Goal: Transaction & Acquisition: Download file/media

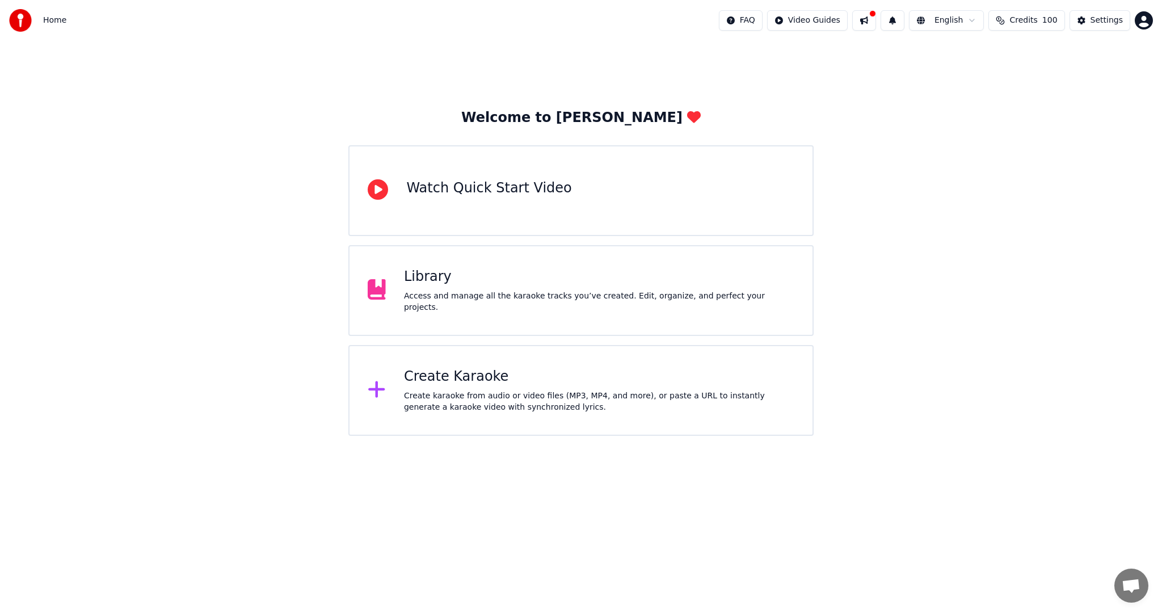
click at [421, 383] on div "Create Karaoke" at bounding box center [599, 377] width 391 height 18
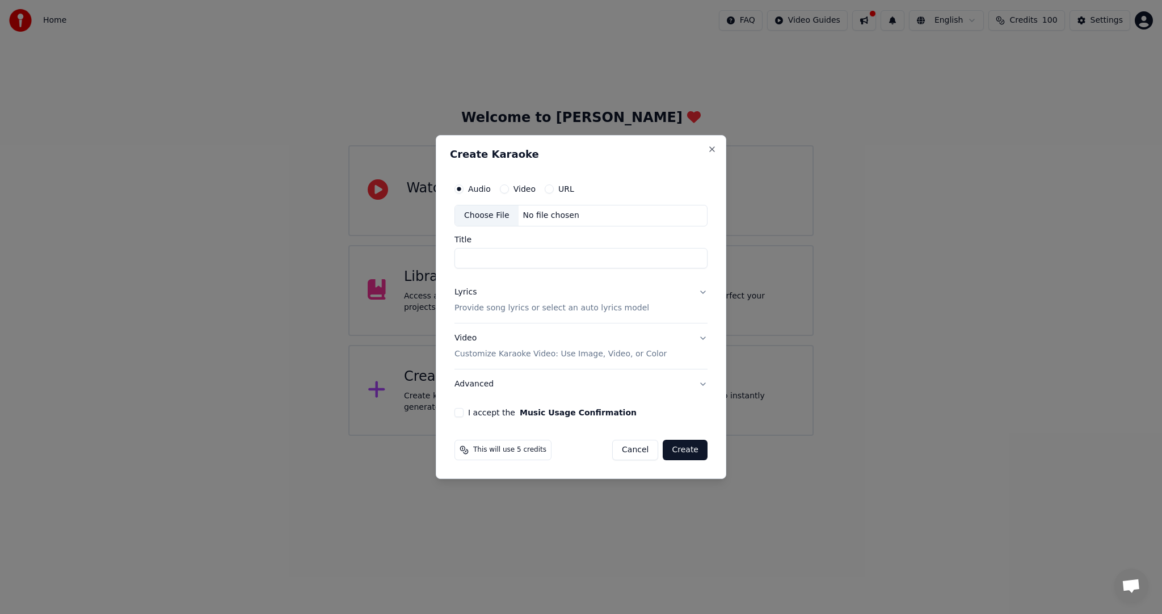
click at [506, 189] on button "Video" at bounding box center [504, 188] width 9 height 9
click at [507, 216] on div "Choose File" at bounding box center [487, 215] width 64 height 20
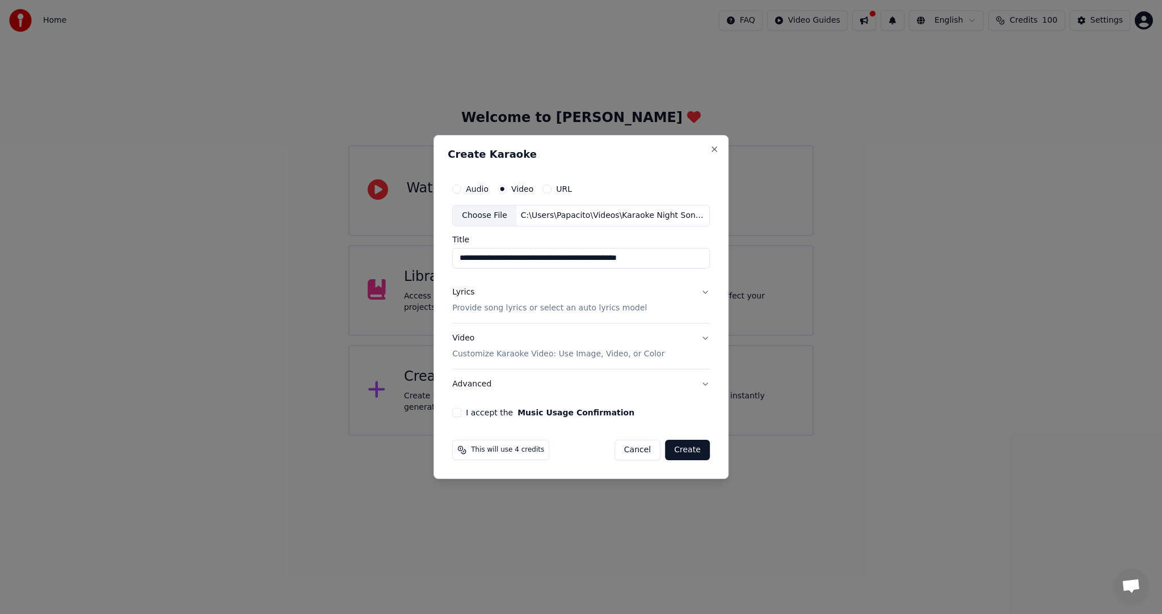
click at [531, 257] on input "**********" at bounding box center [581, 258] width 258 height 20
type input "**********"
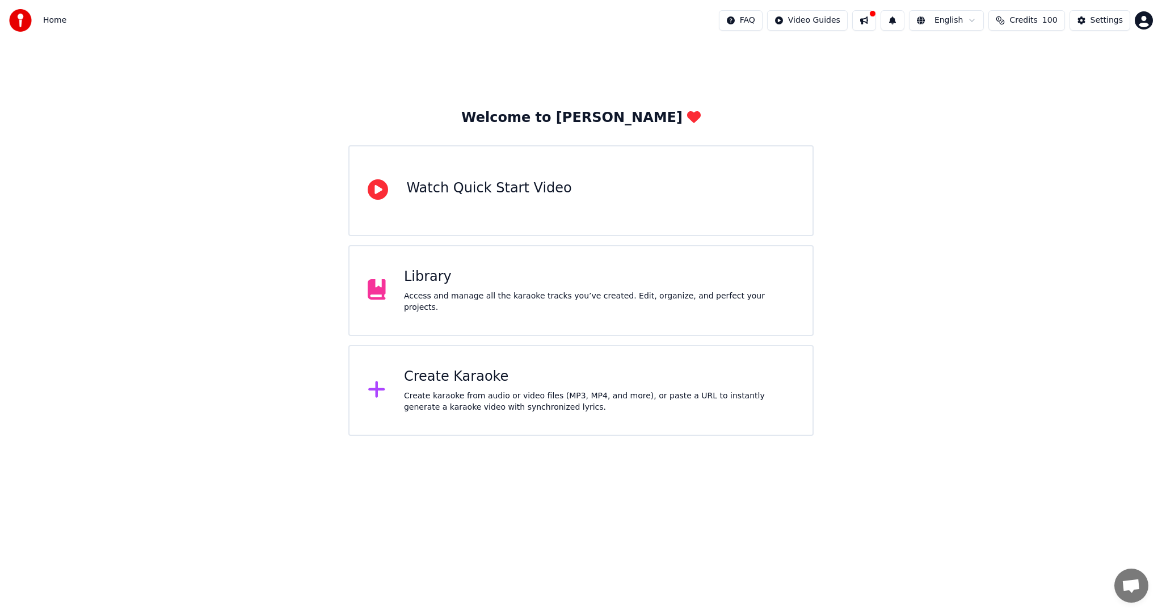
click at [450, 392] on div "Create karaoke from audio or video files (MP3, MP4, and more), or paste a URL t…" at bounding box center [599, 402] width 391 height 23
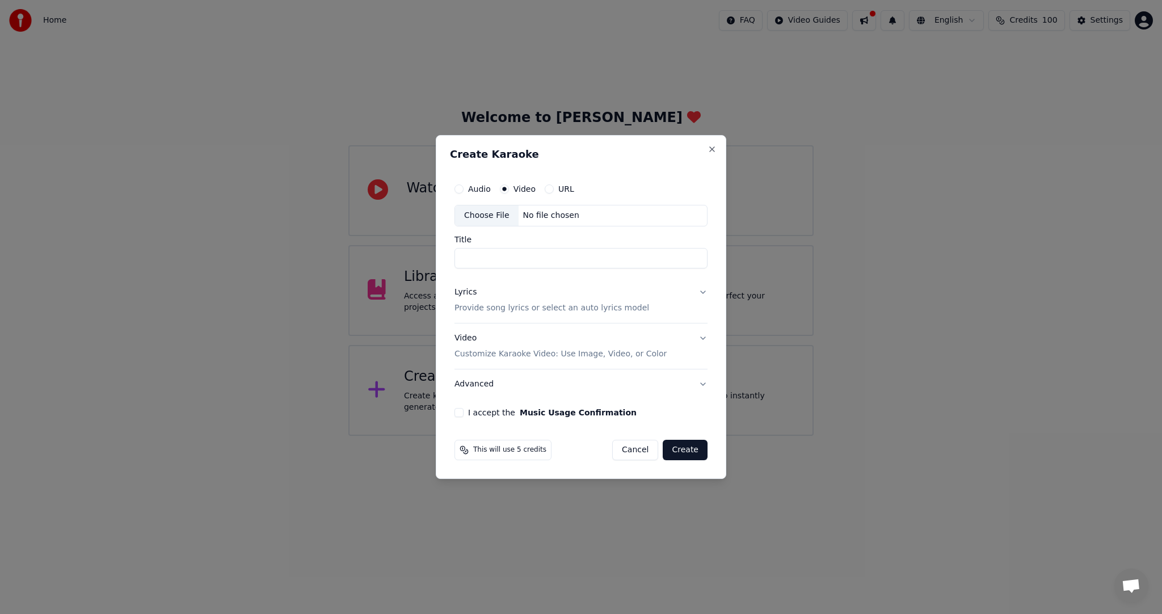
click at [509, 214] on div "Choose File" at bounding box center [487, 215] width 64 height 20
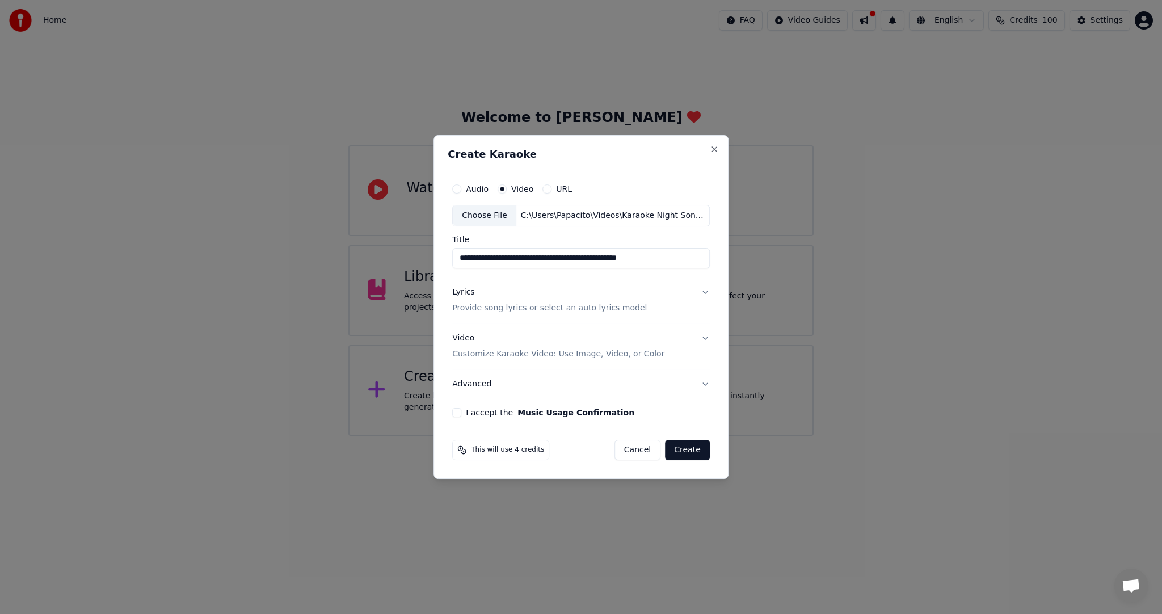
drag, startPoint x: 529, startPoint y: 259, endPoint x: 581, endPoint y: 261, distance: 51.7
click at [581, 261] on input "**********" at bounding box center [581, 258] width 258 height 20
click at [579, 257] on input "**********" at bounding box center [581, 258] width 258 height 20
type input "**********"
click at [460, 413] on button "I accept the Music Usage Confirmation" at bounding box center [456, 412] width 9 height 9
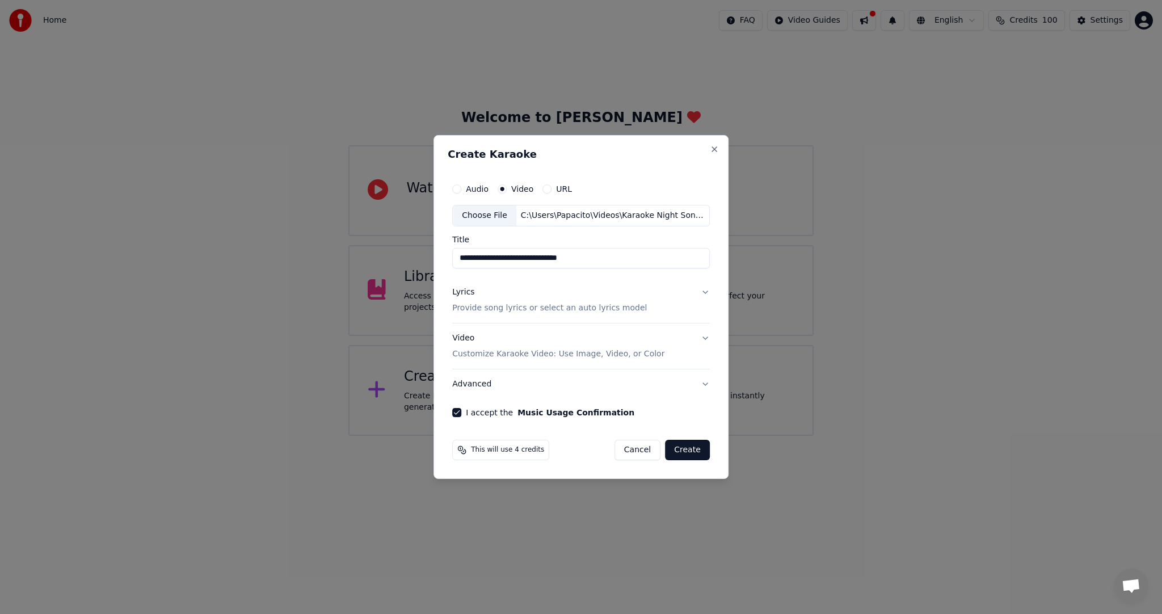
click at [618, 310] on p "Provide song lyrics or select an auto lyrics model" at bounding box center [549, 308] width 195 height 11
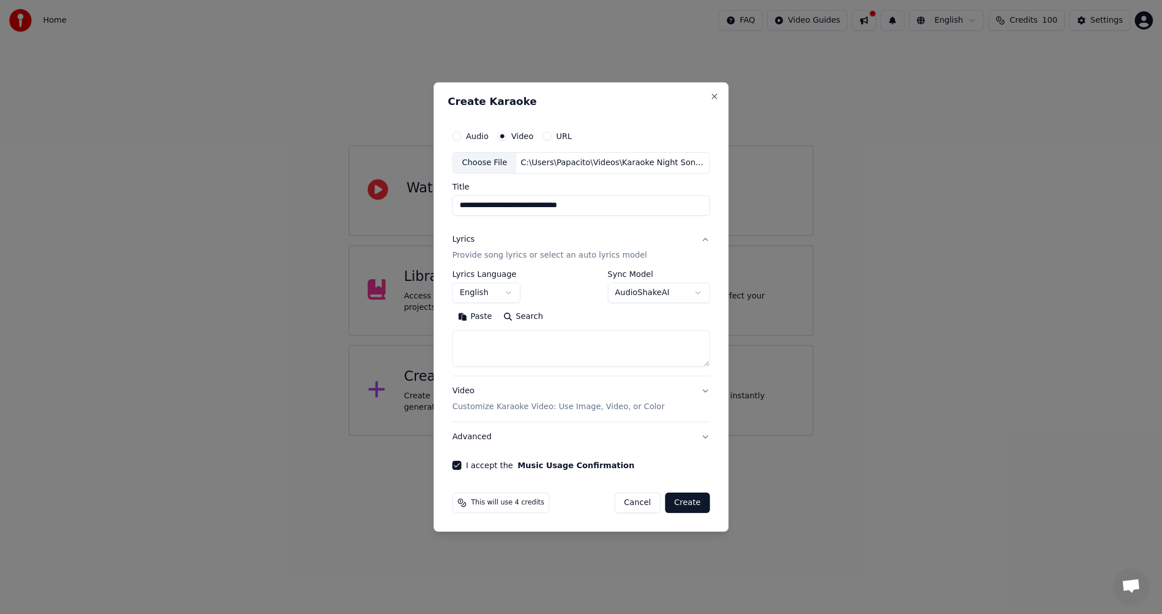
click at [477, 346] on textarea at bounding box center [581, 348] width 258 height 36
paste textarea "**********"
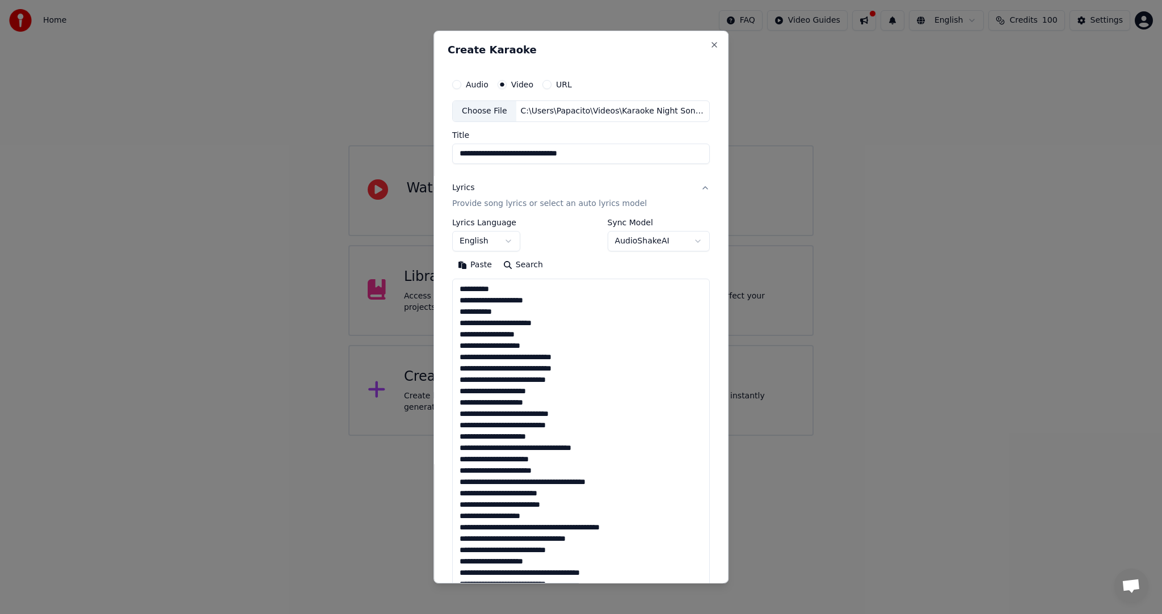
scroll to position [740, 0]
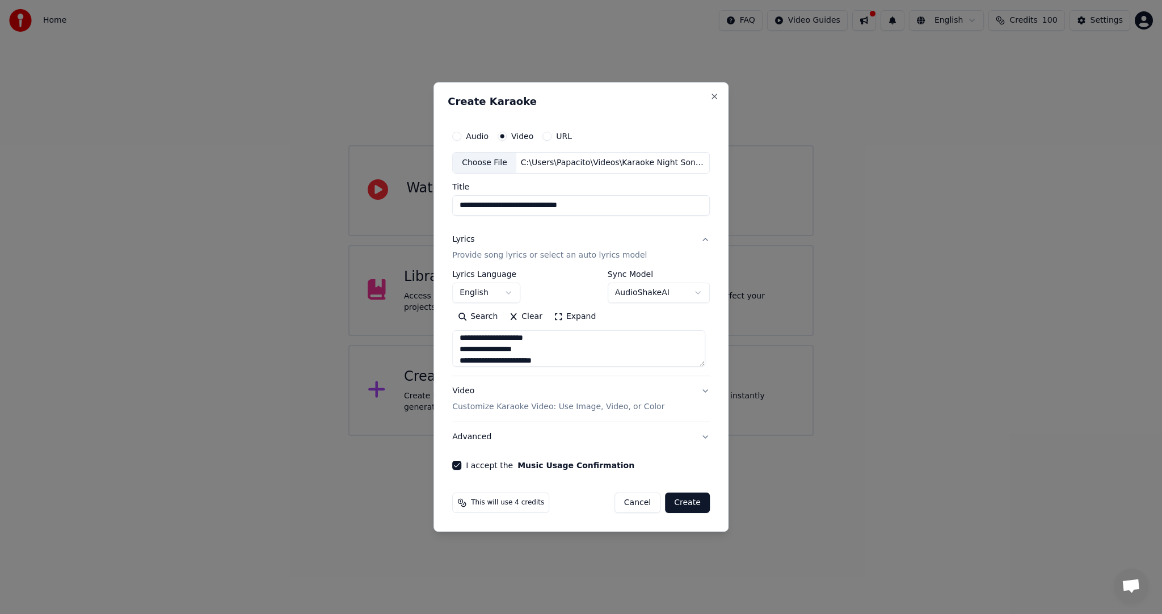
type textarea "**********"
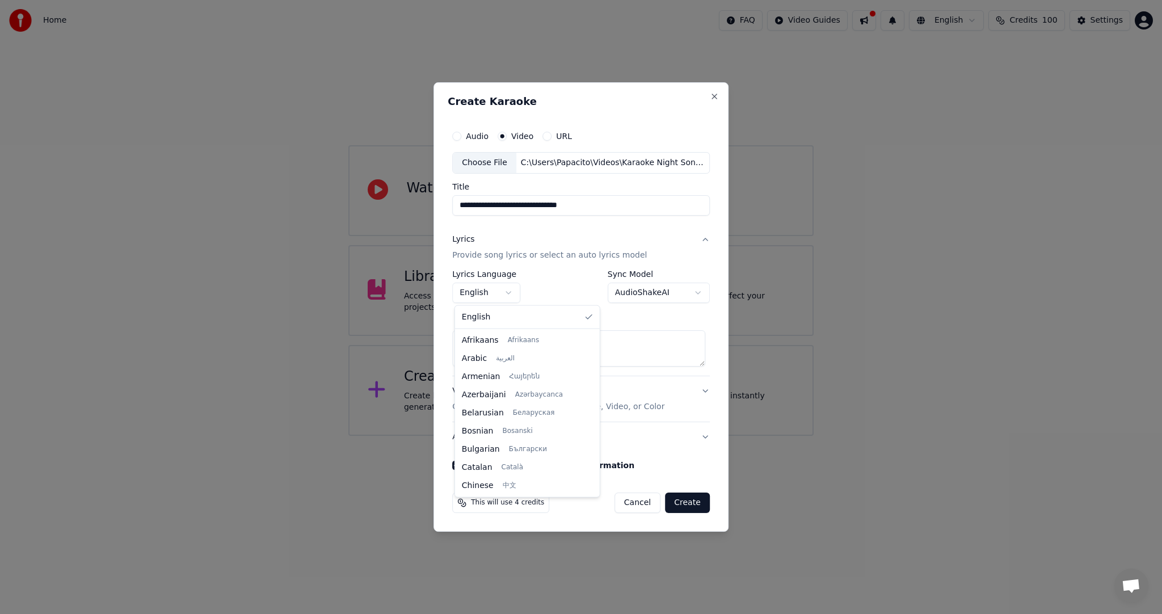
click at [498, 297] on body "**********" at bounding box center [581, 218] width 1162 height 436
select select "**"
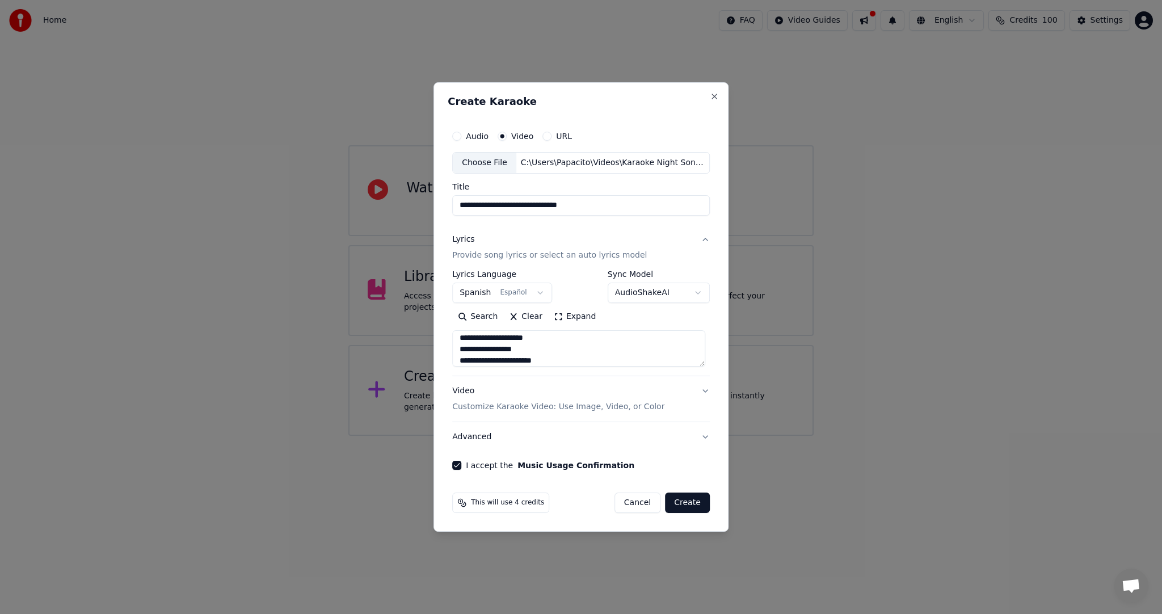
click at [671, 295] on body "**********" at bounding box center [581, 218] width 1162 height 436
click at [671, 293] on body "**********" at bounding box center [581, 218] width 1162 height 436
click at [683, 505] on button "Create" at bounding box center [687, 503] width 45 height 20
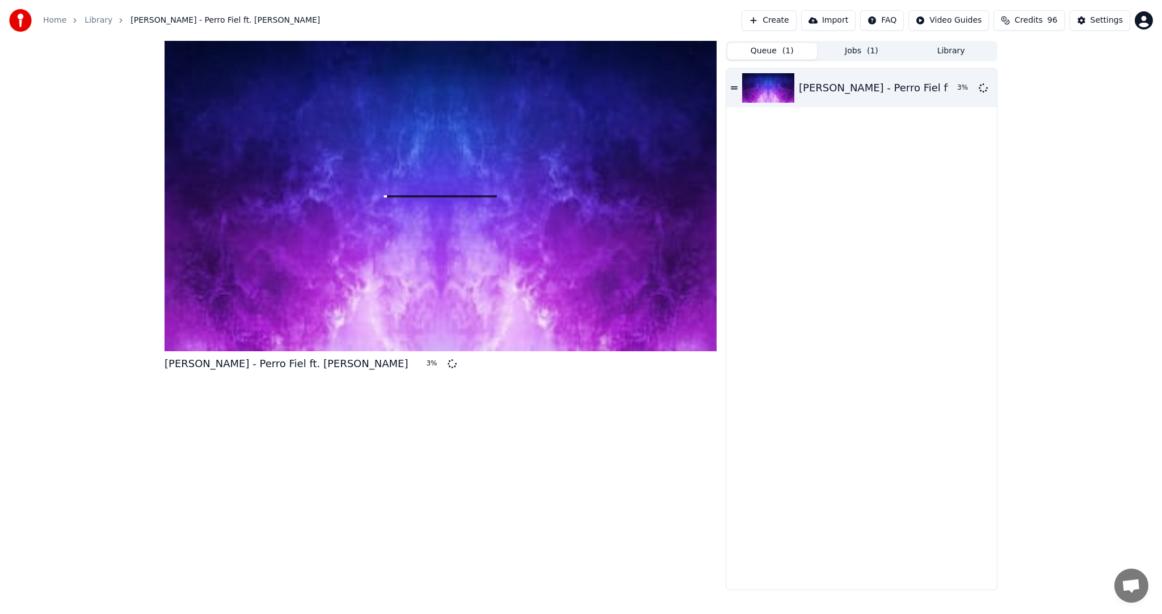
click at [770, 58] on button "Queue ( 1 )" at bounding box center [773, 51] width 90 height 16
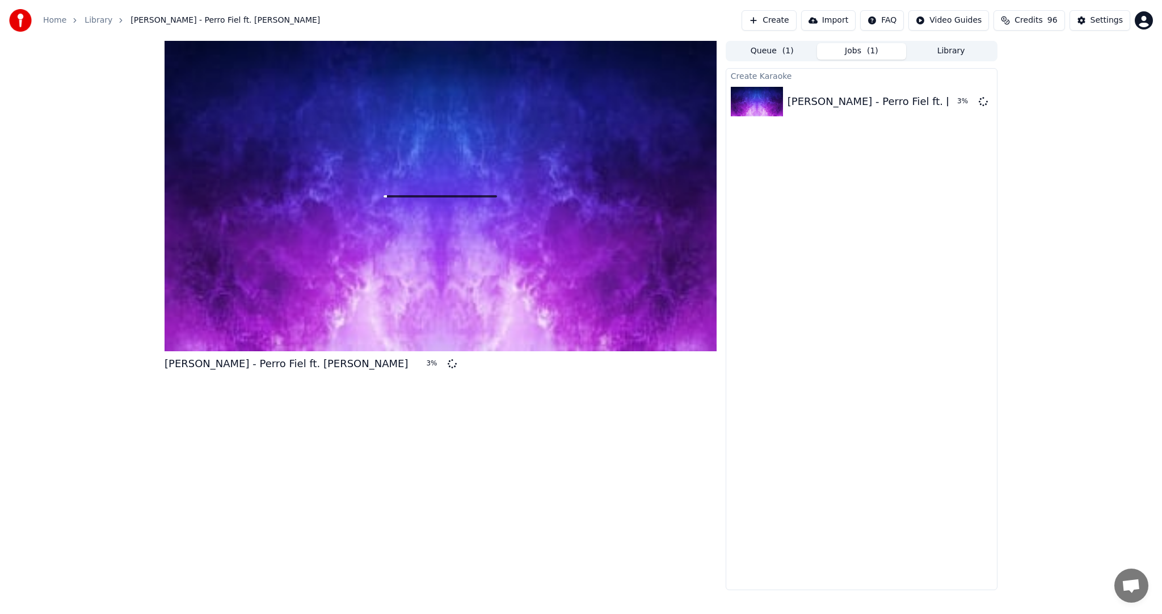
click at [849, 52] on button "Jobs ( 1 )" at bounding box center [862, 51] width 90 height 16
click at [93, 22] on link "Library" at bounding box center [99, 20] width 28 height 11
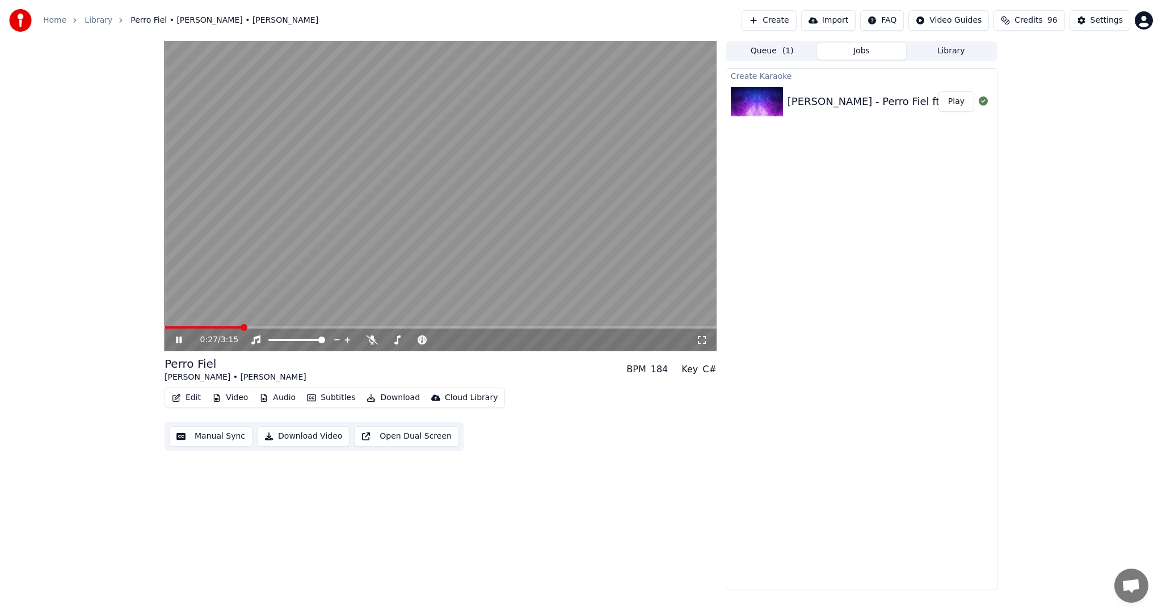
click at [176, 343] on icon at bounding box center [179, 340] width 6 height 7
click at [165, 324] on span at bounding box center [168, 327] width 7 height 7
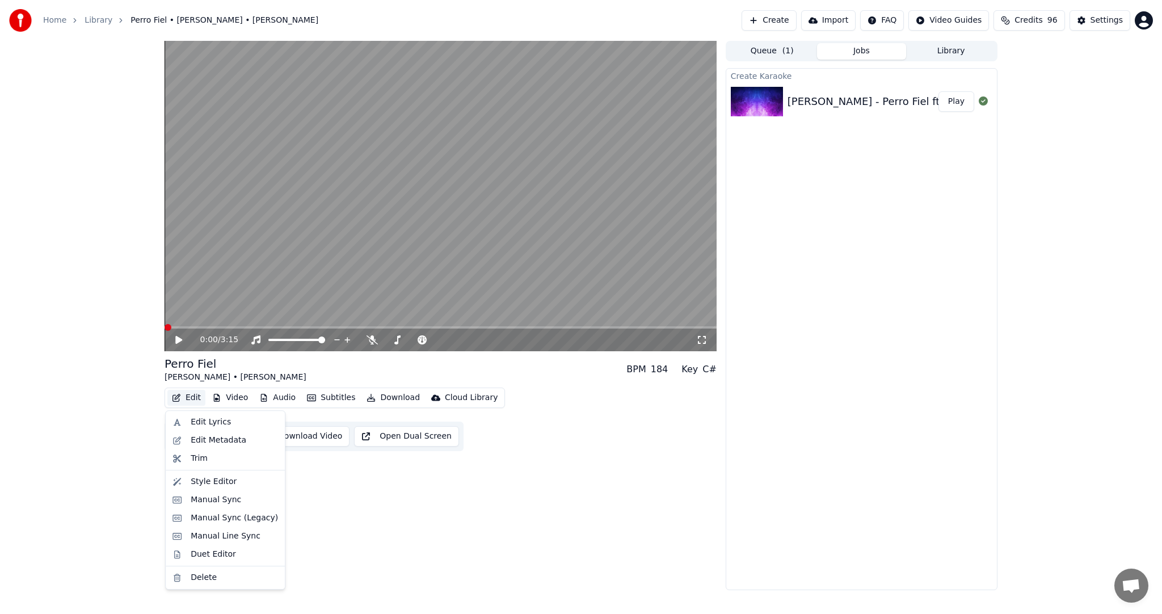
click at [182, 400] on button "Edit" at bounding box center [186, 398] width 38 height 16
click at [197, 425] on div "Edit Lyrics" at bounding box center [211, 422] width 40 height 11
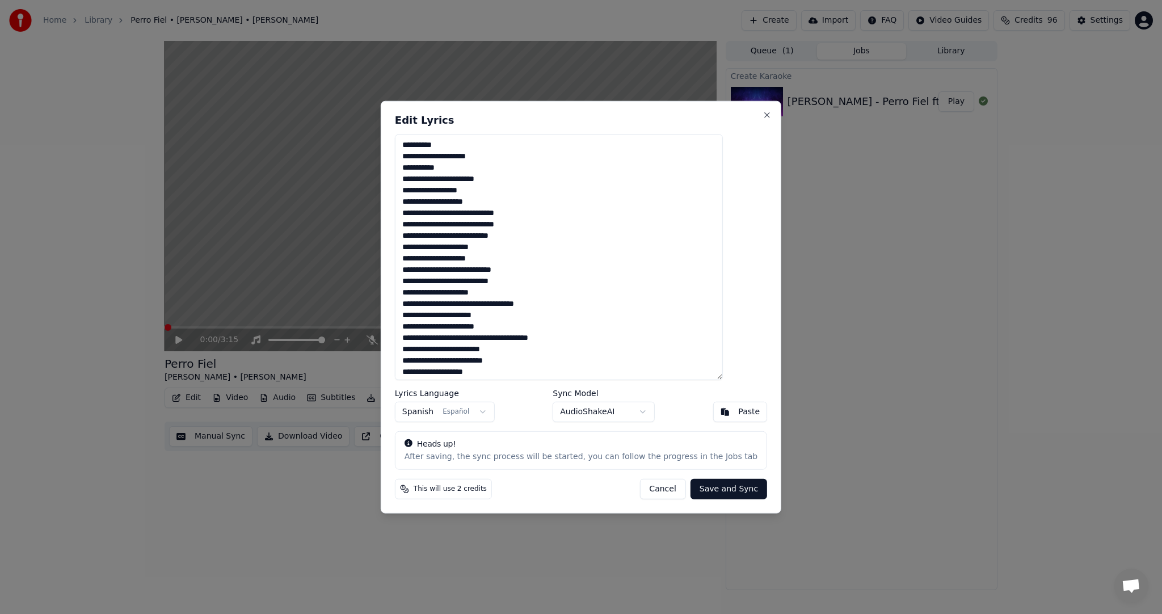
click at [656, 486] on button "Cancel" at bounding box center [663, 488] width 46 height 20
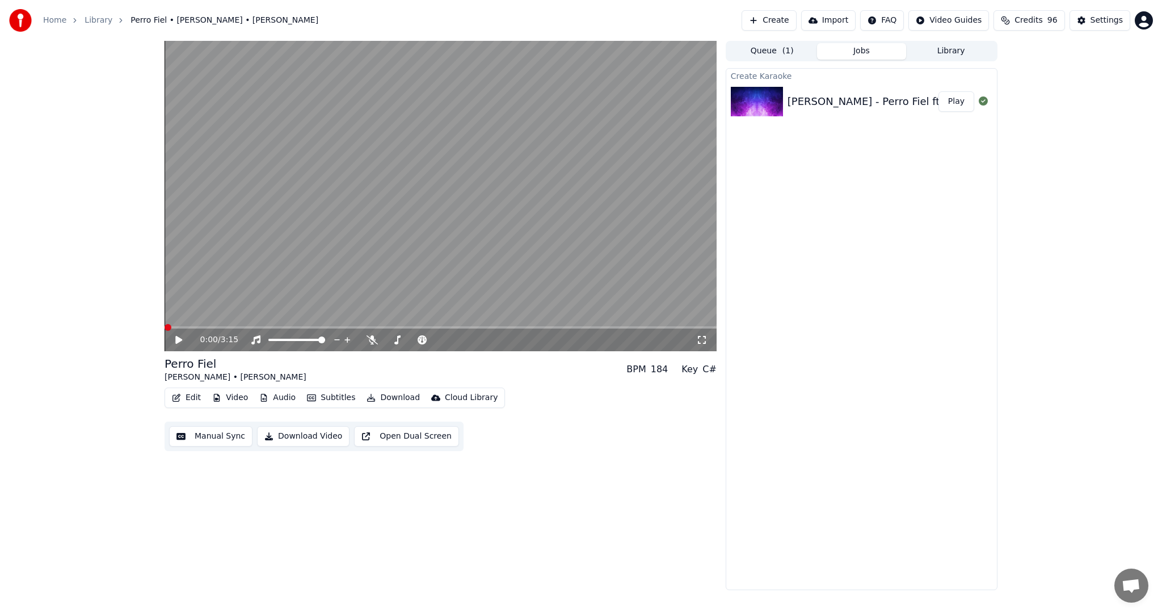
click at [222, 397] on button "Video" at bounding box center [230, 398] width 45 height 16
click at [438, 531] on div "0:00 / 3:15 [PERSON_NAME] [PERSON_NAME] • [PERSON_NAME] BPM 184 Key C# Edit Vid…" at bounding box center [441, 315] width 552 height 549
click at [220, 441] on button "Manual Sync" at bounding box center [210, 436] width 83 height 20
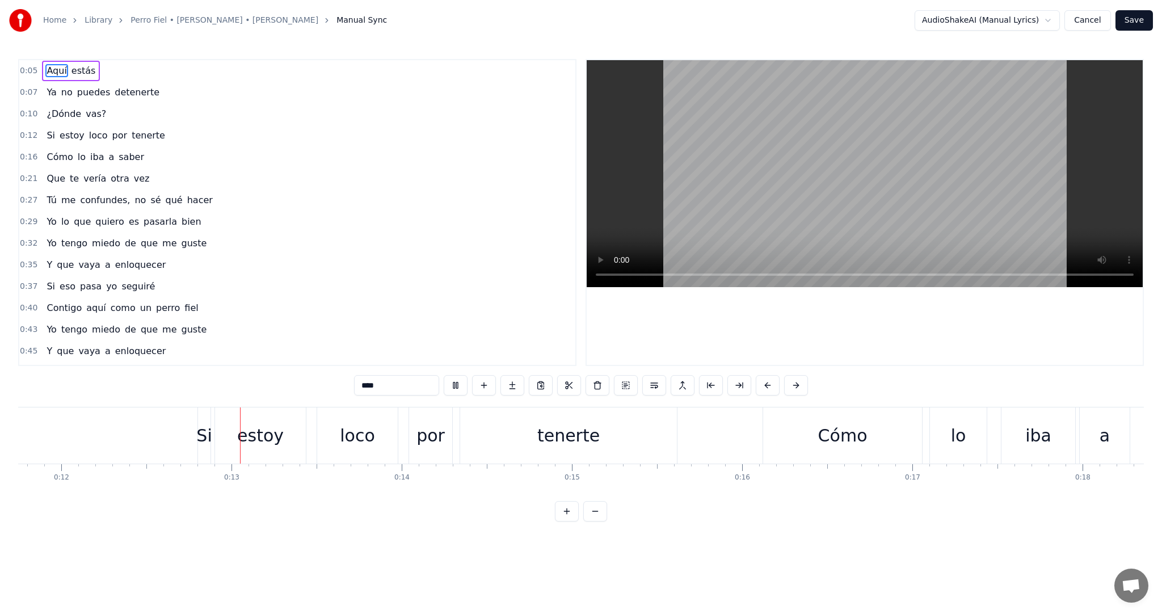
scroll to position [0, 2059]
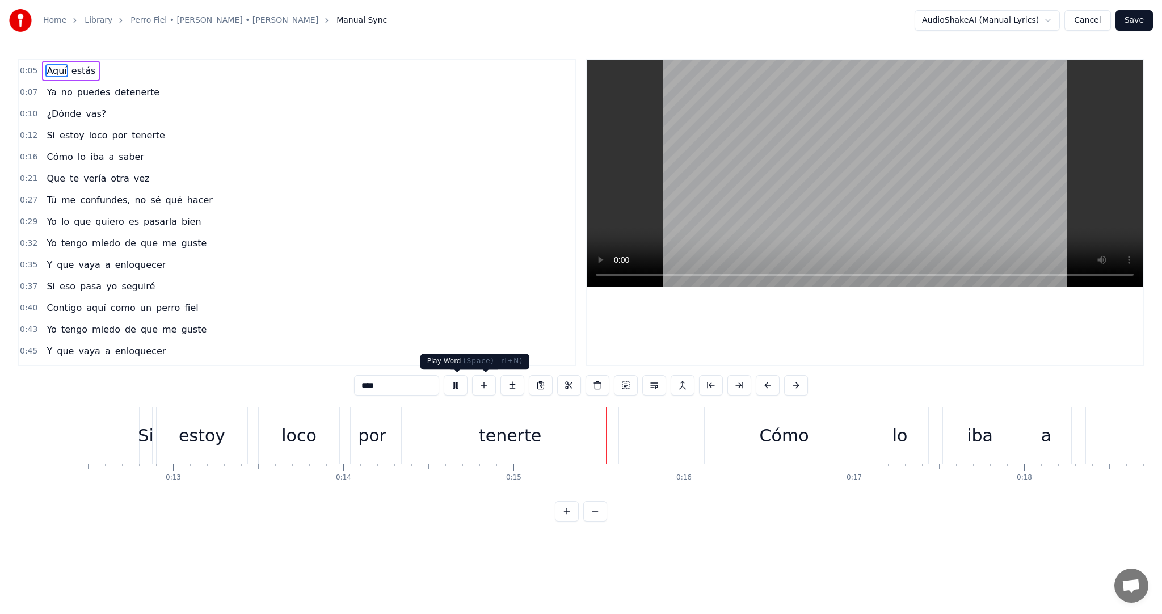
click at [461, 386] on button at bounding box center [456, 385] width 24 height 20
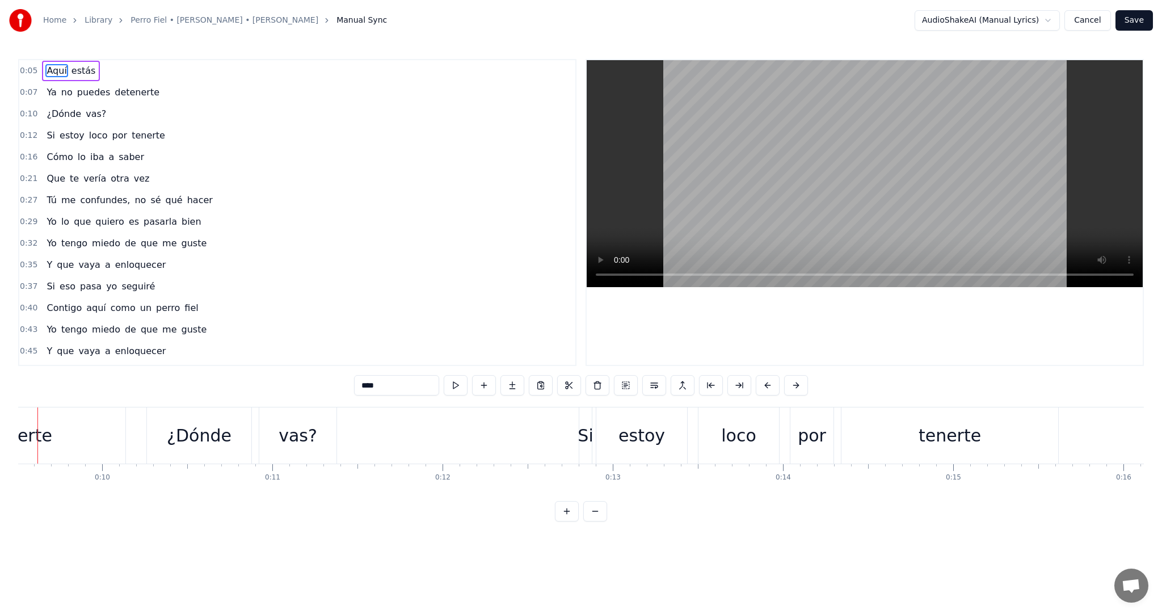
scroll to position [0, 1580]
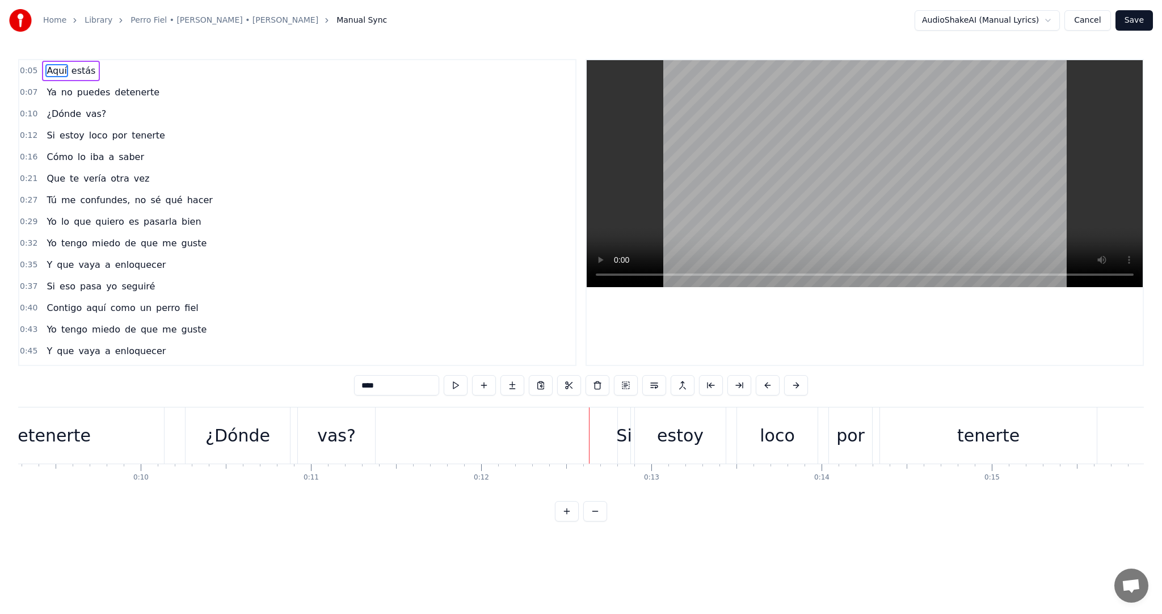
click at [119, 115] on div "0:10 ¿Dónde vas?" at bounding box center [297, 114] width 556 height 22
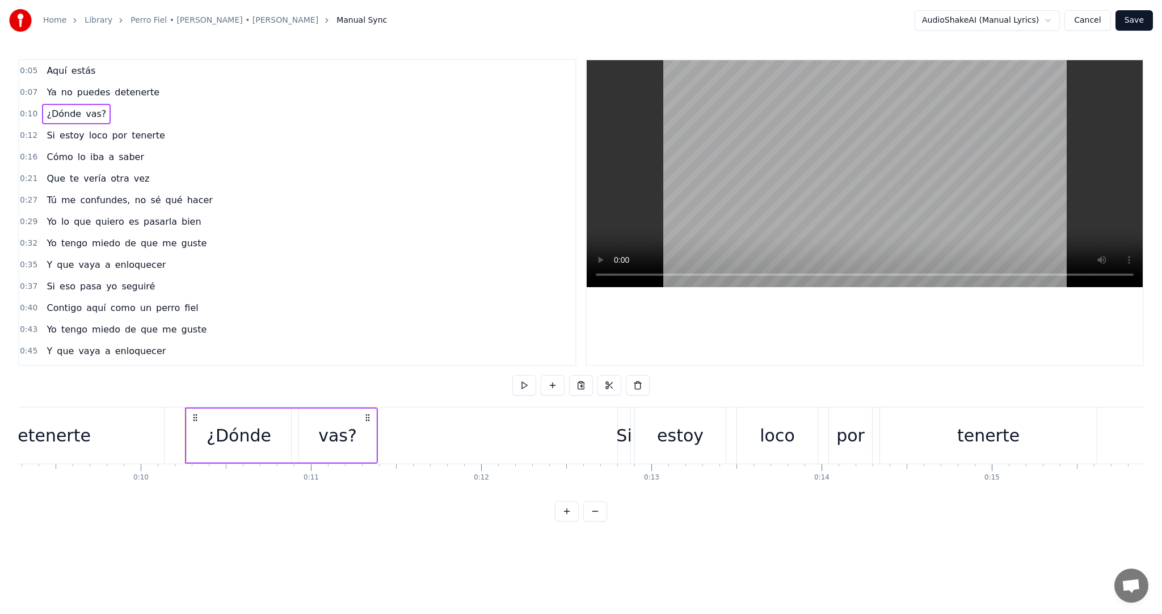
click at [96, 117] on div "¿Dónde vas?" at bounding box center [76, 114] width 69 height 20
click at [557, 387] on button at bounding box center [553, 385] width 24 height 20
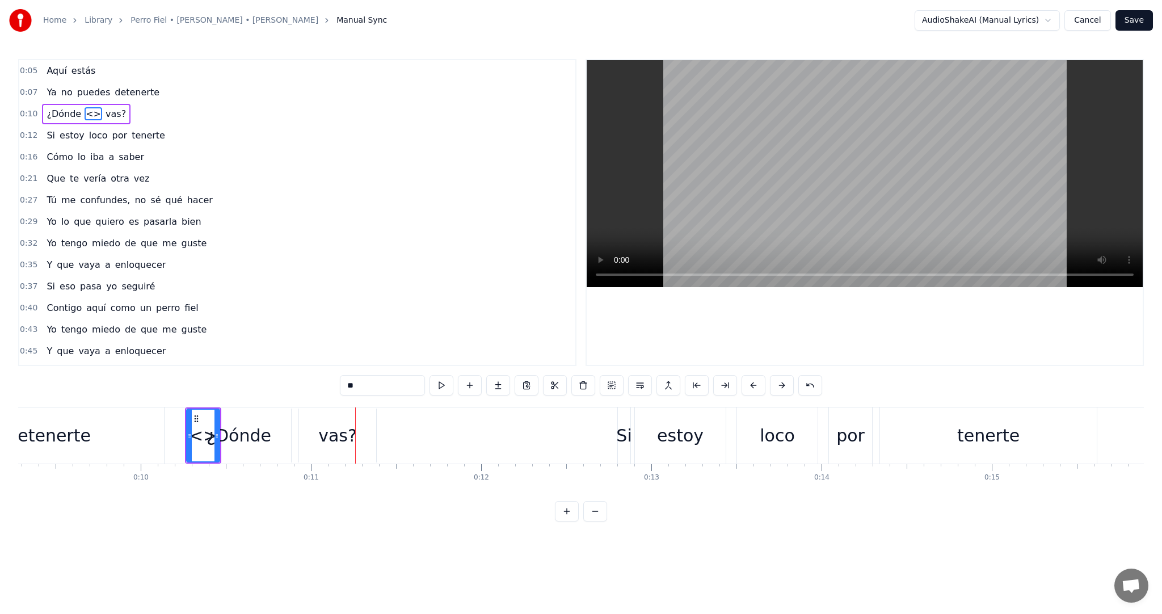
click at [112, 114] on div "¿Dónde <> vas?" at bounding box center [86, 114] width 89 height 20
drag, startPoint x: 98, startPoint y: 113, endPoint x: 86, endPoint y: 111, distance: 11.5
click at [86, 111] on div "¿Dónde <> vas?" at bounding box center [86, 114] width 89 height 20
drag, startPoint x: 99, startPoint y: 114, endPoint x: 81, endPoint y: 110, distance: 19.0
click at [81, 110] on div "¿Dónde <> vas?" at bounding box center [86, 114] width 89 height 20
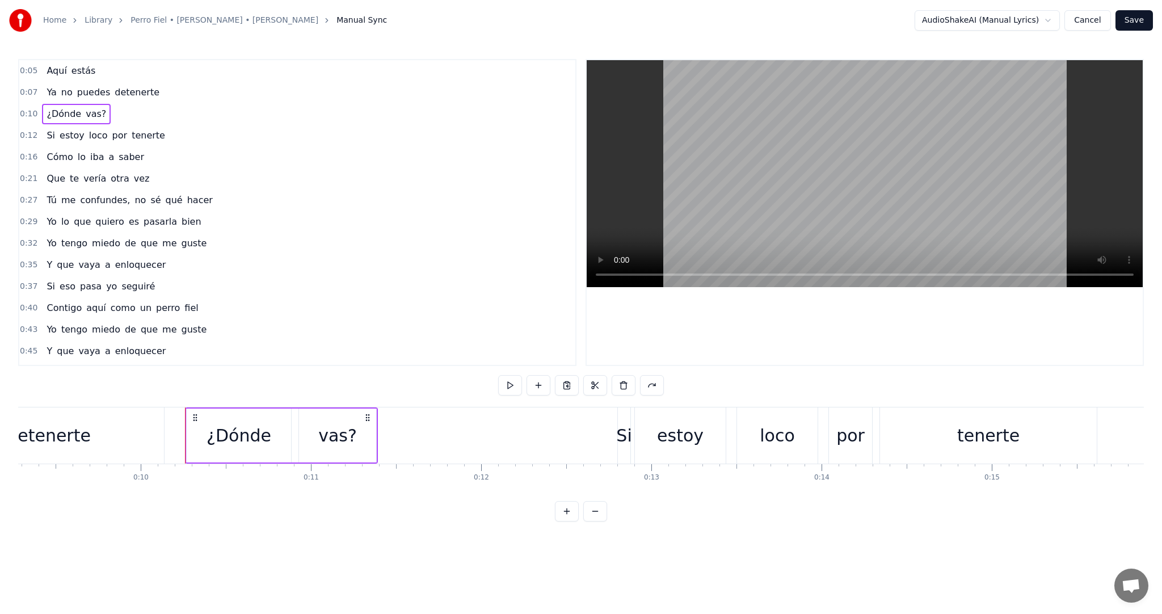
click at [367, 430] on div "vas?" at bounding box center [337, 436] width 77 height 54
click at [370, 436] on icon at bounding box center [370, 435] width 5 height 9
click at [385, 387] on input "****" at bounding box center [382, 385] width 85 height 20
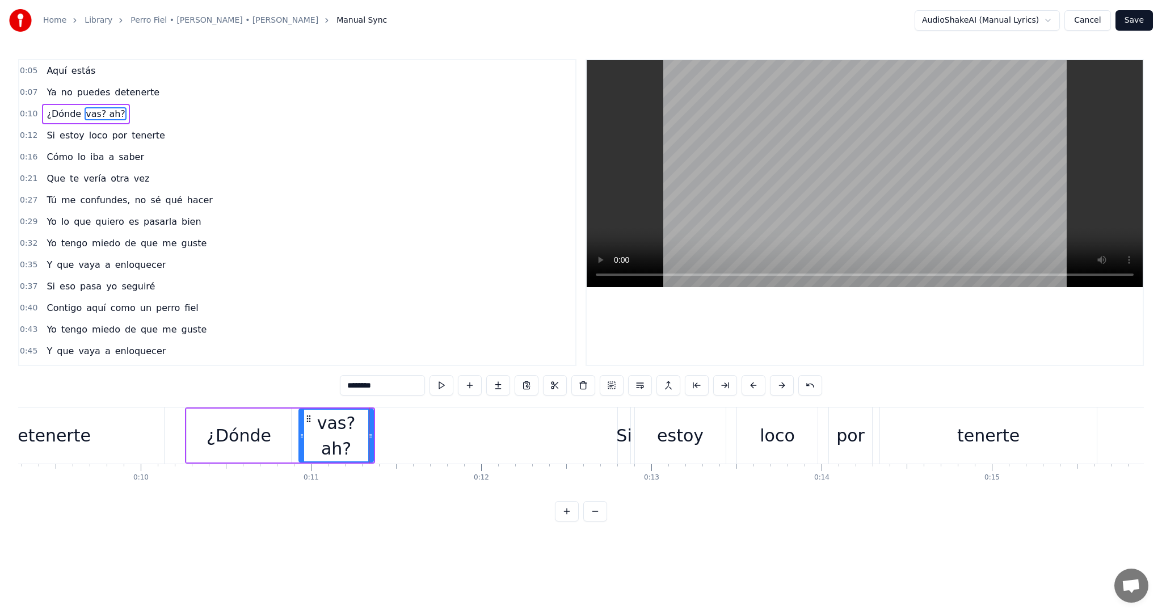
type input "********"
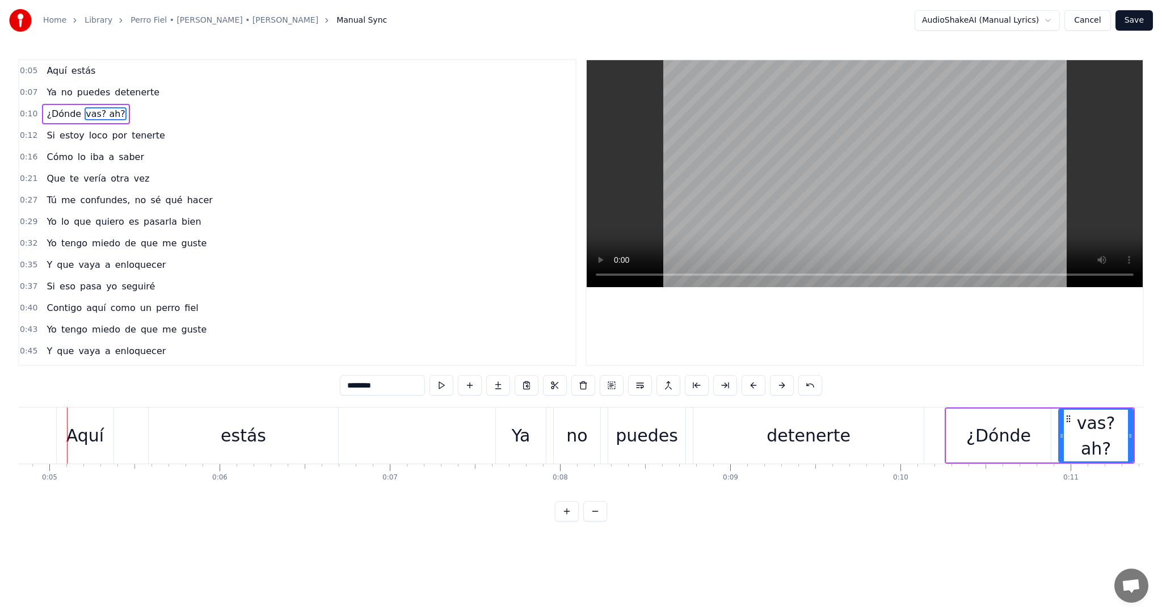
scroll to position [0, 812]
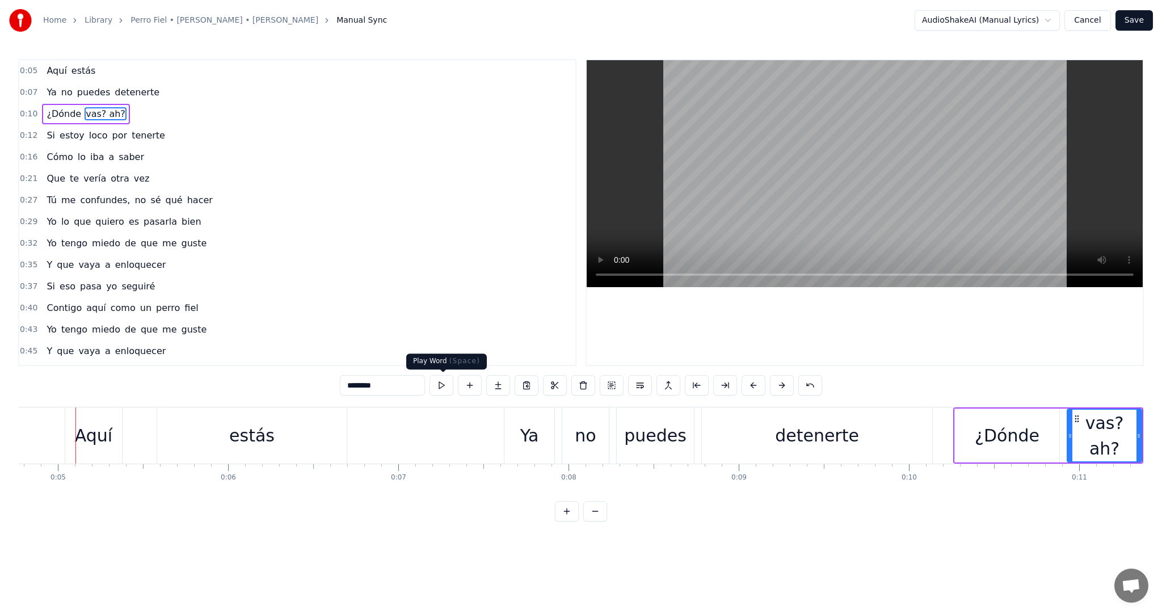
click at [451, 387] on button at bounding box center [442, 385] width 24 height 20
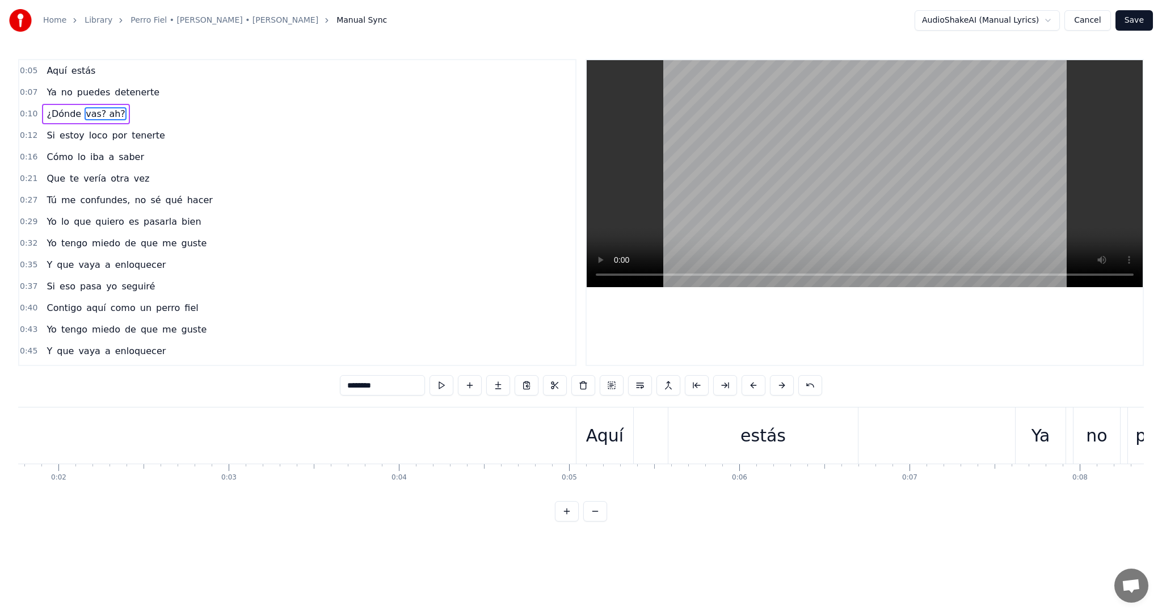
scroll to position [0, 299]
click at [438, 385] on button at bounding box center [442, 385] width 24 height 20
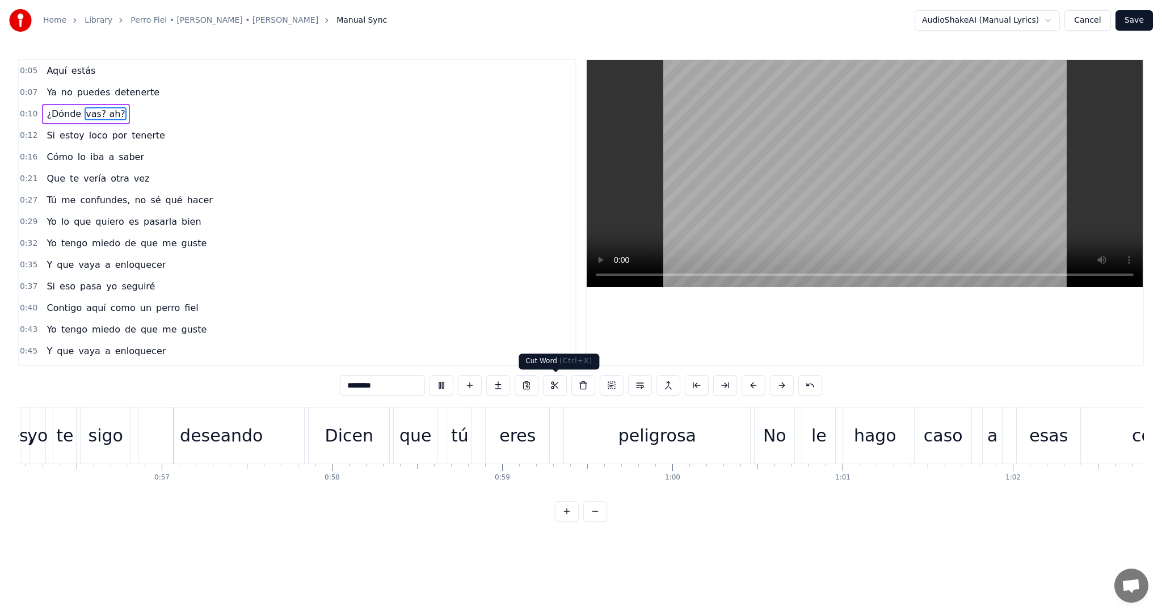
scroll to position [0, 9567]
drag, startPoint x: 164, startPoint y: 137, endPoint x: 79, endPoint y: 133, distance: 85.2
click at [79, 133] on div "0:12 Si estoy loco por tenerte" at bounding box center [297, 136] width 556 height 22
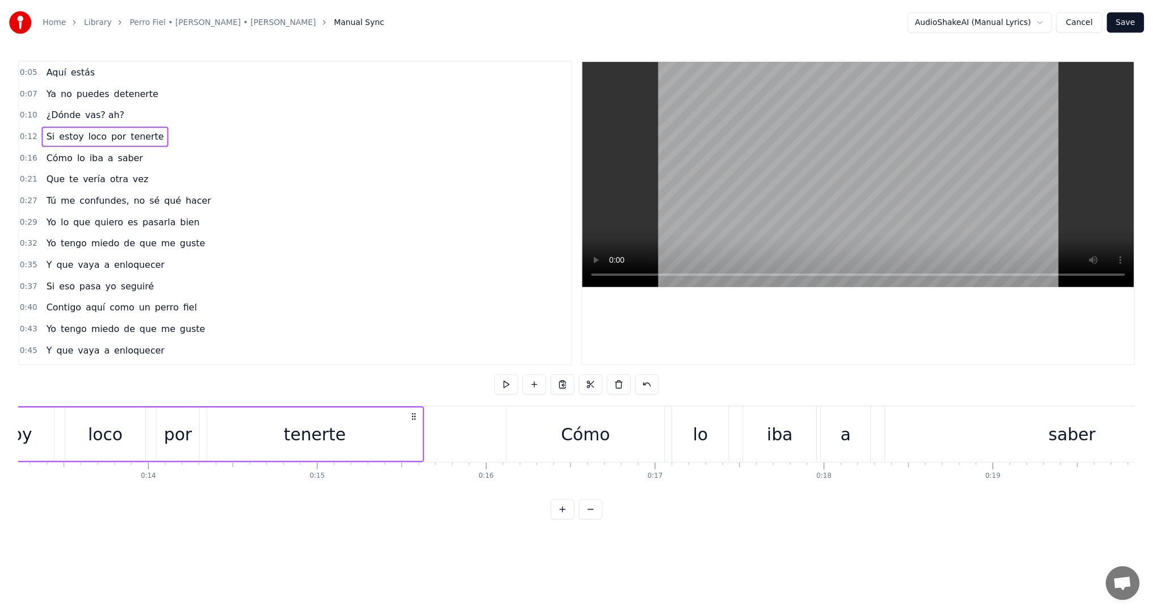
scroll to position [0, 2123]
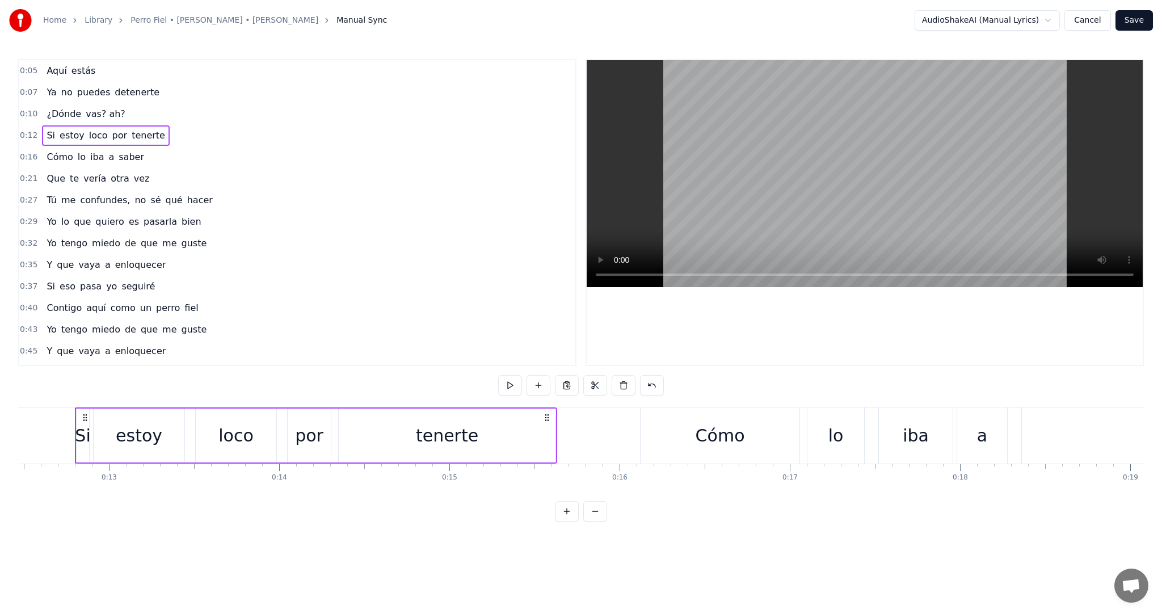
click at [547, 419] on icon at bounding box center [547, 417] width 9 height 9
click at [549, 417] on icon at bounding box center [547, 417] width 9 height 9
click at [173, 419] on div "estoy" at bounding box center [139, 436] width 91 height 54
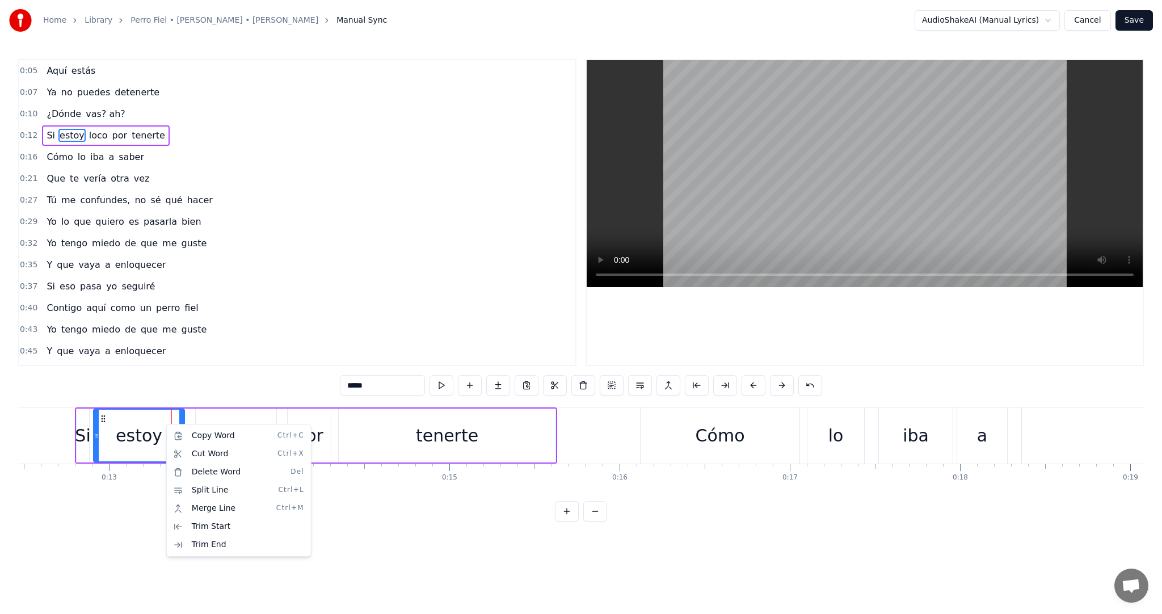
drag, startPoint x: 345, startPoint y: 313, endPoint x: 366, endPoint y: 313, distance: 21.0
click at [346, 313] on html "Home Library Perro Fiel • [PERSON_NAME] • [PERSON_NAME] Jam Manual Sync AudioSh…" at bounding box center [581, 270] width 1162 height 540
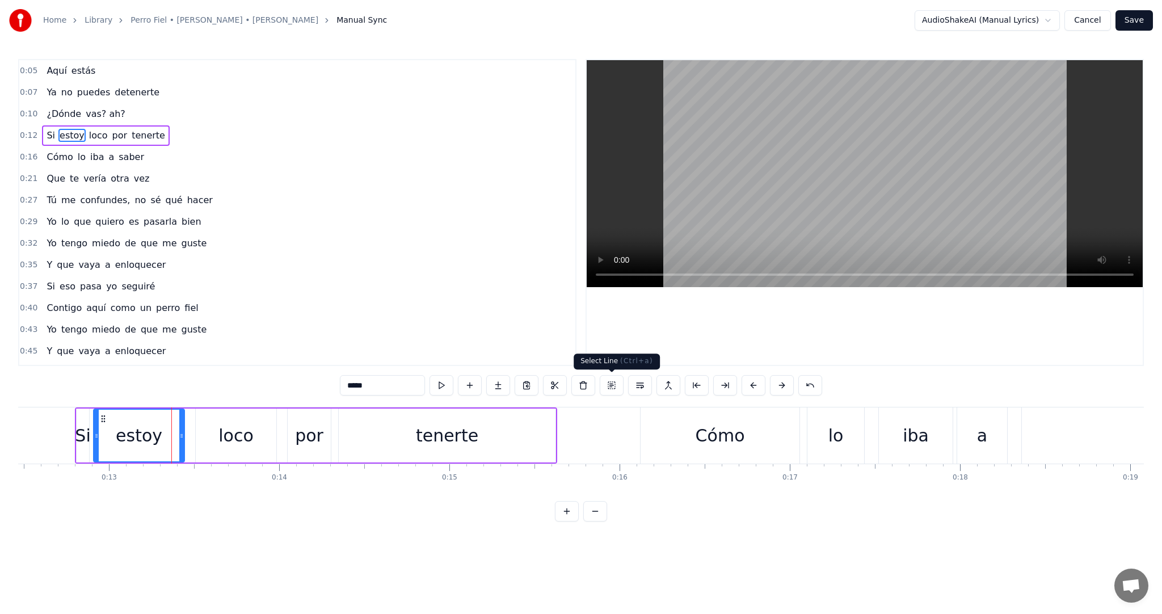
click at [614, 387] on button at bounding box center [612, 385] width 24 height 20
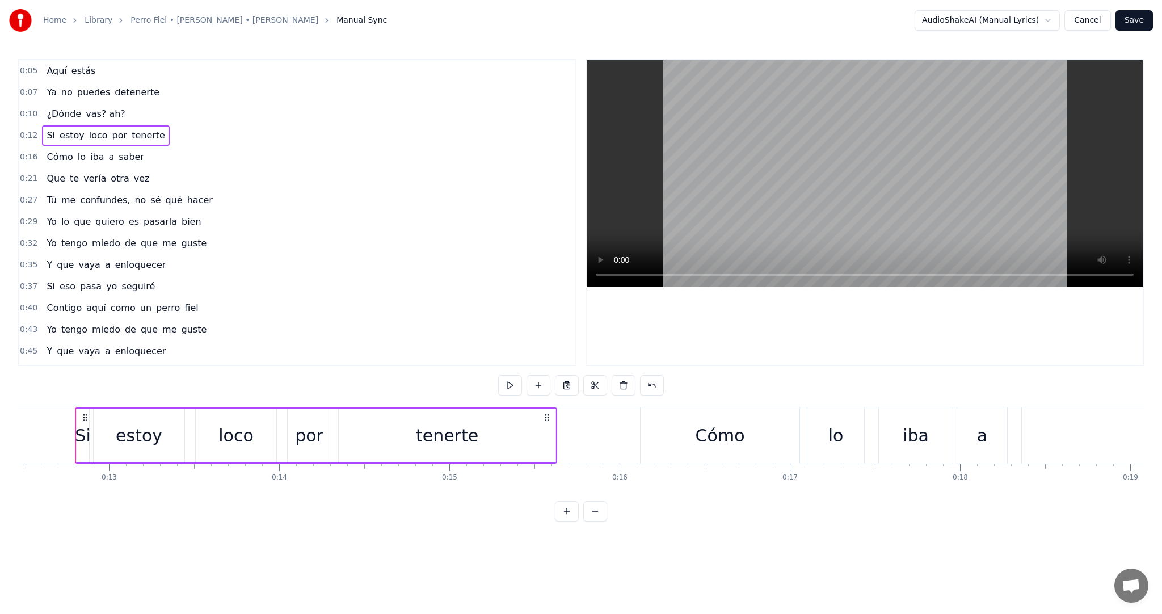
click at [1060, 21] on html "Home Library Perro Fiel • [PERSON_NAME] • [PERSON_NAME] Jam Manual Sync AudioSh…" at bounding box center [581, 270] width 1162 height 540
click at [1088, 24] on button "Cancel" at bounding box center [1088, 20] width 46 height 20
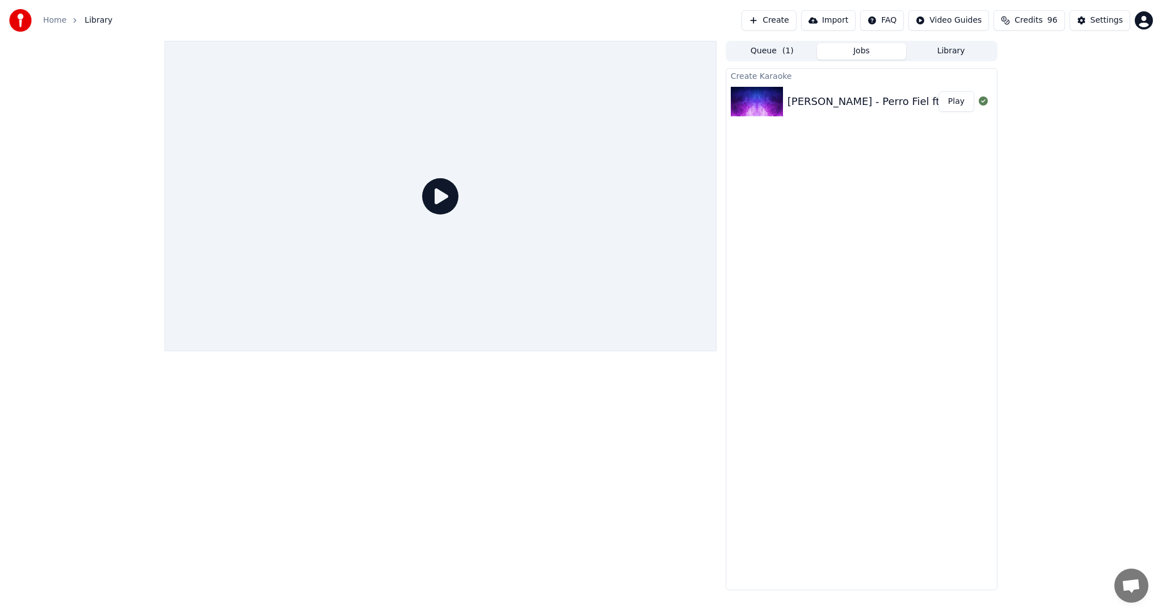
click at [498, 160] on div at bounding box center [441, 196] width 552 height 310
click at [830, 111] on div "[PERSON_NAME] - Perro Fiel ft. [PERSON_NAME] Play" at bounding box center [862, 101] width 271 height 39
click at [956, 100] on button "Play" at bounding box center [957, 101] width 36 height 20
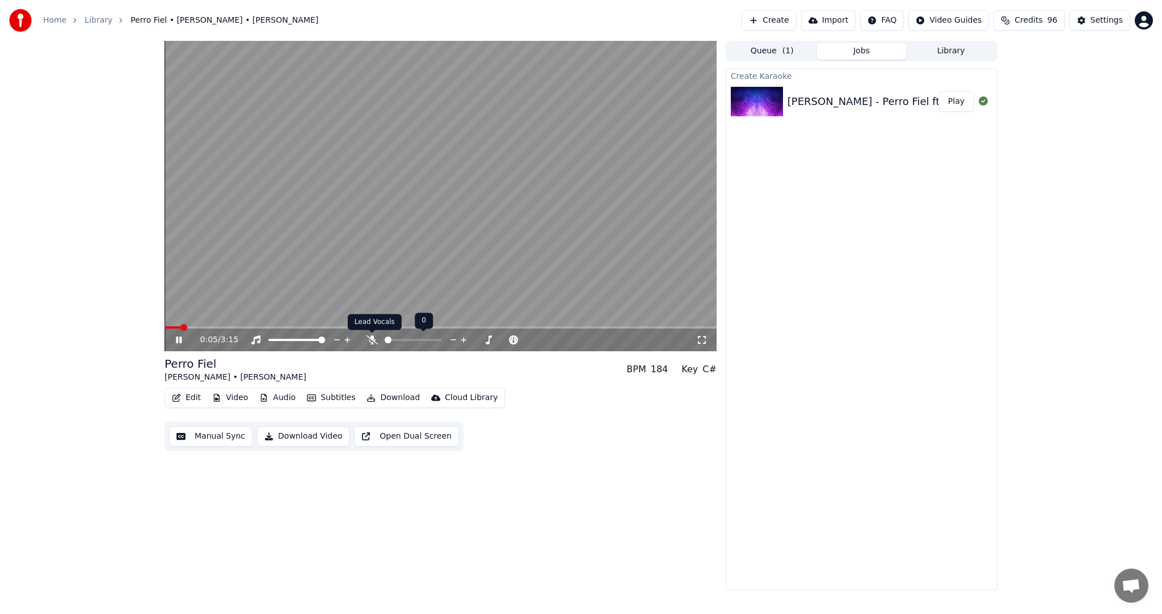
click at [372, 336] on icon at bounding box center [372, 339] width 11 height 9
click at [372, 336] on icon at bounding box center [372, 339] width 6 height 9
click at [372, 336] on icon at bounding box center [372, 339] width 11 height 9
click at [372, 336] on icon at bounding box center [372, 339] width 6 height 9
click at [178, 341] on icon at bounding box center [179, 340] width 6 height 7
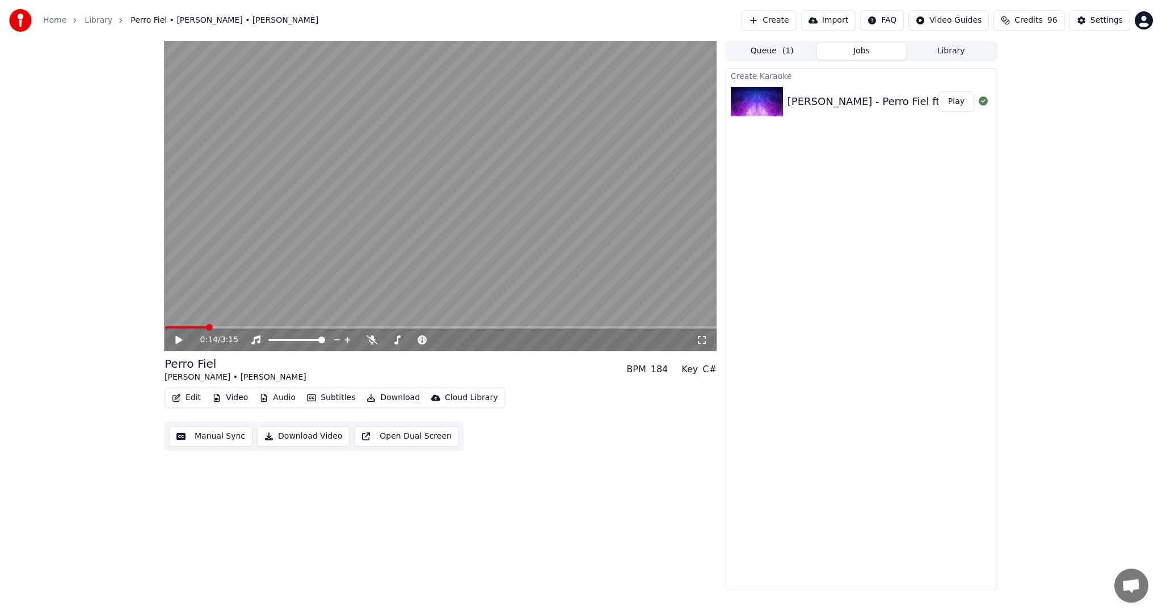
click at [337, 399] on button "Subtitles" at bounding box center [331, 398] width 57 height 16
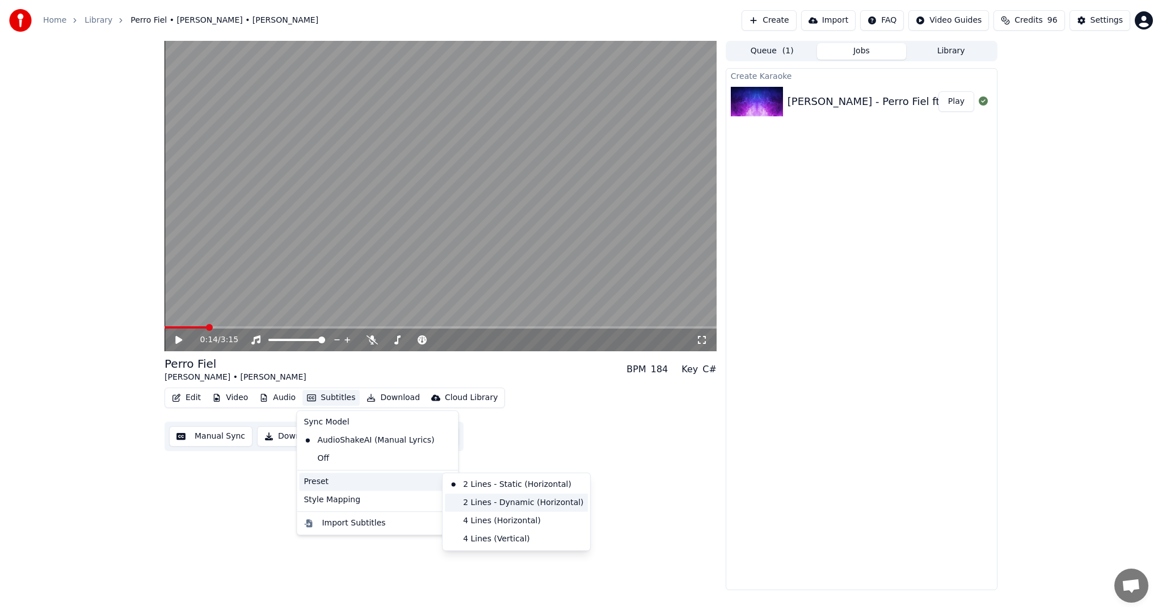
click at [513, 503] on div "2 Lines - Dynamic (Horizontal)" at bounding box center [516, 503] width 143 height 18
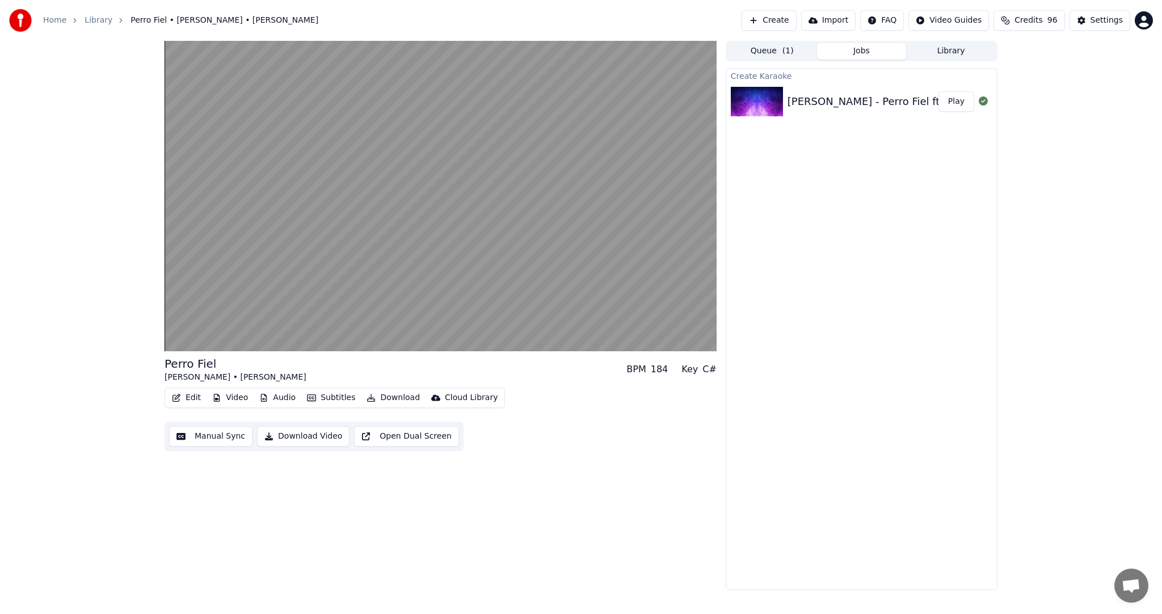
click at [393, 434] on button "Open Dual Screen" at bounding box center [406, 436] width 105 height 20
click at [323, 399] on button "Subtitles" at bounding box center [331, 398] width 57 height 16
click at [345, 459] on div "Off" at bounding box center [377, 459] width 157 height 18
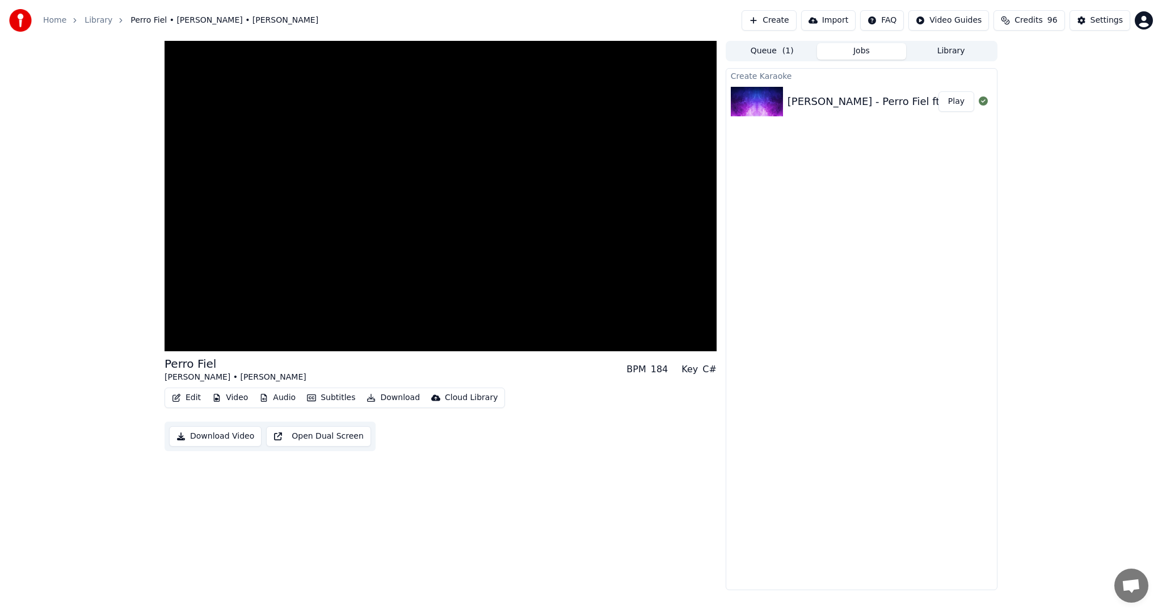
click at [330, 397] on button "Subtitles" at bounding box center [331, 398] width 57 height 16
click at [331, 437] on div "AudioShakeAI (Manual Lyrics)" at bounding box center [369, 440] width 140 height 18
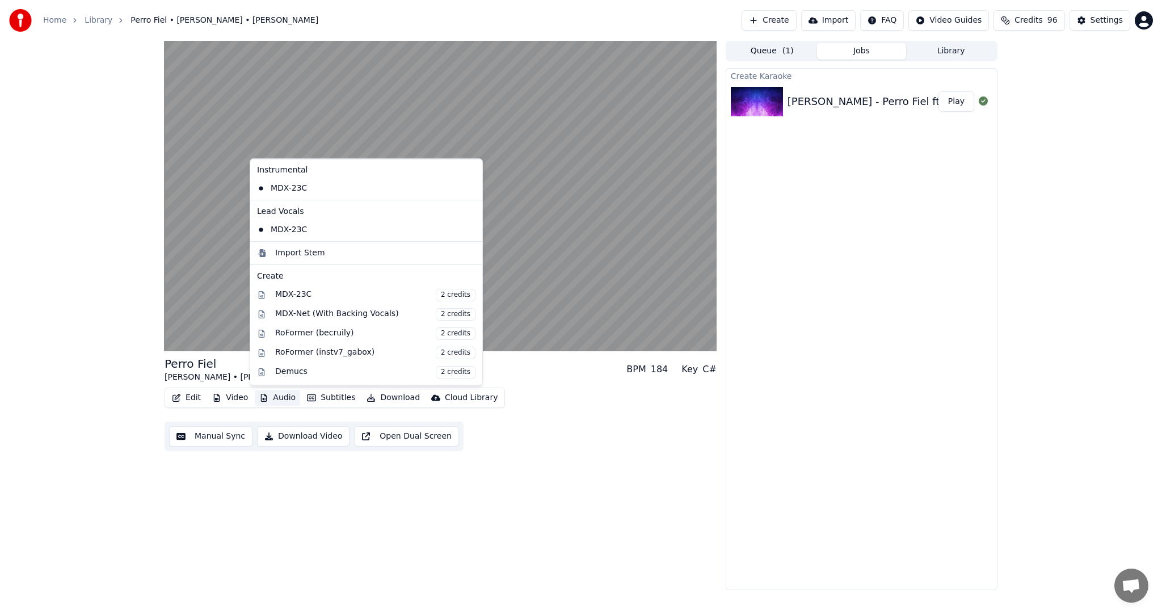
click at [279, 397] on button "Audio" at bounding box center [277, 398] width 45 height 16
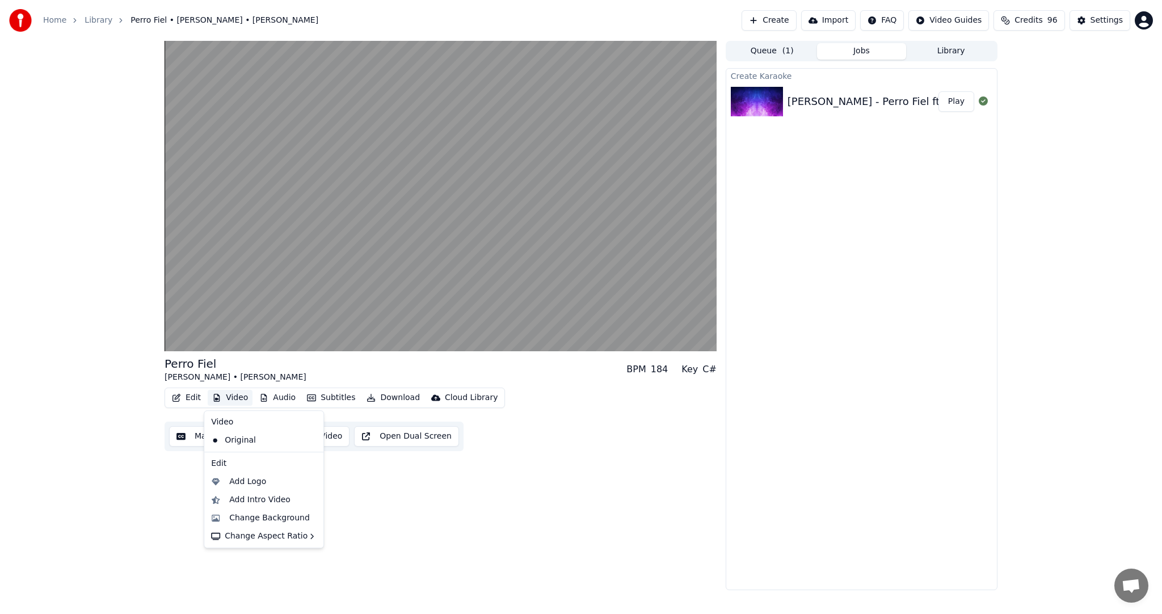
click at [234, 397] on button "Video" at bounding box center [230, 398] width 45 height 16
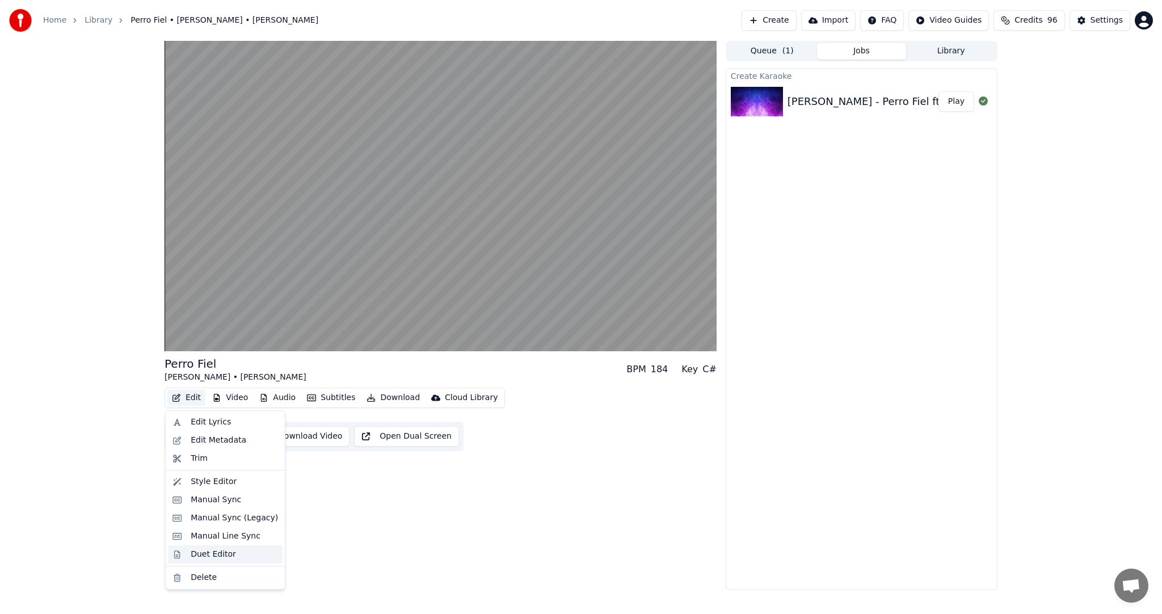
click at [232, 554] on div "Duet Editor" at bounding box center [234, 554] width 87 height 11
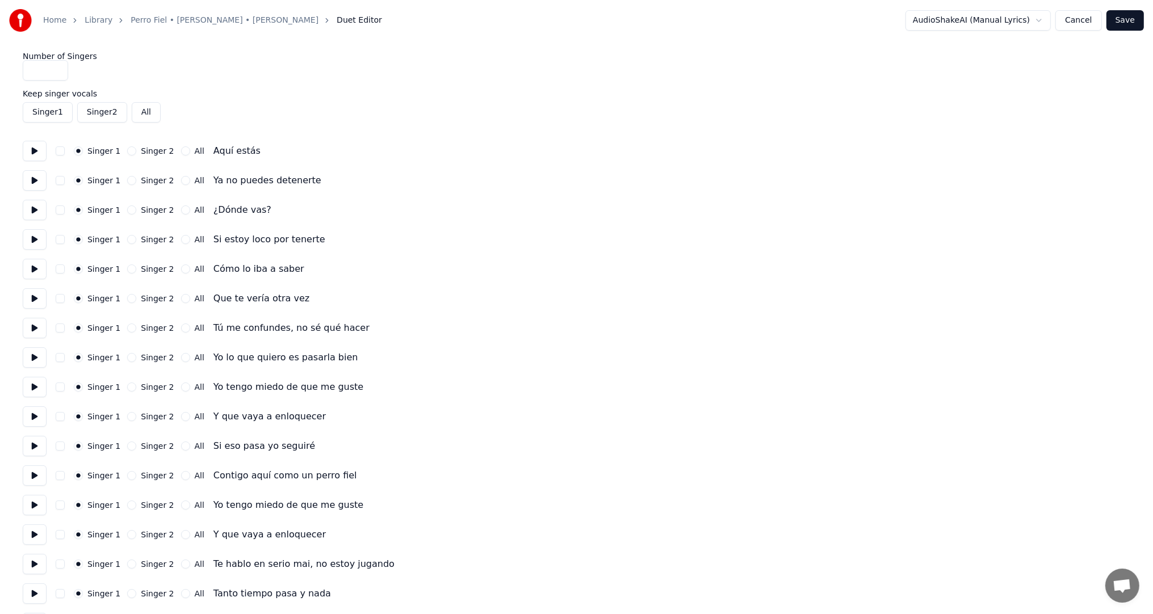
click at [60, 150] on button "button" at bounding box center [60, 150] width 9 height 9
drag, startPoint x: 470, startPoint y: 275, endPoint x: 480, endPoint y: 275, distance: 9.6
click at [470, 275] on div "Singer 1 Singer 2 All Cómo lo iba a saber" at bounding box center [576, 269] width 1107 height 20
click at [30, 153] on button at bounding box center [35, 151] width 24 height 20
click at [57, 182] on button "button" at bounding box center [60, 180] width 9 height 9
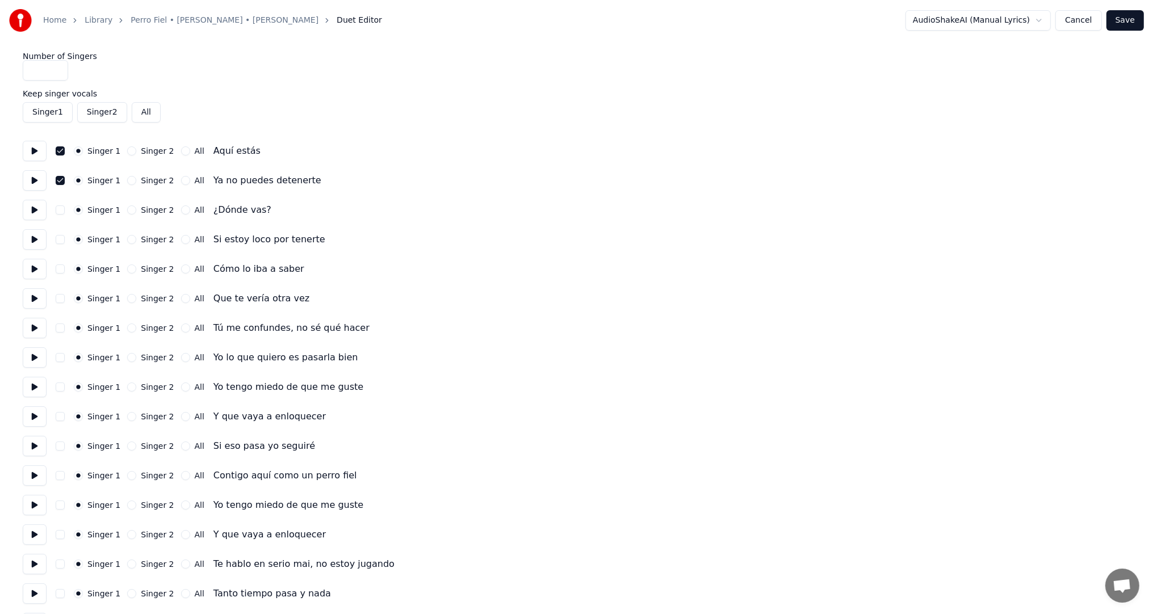
click at [33, 154] on button at bounding box center [35, 151] width 24 height 20
click at [35, 182] on button at bounding box center [35, 180] width 24 height 20
click at [127, 209] on button "Singer 2" at bounding box center [131, 209] width 9 height 9
click at [127, 241] on button "Singer 2" at bounding box center [131, 239] width 9 height 9
click at [60, 269] on button "button" at bounding box center [60, 268] width 9 height 9
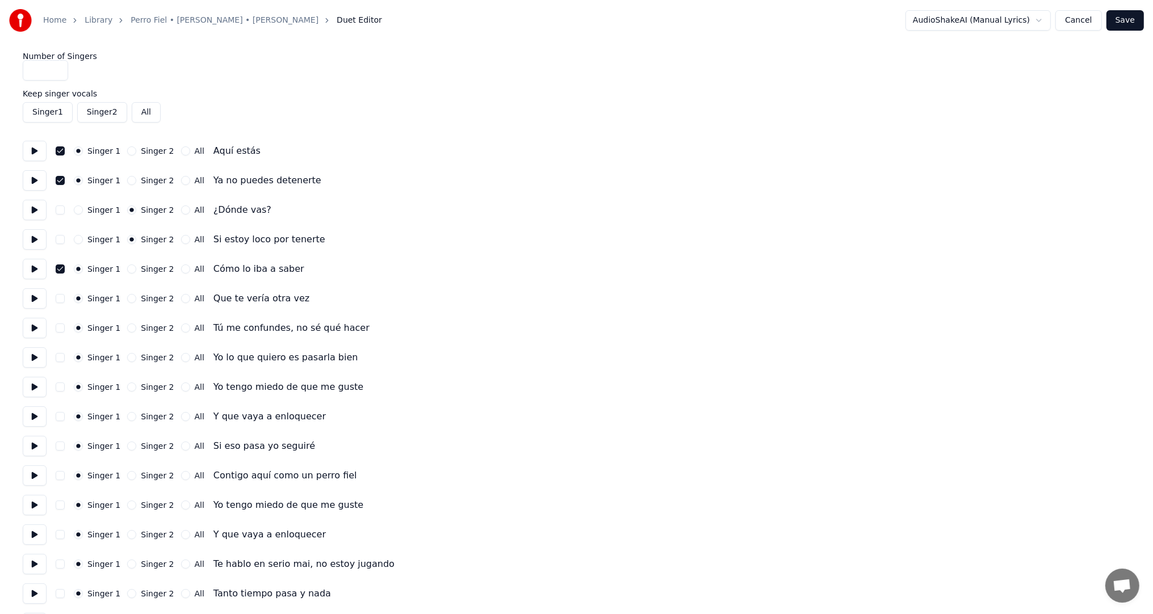
click at [60, 300] on button "button" at bounding box center [60, 298] width 9 height 9
click at [127, 328] on button "Singer 2" at bounding box center [131, 328] width 9 height 9
click at [127, 358] on button "Singer 2" at bounding box center [131, 357] width 9 height 9
click at [127, 387] on button "Singer 2" at bounding box center [131, 387] width 9 height 9
click at [61, 388] on button "button" at bounding box center [60, 387] width 9 height 9
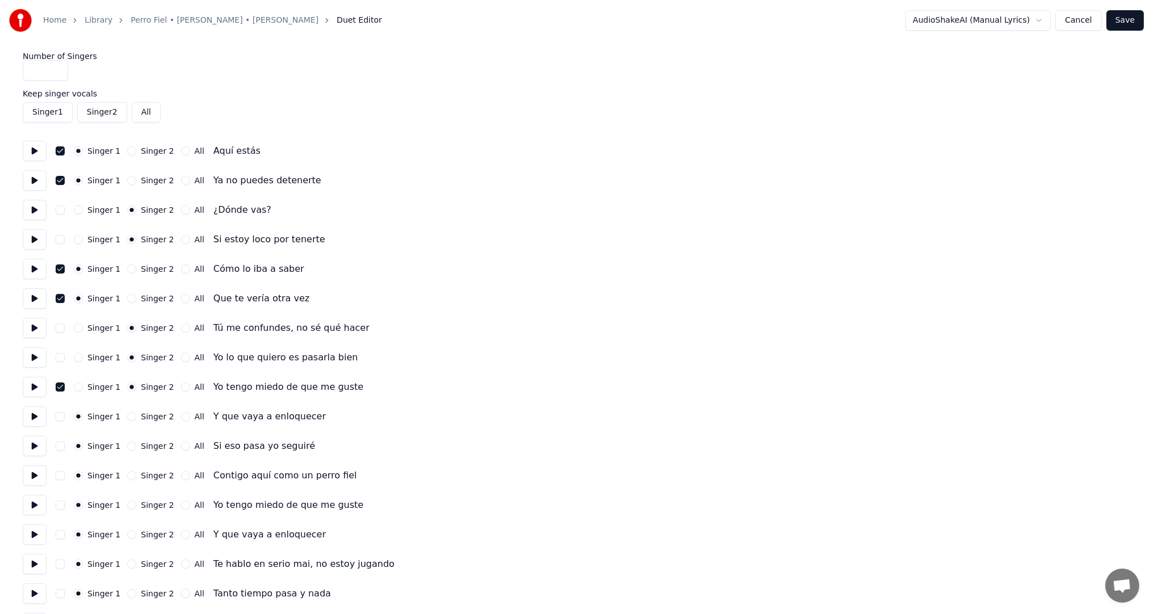
click at [60, 415] on button "button" at bounding box center [60, 416] width 9 height 9
click at [130, 388] on circle "button" at bounding box center [132, 387] width 4 height 4
click at [79, 388] on button "Singer 1" at bounding box center [78, 387] width 9 height 9
click at [57, 149] on button "button" at bounding box center [60, 150] width 9 height 9
click at [59, 181] on button "button" at bounding box center [60, 180] width 9 height 9
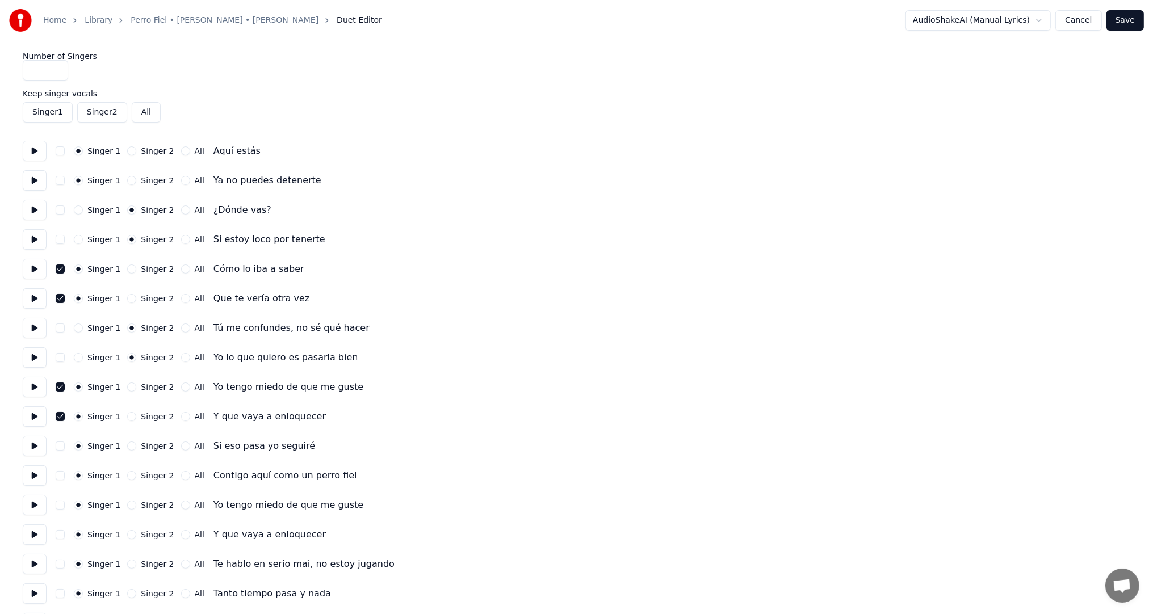
drag, startPoint x: 60, startPoint y: 269, endPoint x: 62, endPoint y: 277, distance: 8.1
click at [60, 270] on button "button" at bounding box center [60, 268] width 9 height 9
click at [61, 301] on button "button" at bounding box center [60, 298] width 9 height 9
click at [64, 386] on div "Singer 1 Singer 2 All Yo tengo miedo de que me guste" at bounding box center [576, 387] width 1107 height 20
click at [62, 419] on button "button" at bounding box center [60, 416] width 9 height 9
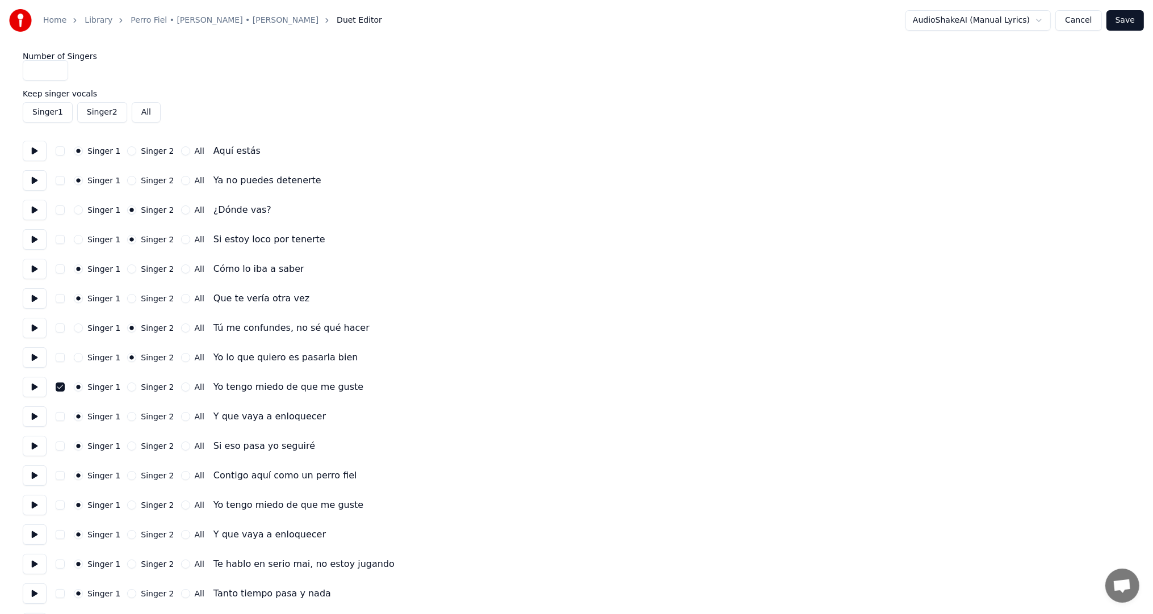
click at [60, 394] on div "Singer 1 Singer 2 All Yo tengo miedo de que me guste" at bounding box center [576, 387] width 1107 height 20
click at [60, 392] on div "Singer 1 Singer 2 All Yo tengo miedo de que me guste" at bounding box center [576, 387] width 1107 height 20
click at [60, 389] on button "button" at bounding box center [60, 387] width 9 height 9
click at [34, 387] on button at bounding box center [35, 387] width 24 height 20
click at [128, 447] on button "Singer 2" at bounding box center [131, 446] width 9 height 9
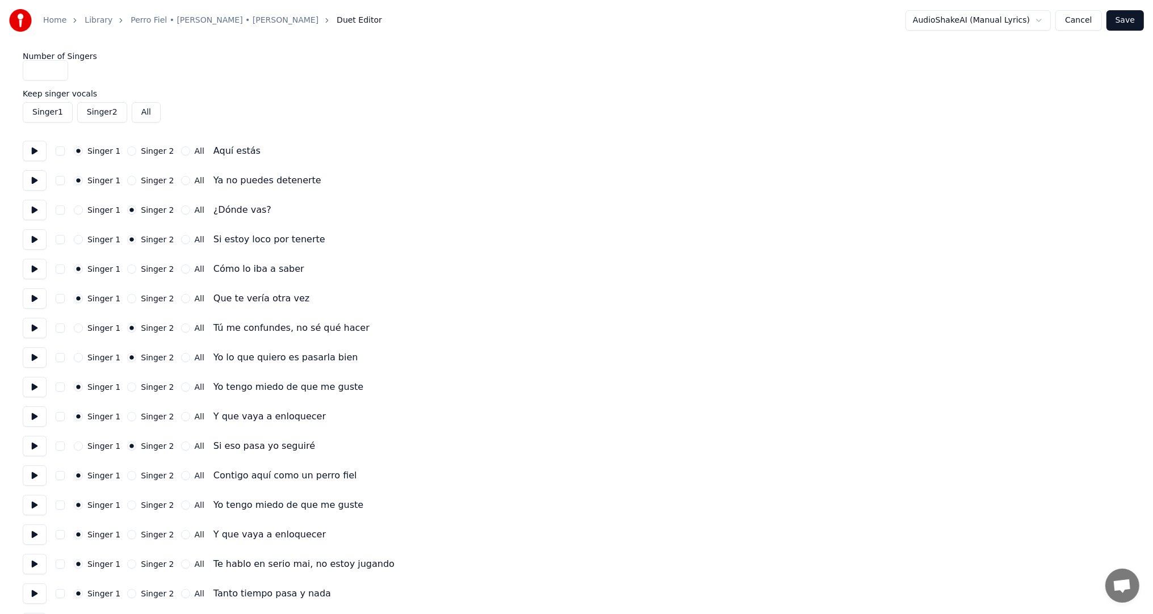
click at [128, 477] on button "Singer 2" at bounding box center [131, 475] width 9 height 9
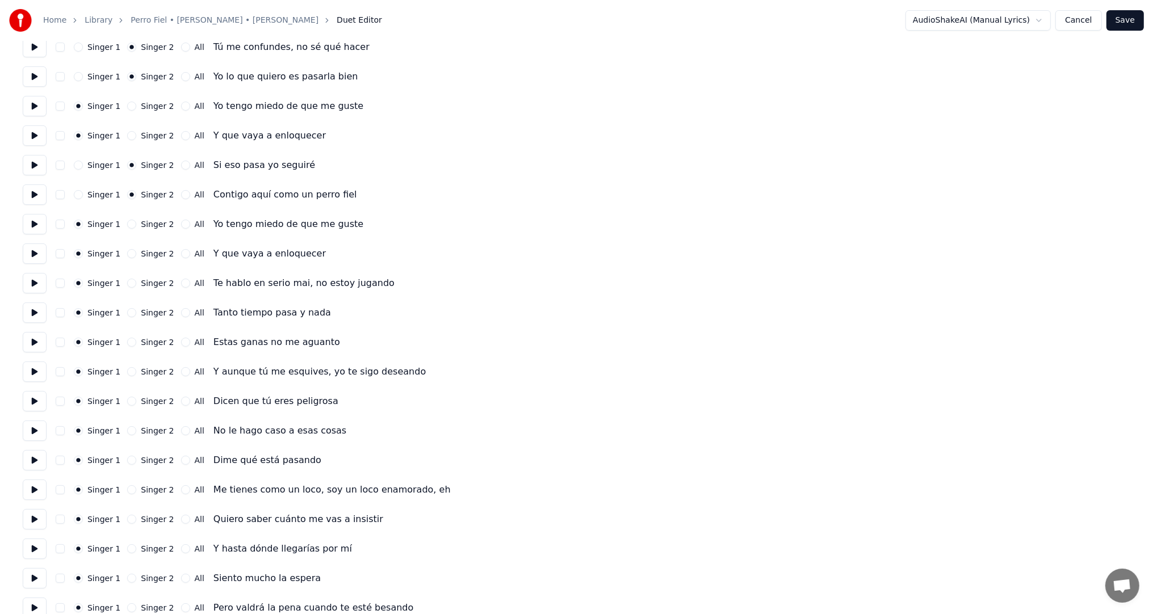
scroll to position [284, 0]
click at [40, 222] on button at bounding box center [35, 221] width 24 height 20
click at [127, 281] on button "Singer 2" at bounding box center [131, 280] width 9 height 9
click at [129, 310] on button "Singer 2" at bounding box center [131, 309] width 9 height 9
click at [129, 337] on button "Singer 2" at bounding box center [131, 339] width 9 height 9
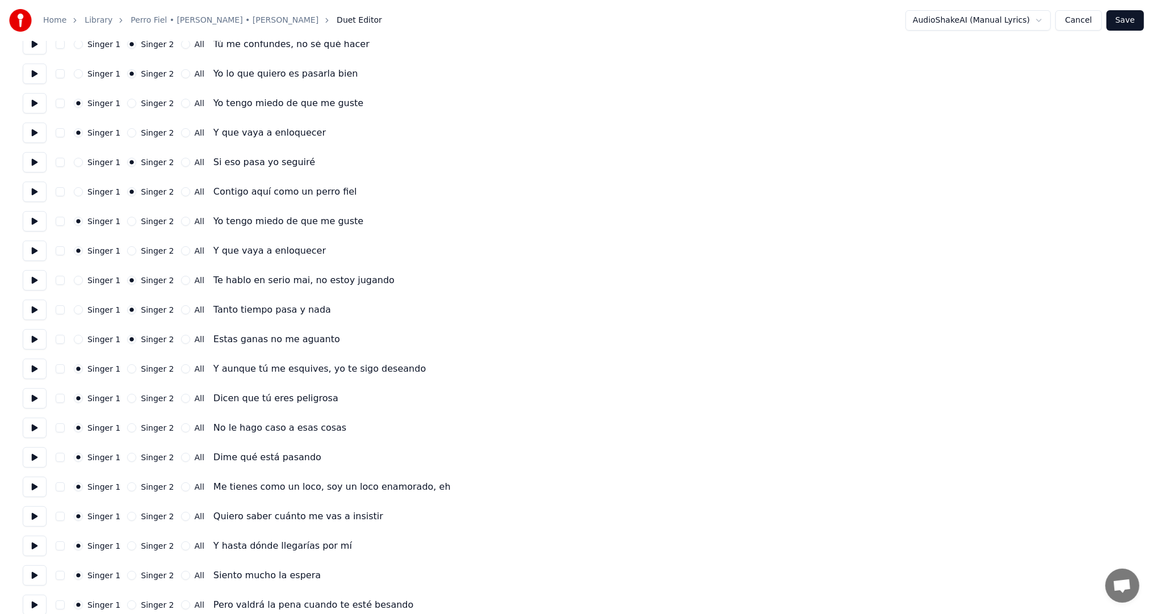
click at [129, 371] on button "Singer 2" at bounding box center [131, 368] width 9 height 9
click at [127, 398] on button "Singer 2" at bounding box center [131, 398] width 9 height 9
click at [129, 430] on button "Singer 2" at bounding box center [131, 427] width 9 height 9
click at [127, 459] on button "Singer 2" at bounding box center [131, 457] width 9 height 9
click at [127, 488] on button "Singer 2" at bounding box center [131, 486] width 9 height 9
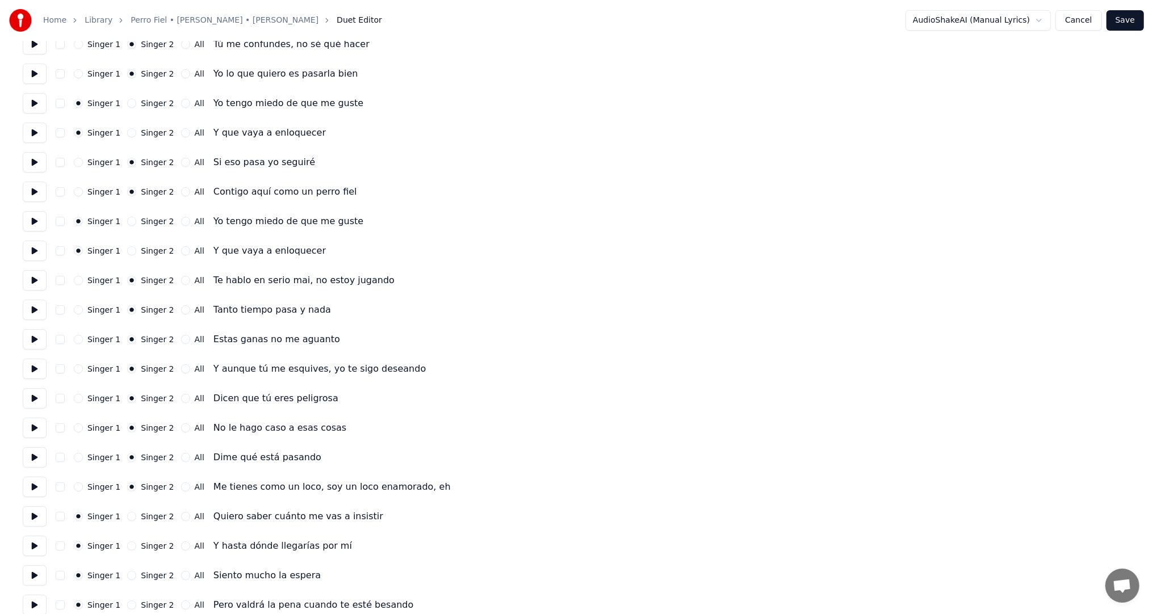
click at [39, 515] on button at bounding box center [35, 516] width 24 height 20
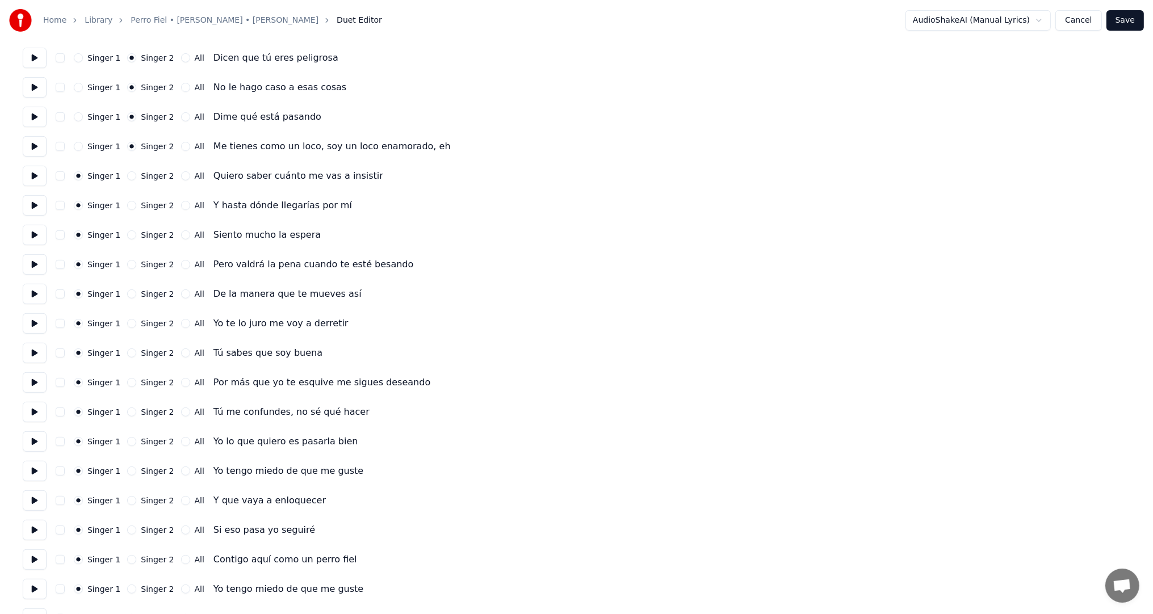
scroll to position [681, 0]
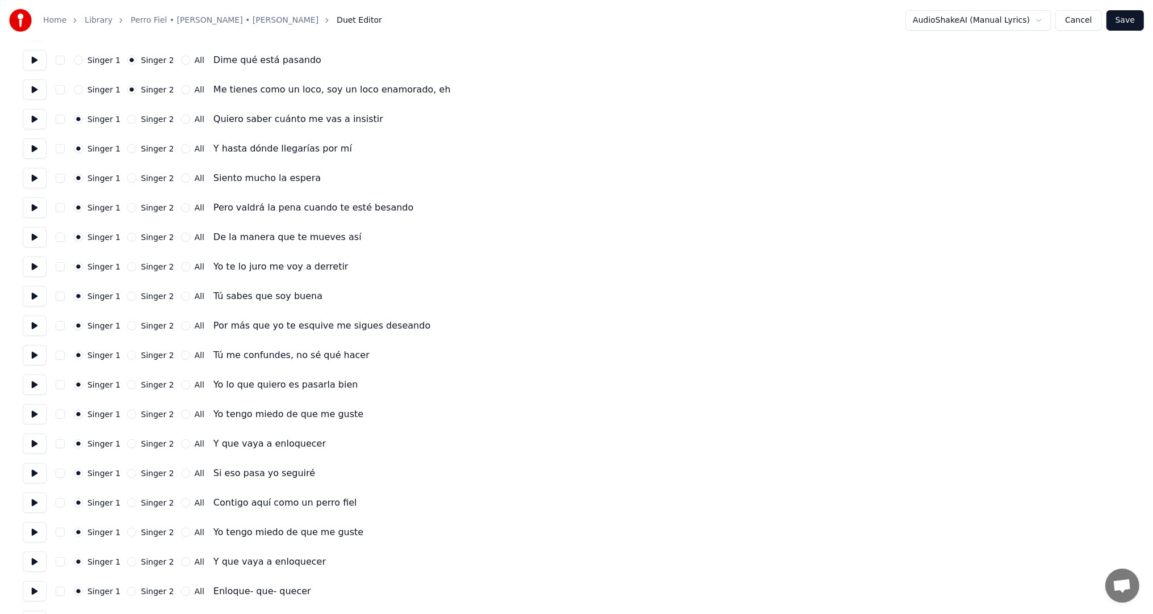
click at [127, 237] on button "Singer 2" at bounding box center [131, 237] width 9 height 9
click at [37, 239] on button at bounding box center [35, 237] width 24 height 20
click at [127, 267] on button "Singer 2" at bounding box center [131, 266] width 9 height 9
click at [127, 298] on button "Singer 2" at bounding box center [131, 296] width 9 height 9
click at [79, 297] on button "Singer 1" at bounding box center [78, 296] width 9 height 9
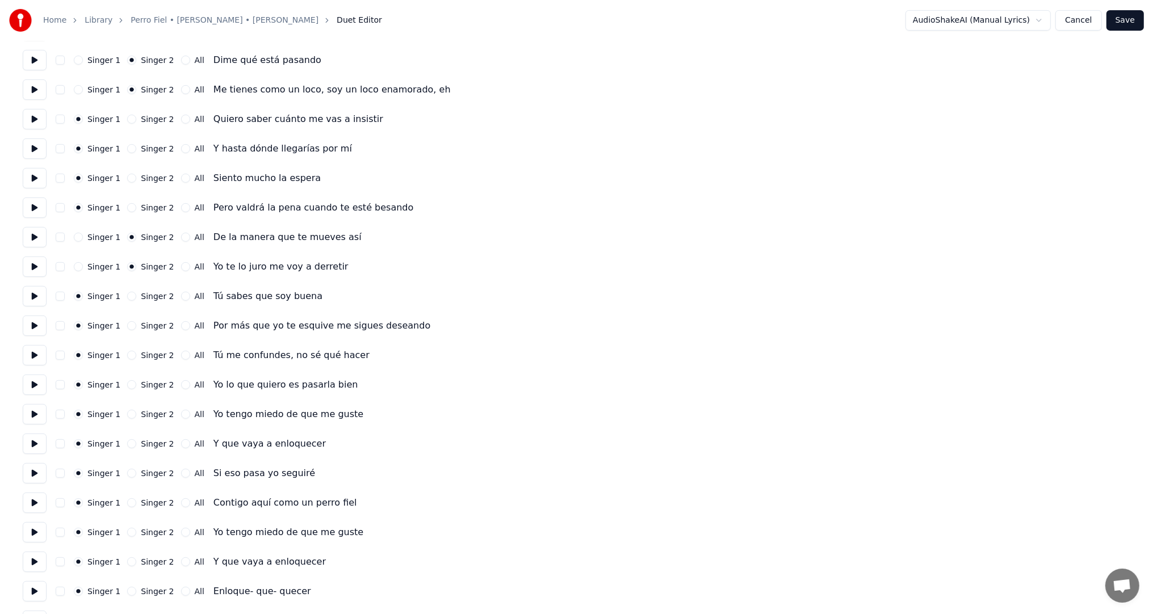
click at [35, 320] on button at bounding box center [35, 326] width 24 height 20
click at [128, 353] on button "Singer 2" at bounding box center [131, 355] width 9 height 9
click at [120, 384] on div "Singer 1 Singer 2 All" at bounding box center [139, 384] width 131 height 9
click at [127, 387] on button "Singer 2" at bounding box center [131, 384] width 9 height 9
click at [36, 411] on button at bounding box center [35, 414] width 24 height 20
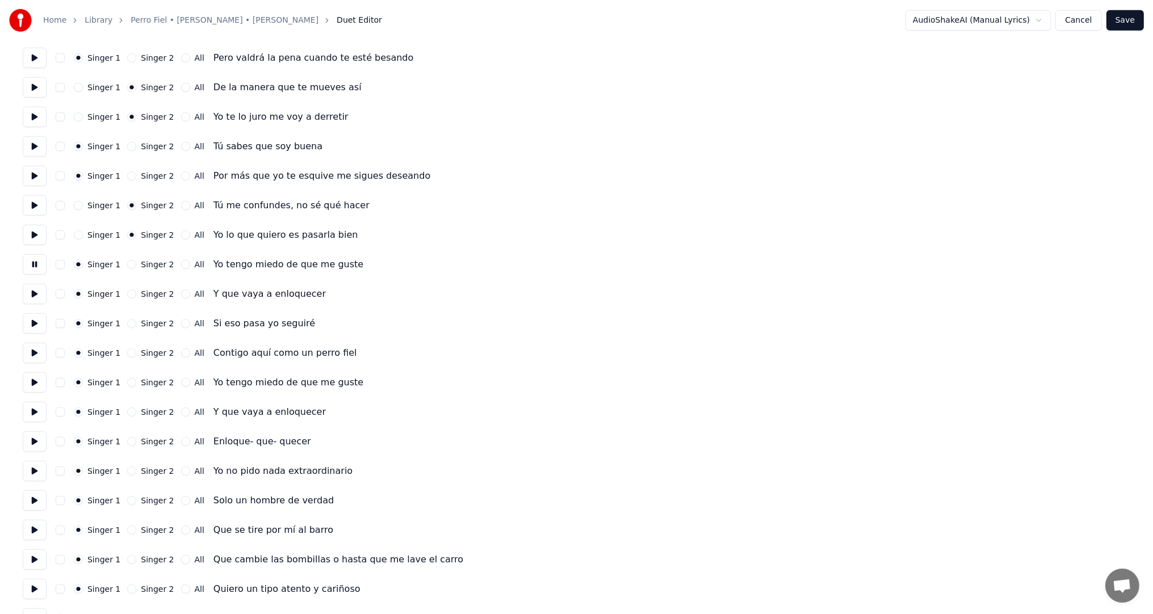
scroll to position [851, 0]
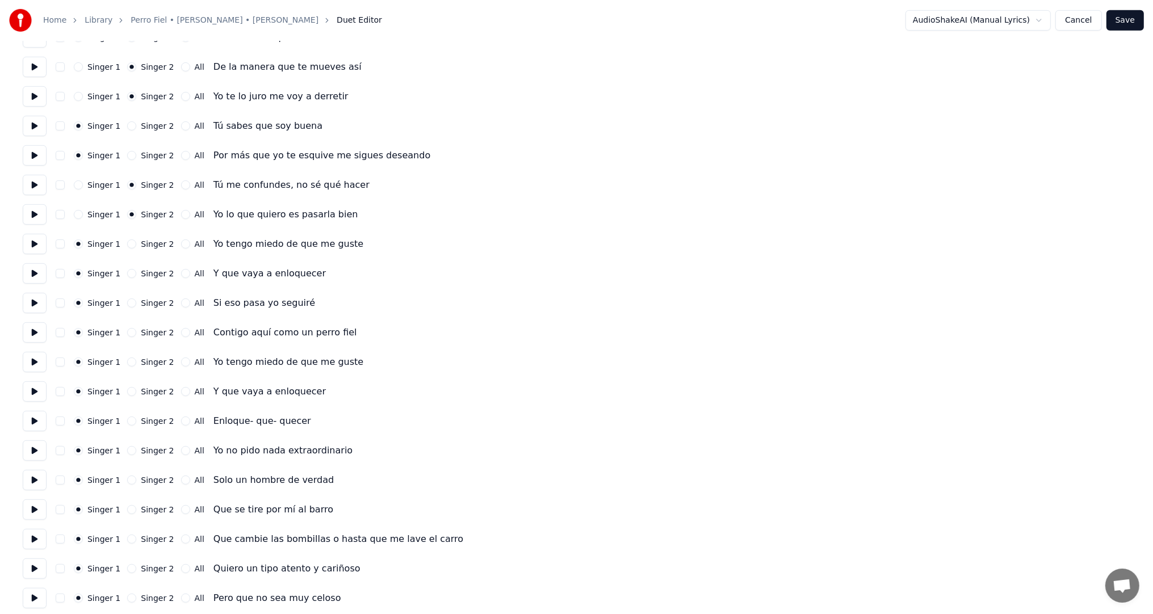
click at [127, 304] on button "Singer 2" at bounding box center [131, 303] width 9 height 9
click at [127, 333] on button "Singer 2" at bounding box center [131, 332] width 9 height 9
click at [40, 363] on button at bounding box center [35, 362] width 24 height 20
click at [39, 419] on button at bounding box center [35, 421] width 24 height 20
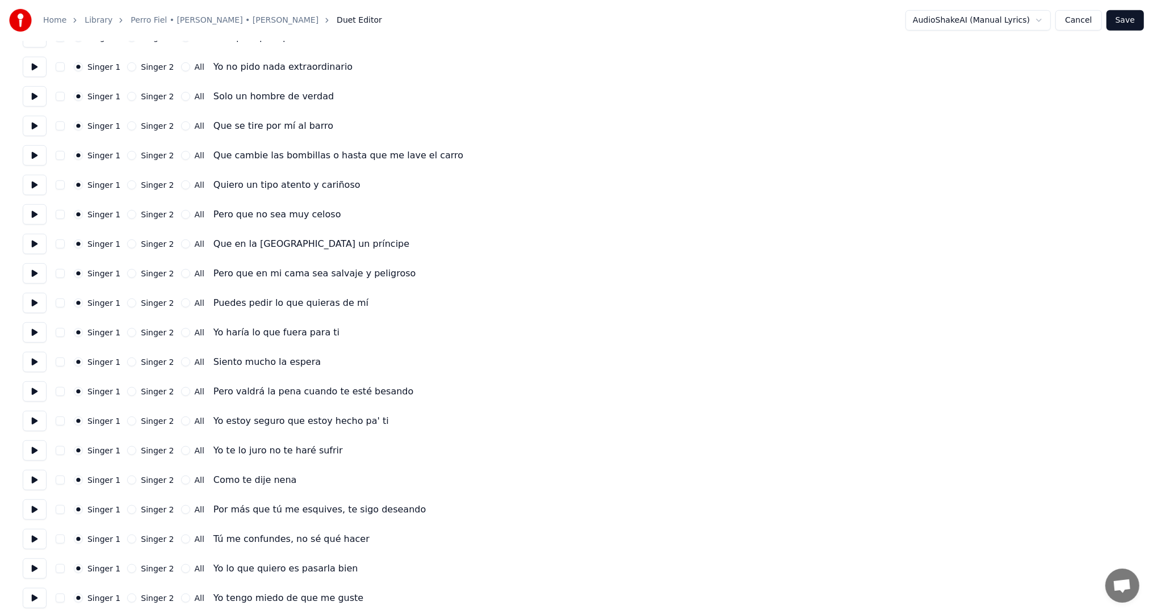
scroll to position [1249, 0]
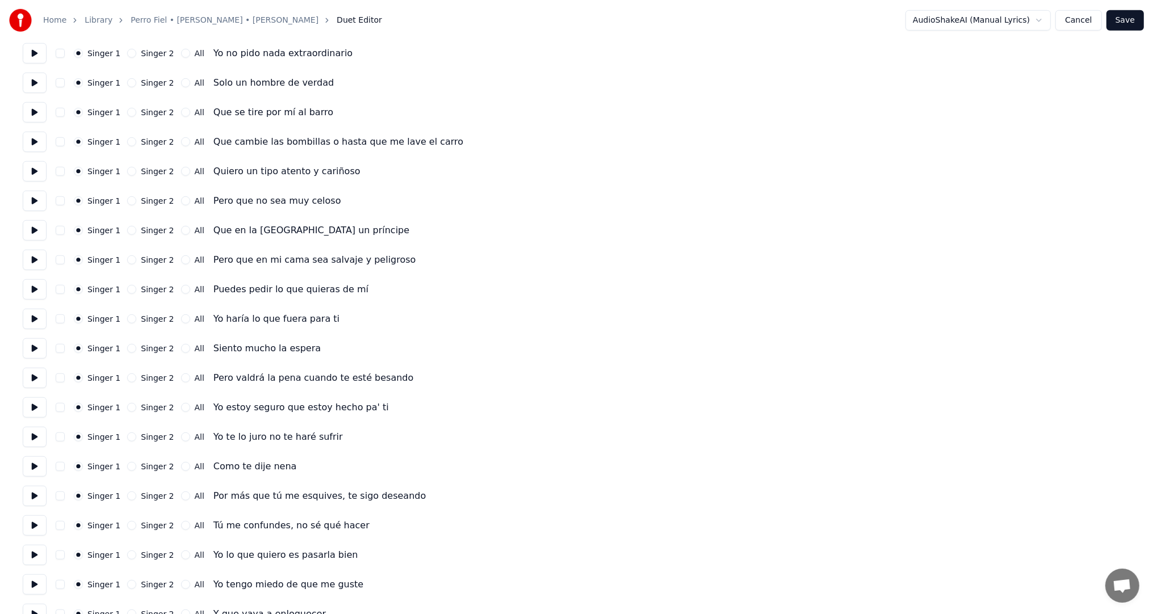
click at [127, 290] on button "Singer 2" at bounding box center [131, 289] width 9 height 9
click at [36, 290] on button at bounding box center [35, 289] width 24 height 20
click at [127, 318] on button "Singer 2" at bounding box center [131, 318] width 9 height 9
click at [130, 406] on button "Singer 2" at bounding box center [131, 407] width 9 height 9
click at [27, 404] on button at bounding box center [35, 407] width 24 height 20
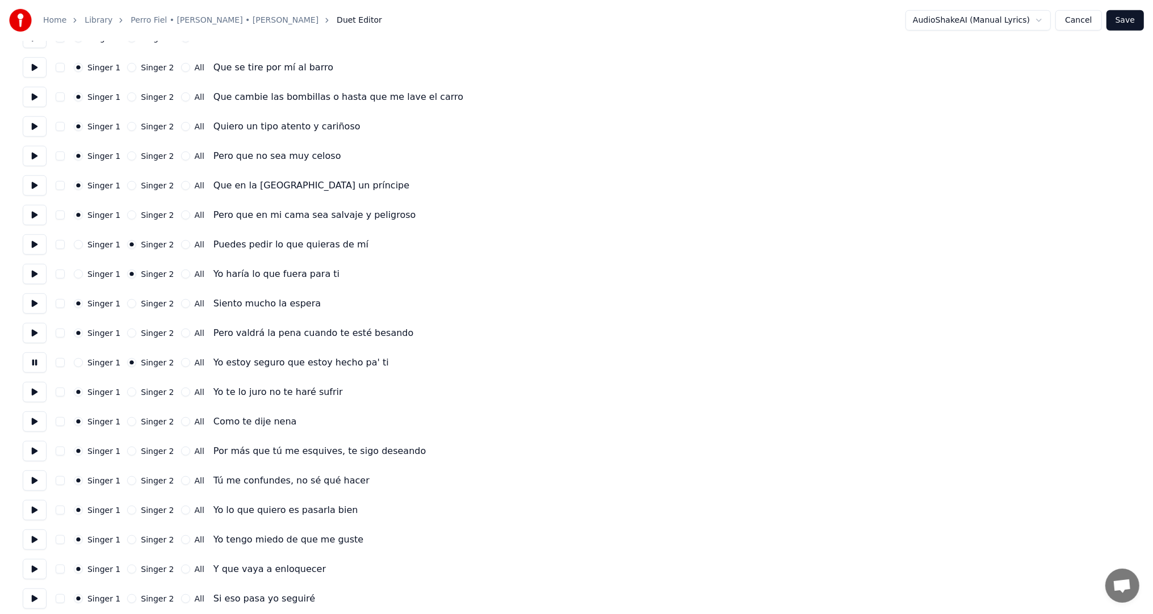
scroll to position [1362, 0]
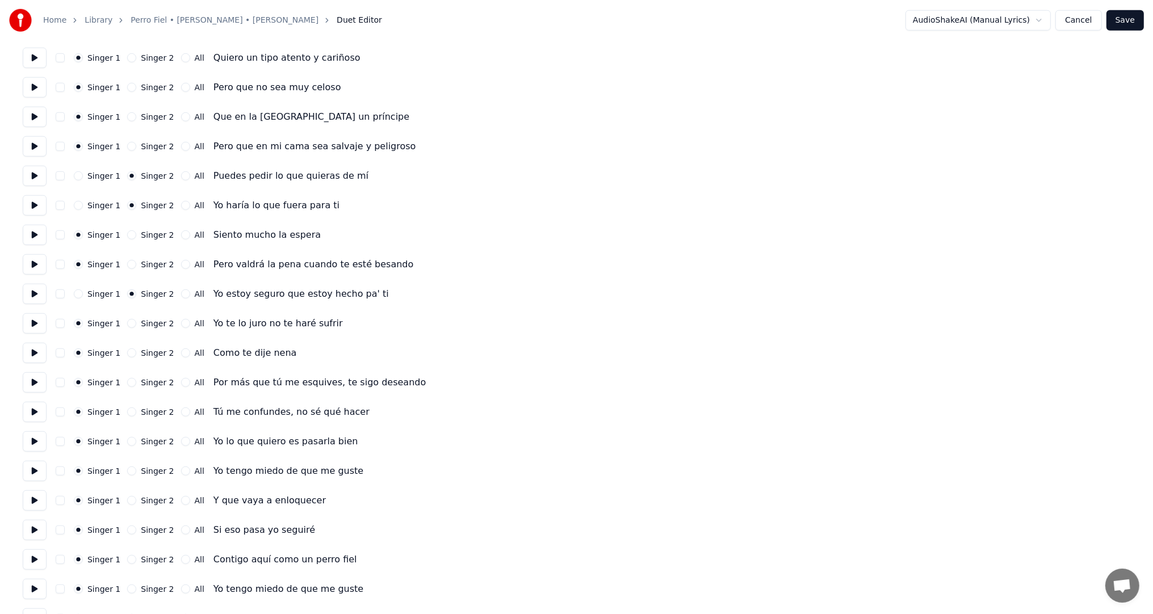
click at [129, 325] on button "Singer 2" at bounding box center [131, 323] width 9 height 9
click at [128, 352] on button "Singer 2" at bounding box center [131, 353] width 9 height 9
click at [129, 383] on button "Singer 2" at bounding box center [131, 382] width 9 height 9
click at [127, 412] on button "Singer 2" at bounding box center [131, 412] width 9 height 9
click at [127, 440] on button "Singer 2" at bounding box center [131, 441] width 9 height 9
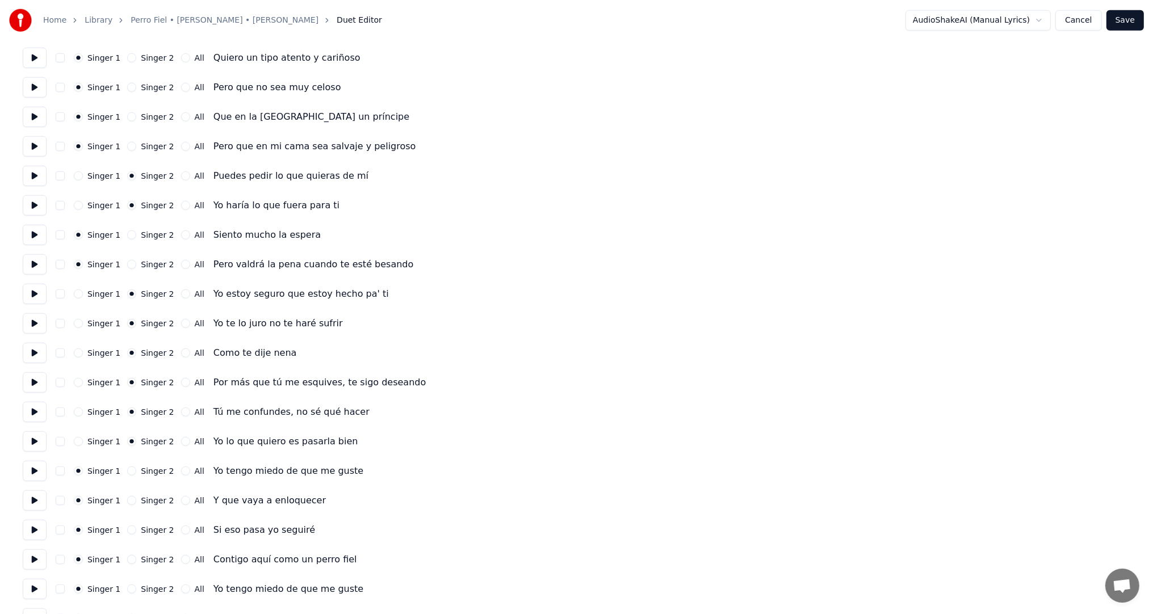
click at [36, 472] on button at bounding box center [35, 471] width 24 height 20
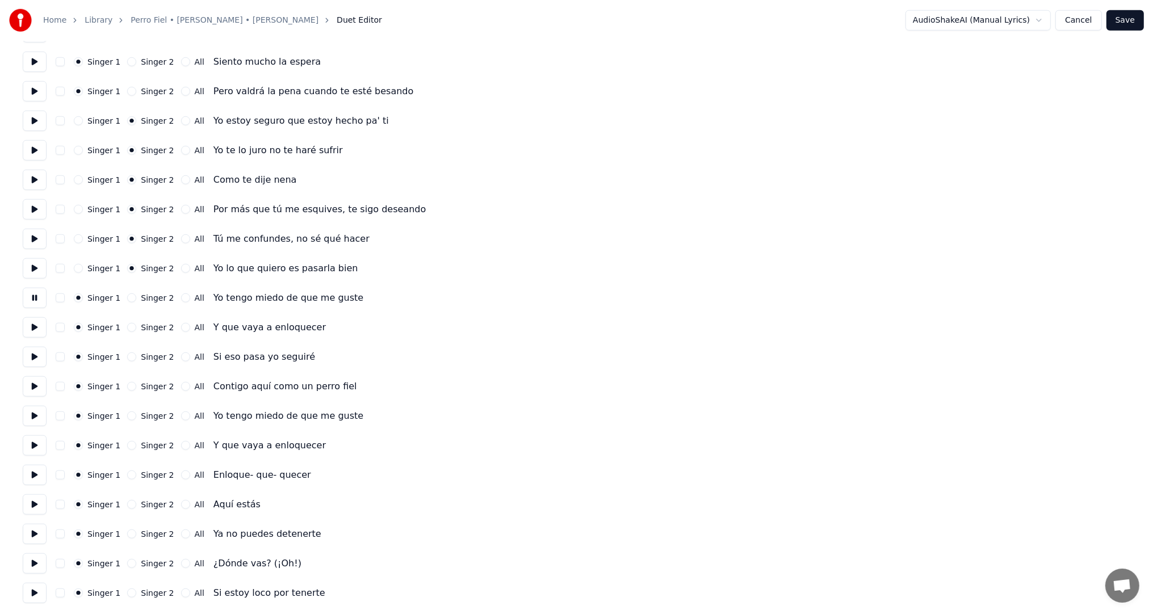
scroll to position [1536, 0]
click at [127, 356] on button "Singer 2" at bounding box center [131, 356] width 9 height 9
click at [128, 386] on button "Singer 2" at bounding box center [131, 385] width 9 height 9
click at [41, 471] on button at bounding box center [35, 474] width 24 height 20
click at [127, 562] on button "Singer 2" at bounding box center [131, 563] width 9 height 9
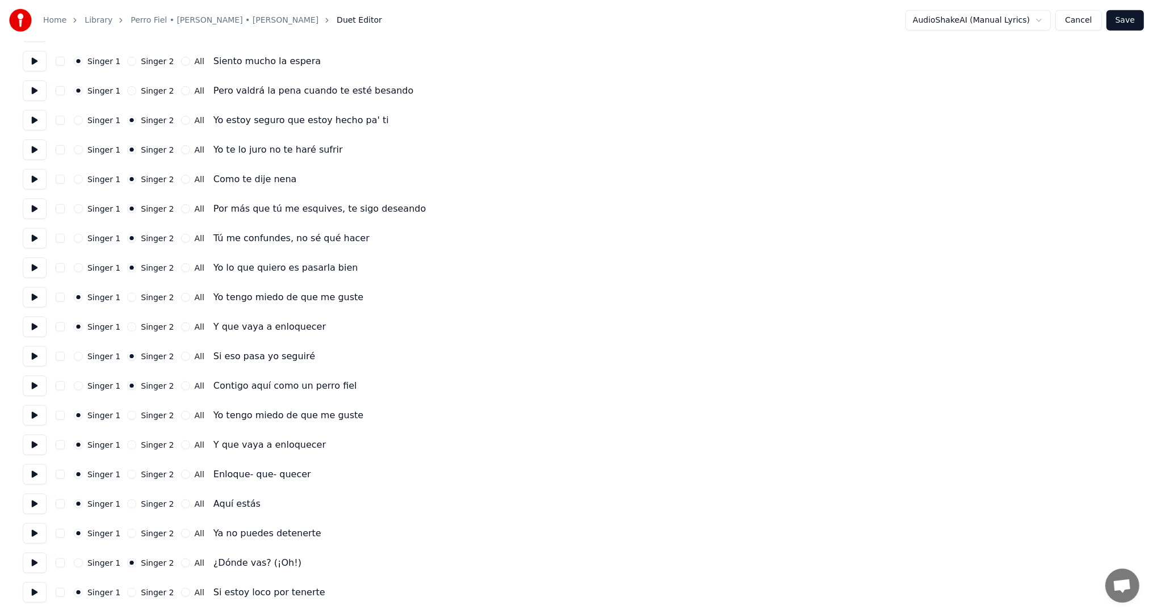
click at [37, 566] on button at bounding box center [35, 563] width 24 height 20
click at [127, 593] on button "Singer 2" at bounding box center [131, 592] width 9 height 9
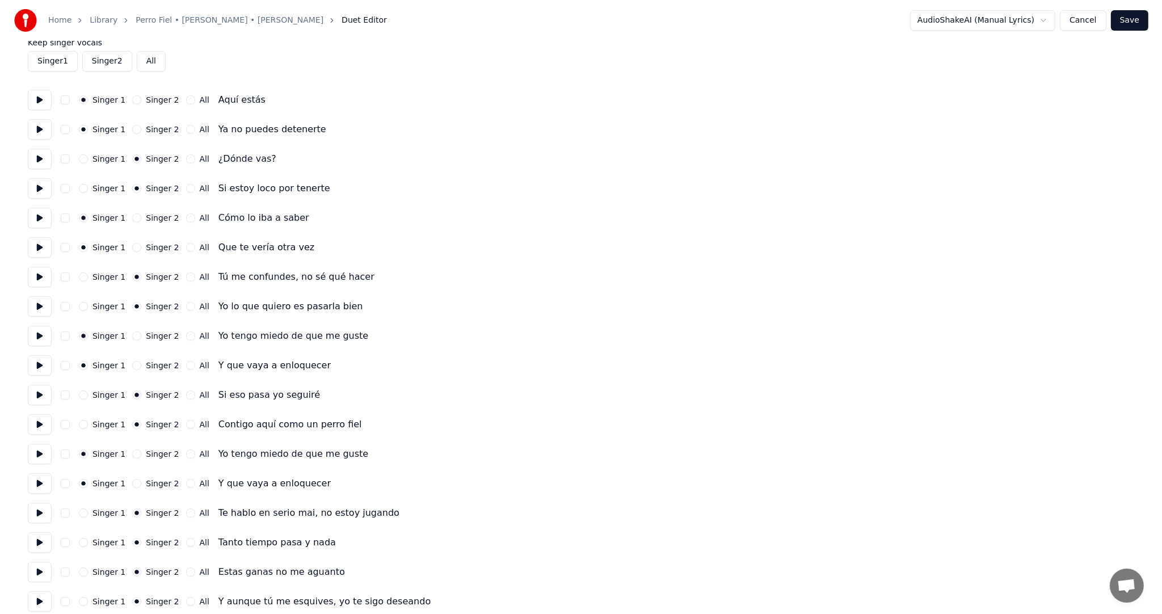
scroll to position [0, 0]
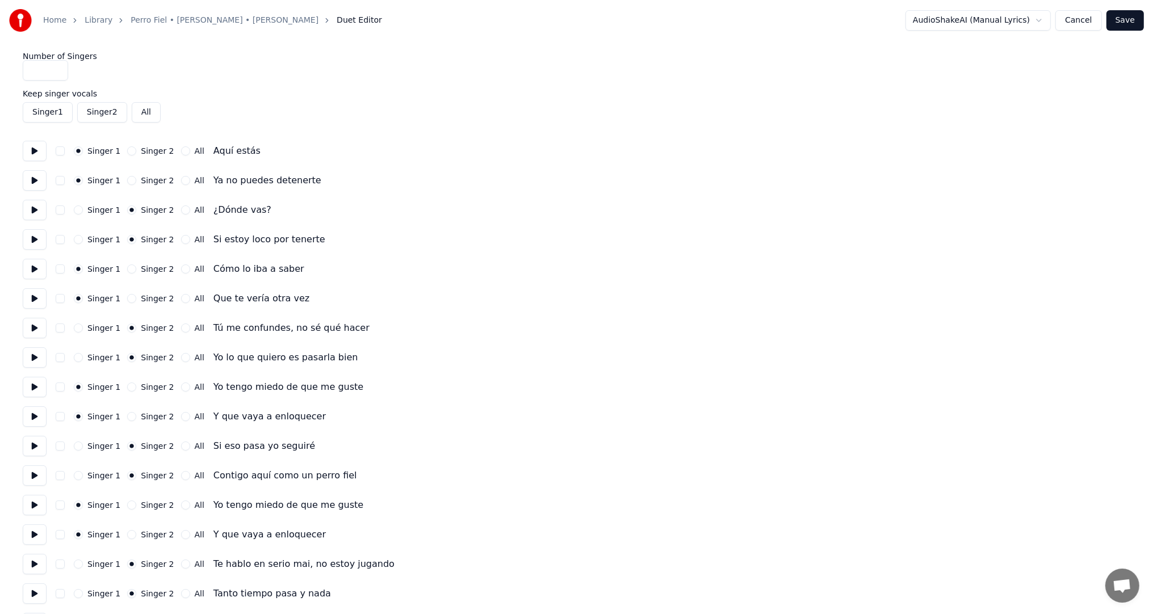
click at [1122, 22] on button "Save" at bounding box center [1124, 20] width 37 height 20
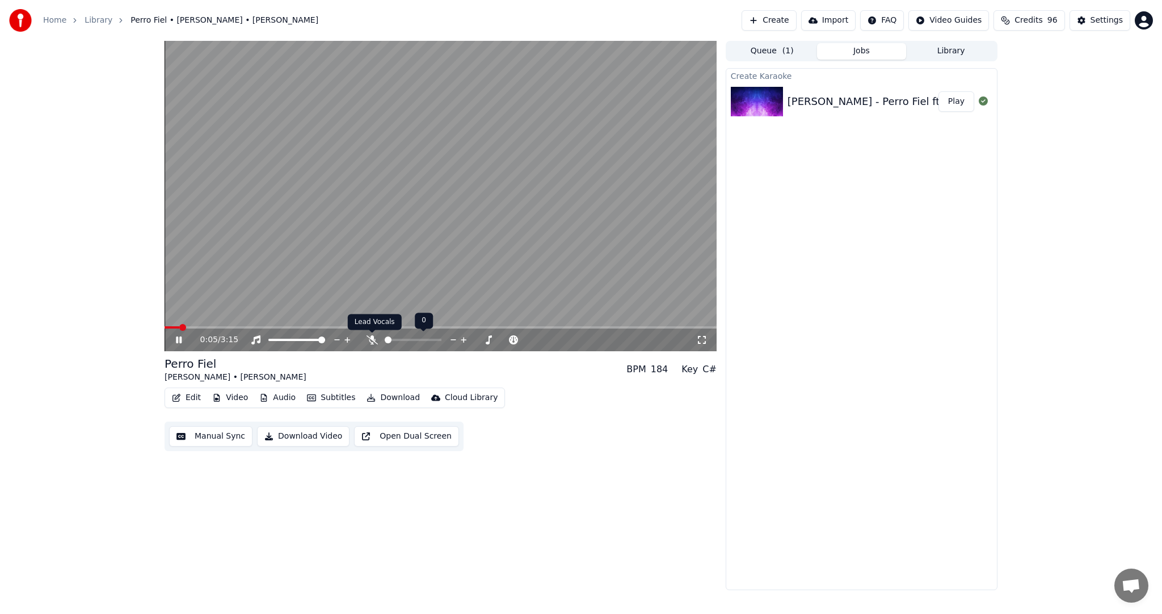
click at [375, 341] on icon at bounding box center [372, 339] width 11 height 9
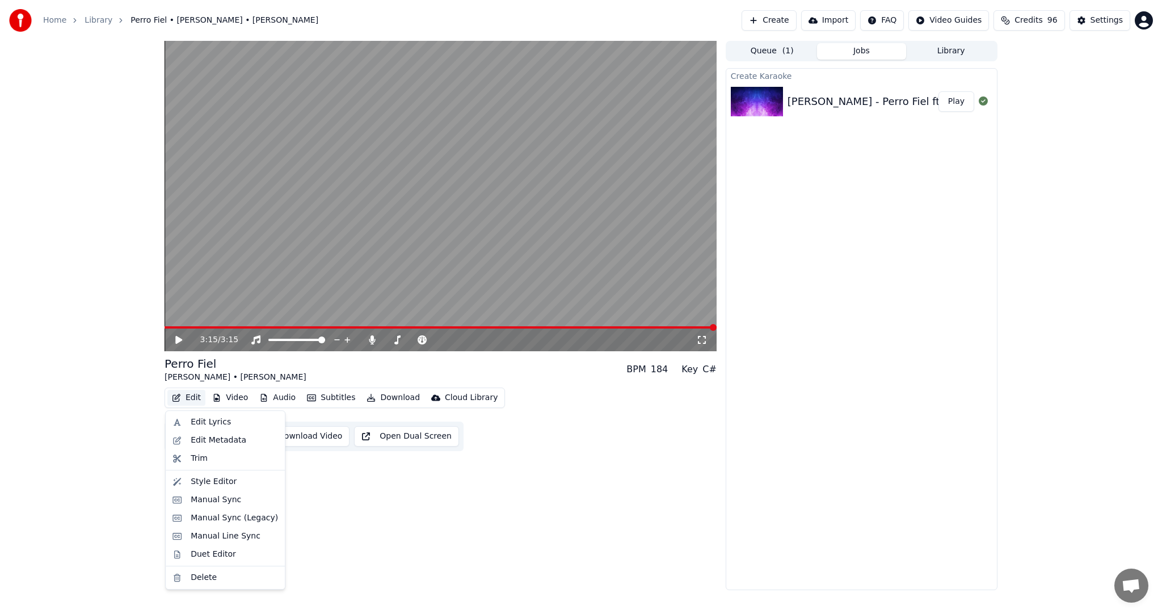
click at [190, 397] on button "Edit" at bounding box center [186, 398] width 38 height 16
click at [219, 484] on div "Style Editor" at bounding box center [214, 481] width 46 height 11
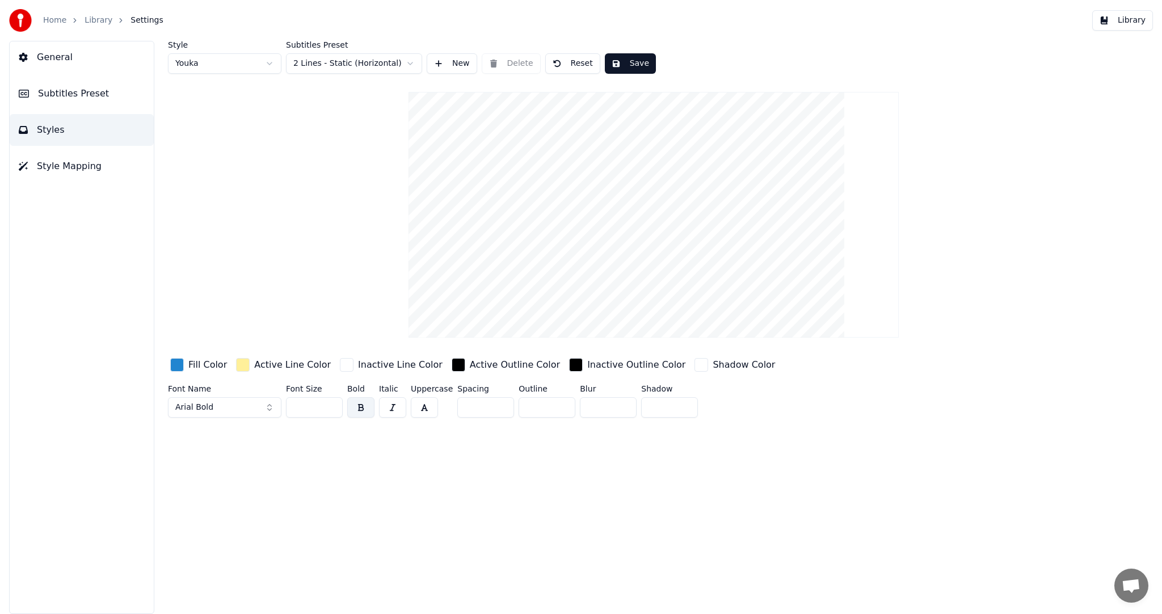
click at [251, 409] on button "Arial Bold" at bounding box center [225, 407] width 114 height 20
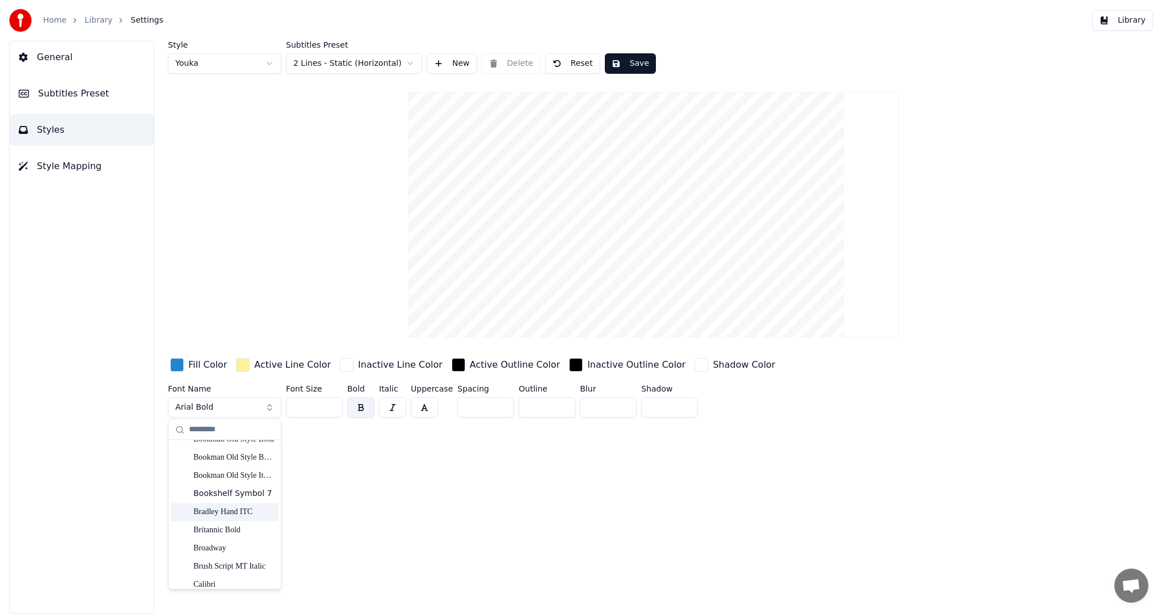
click at [245, 515] on div "Bradley Hand ITC" at bounding box center [234, 512] width 81 height 11
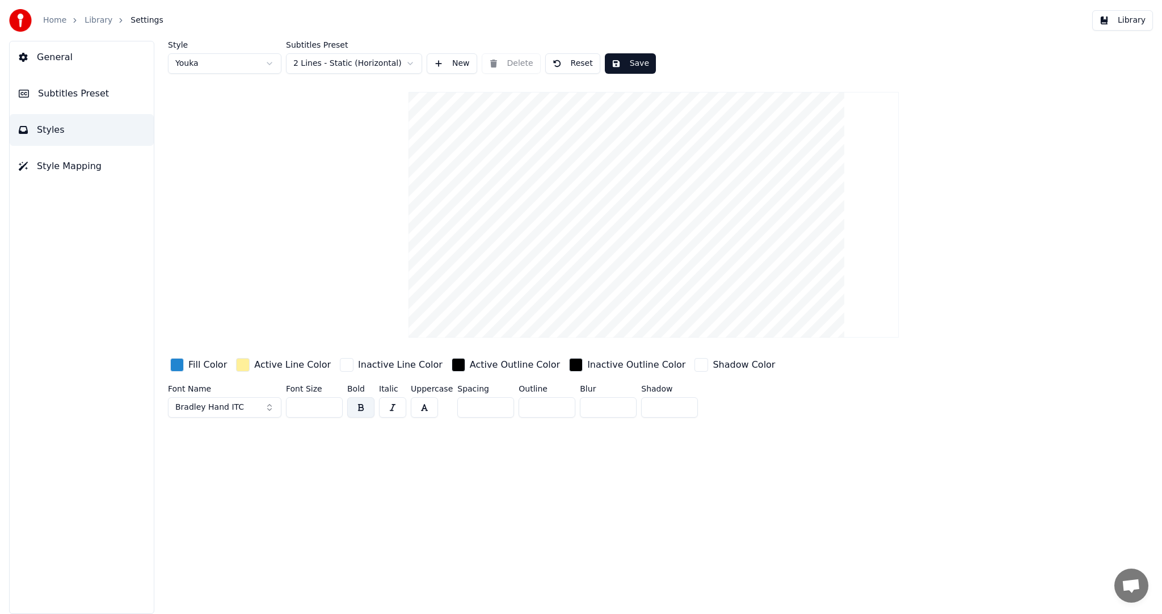
click at [249, 408] on button "Bradley Hand ITC" at bounding box center [225, 407] width 114 height 20
click at [244, 463] on div "Comic Sans MS" at bounding box center [234, 461] width 81 height 11
click at [178, 365] on div "button" at bounding box center [177, 365] width 14 height 14
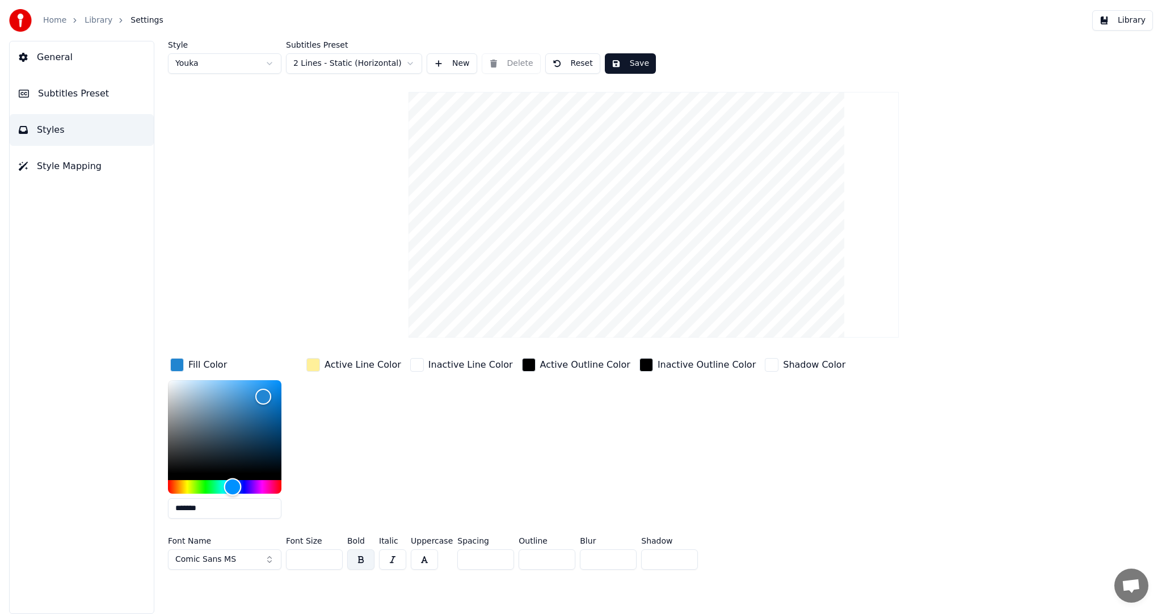
type input "*******"
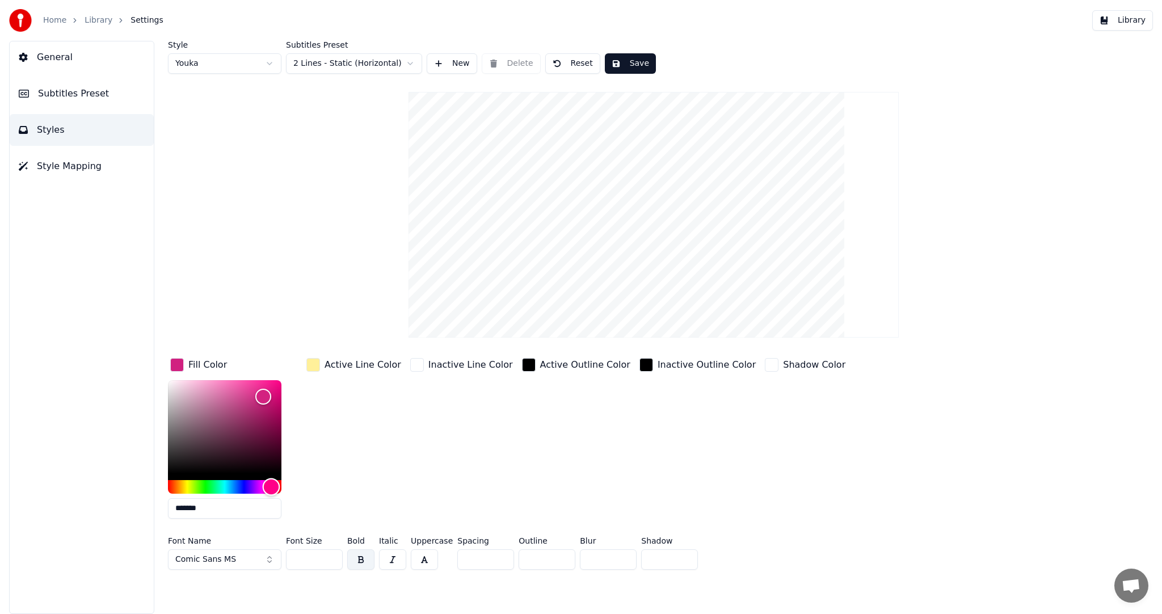
click at [271, 484] on div "Hue" at bounding box center [225, 487] width 114 height 14
click at [338, 453] on div "Active Line Color" at bounding box center [353, 442] width 99 height 172
click at [345, 364] on div "Active Line Color" at bounding box center [363, 365] width 77 height 14
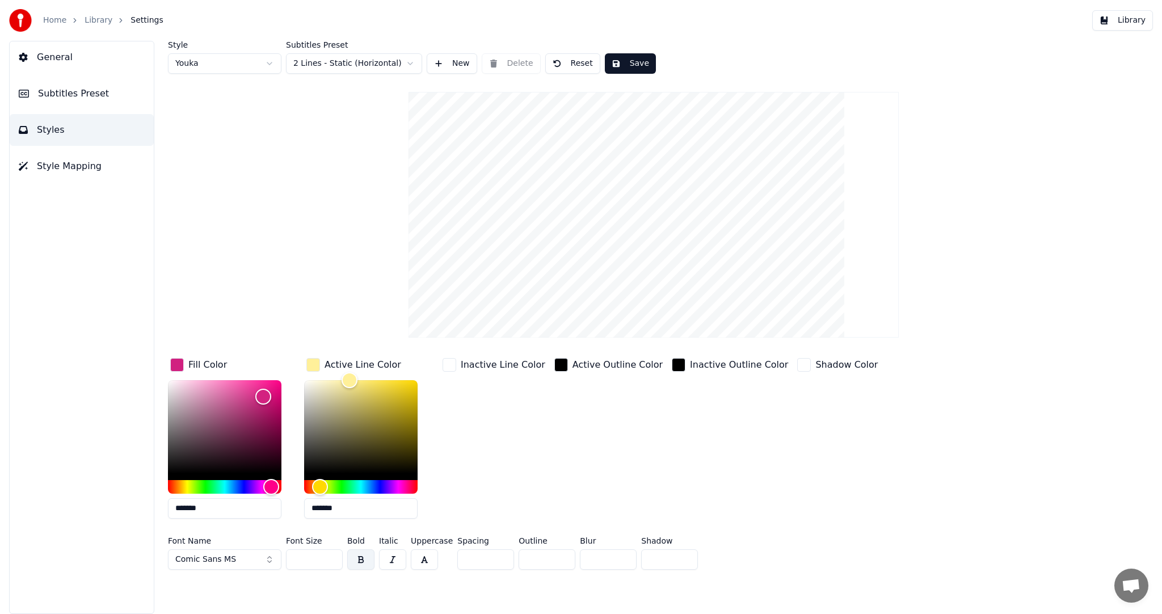
click at [316, 366] on div "button" at bounding box center [314, 365] width 14 height 14
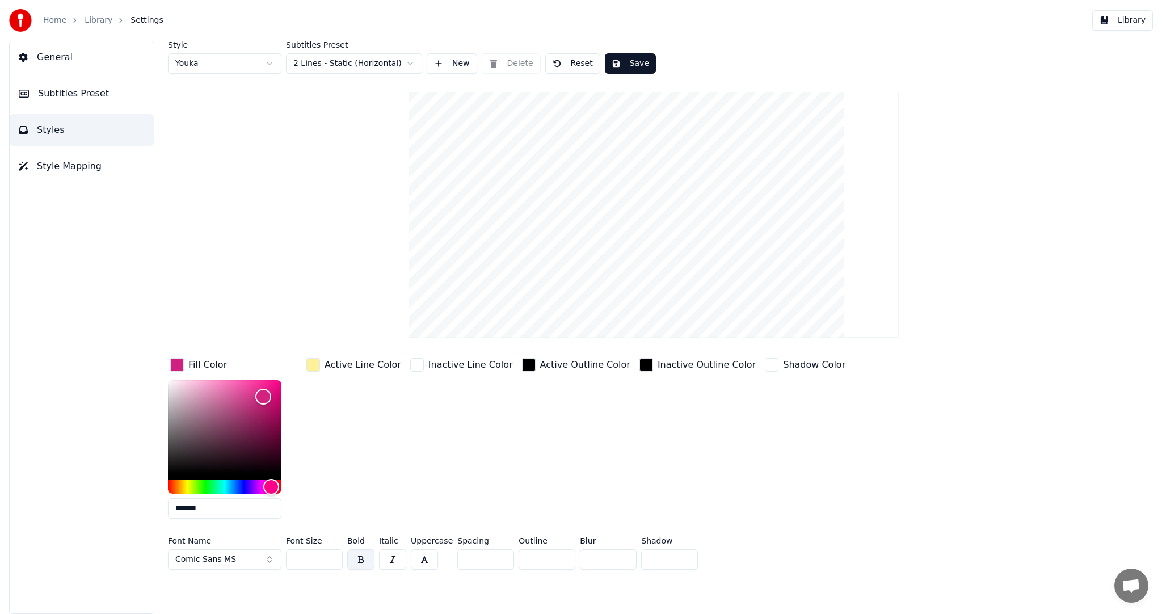
click at [314, 366] on div "button" at bounding box center [314, 365] width 14 height 14
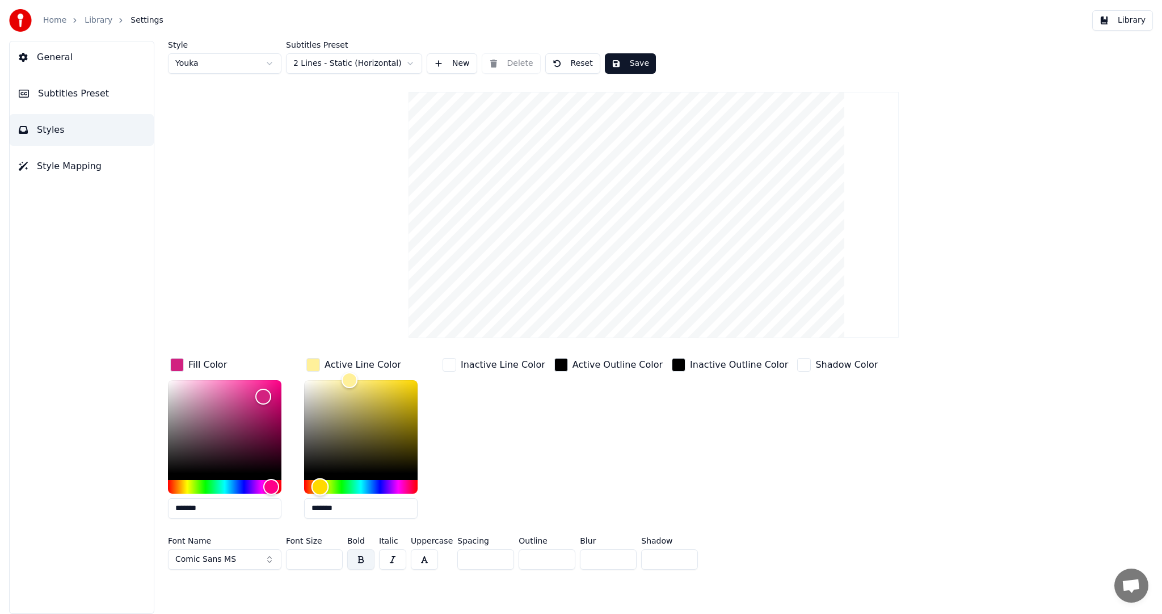
click at [376, 485] on div "Hue" at bounding box center [361, 487] width 114 height 14
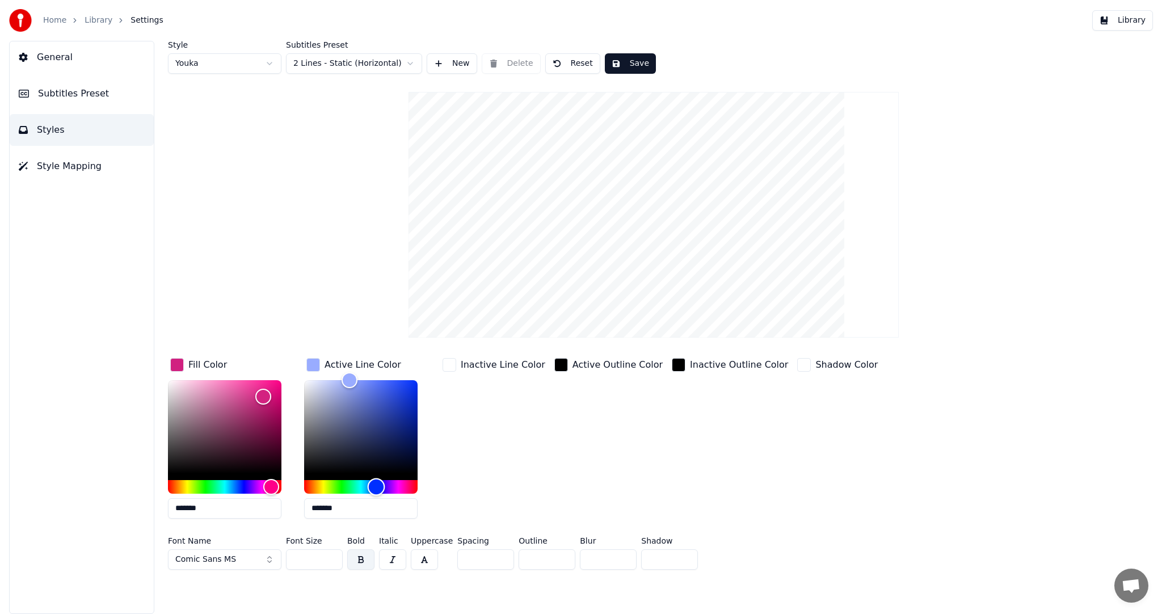
click at [325, 484] on div "Hue" at bounding box center [361, 487] width 114 height 14
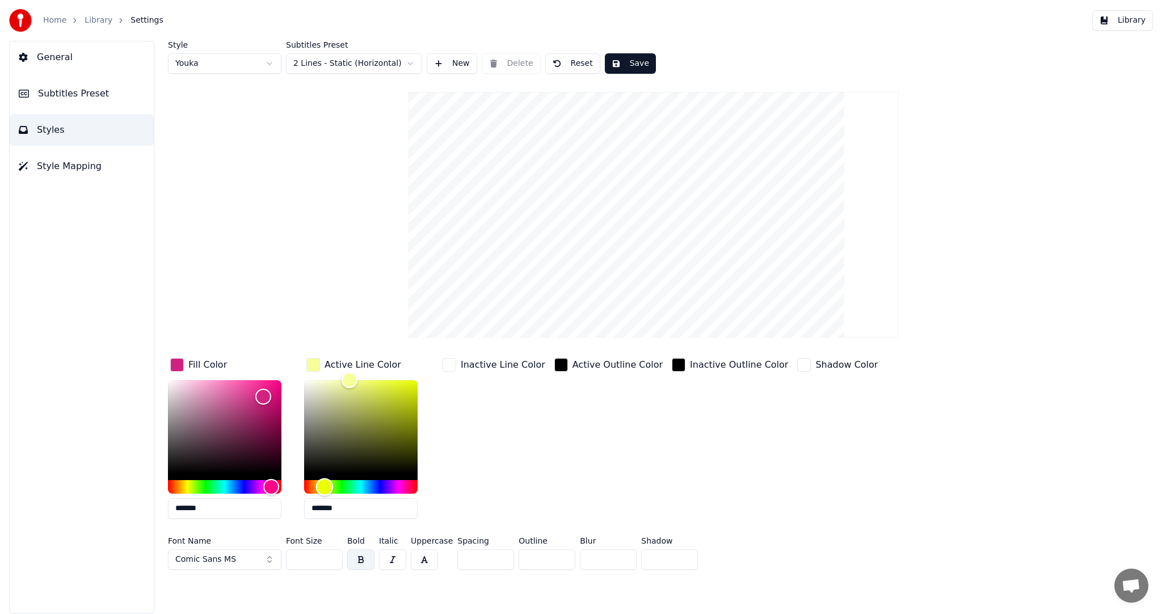
type input "*******"
click at [394, 484] on div "Hue" at bounding box center [361, 487] width 114 height 14
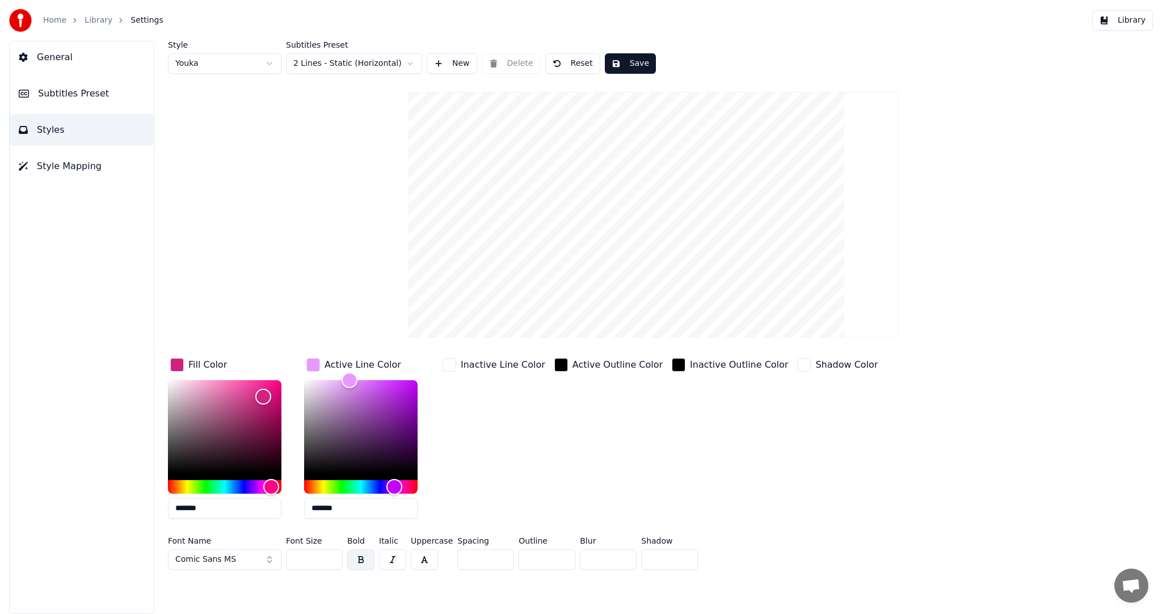
click at [334, 71] on html "Home Library Settings Library General Subtitles Preset Styles Style Mapping Sty…" at bounding box center [581, 307] width 1162 height 614
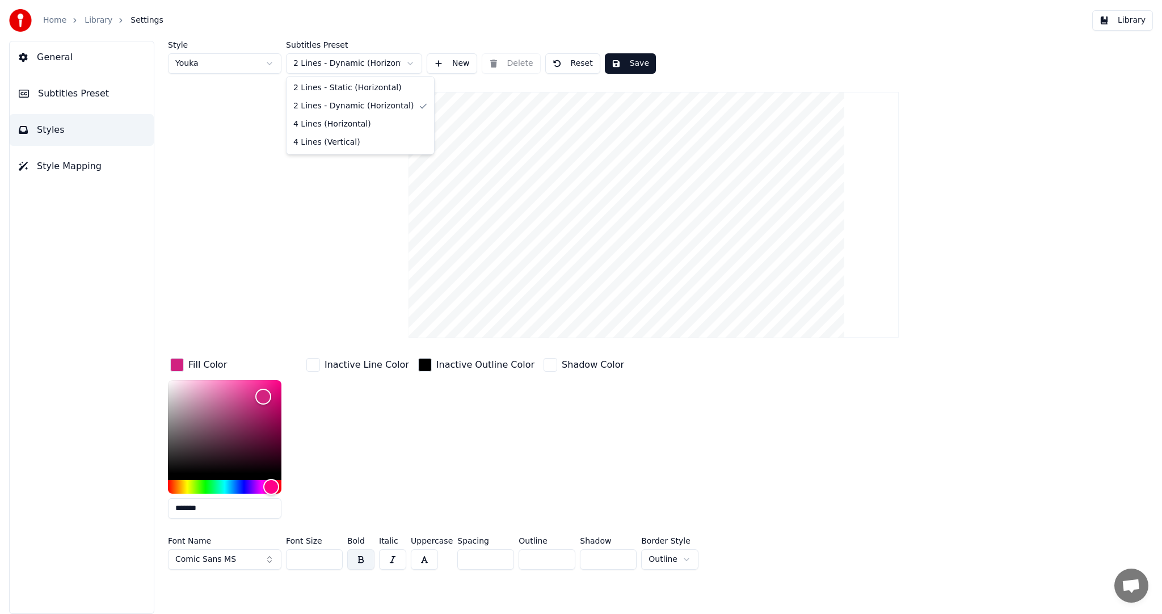
click at [347, 67] on html "Home Library Settings Library General Subtitles Preset Styles Style Mapping Sty…" at bounding box center [581, 307] width 1162 height 614
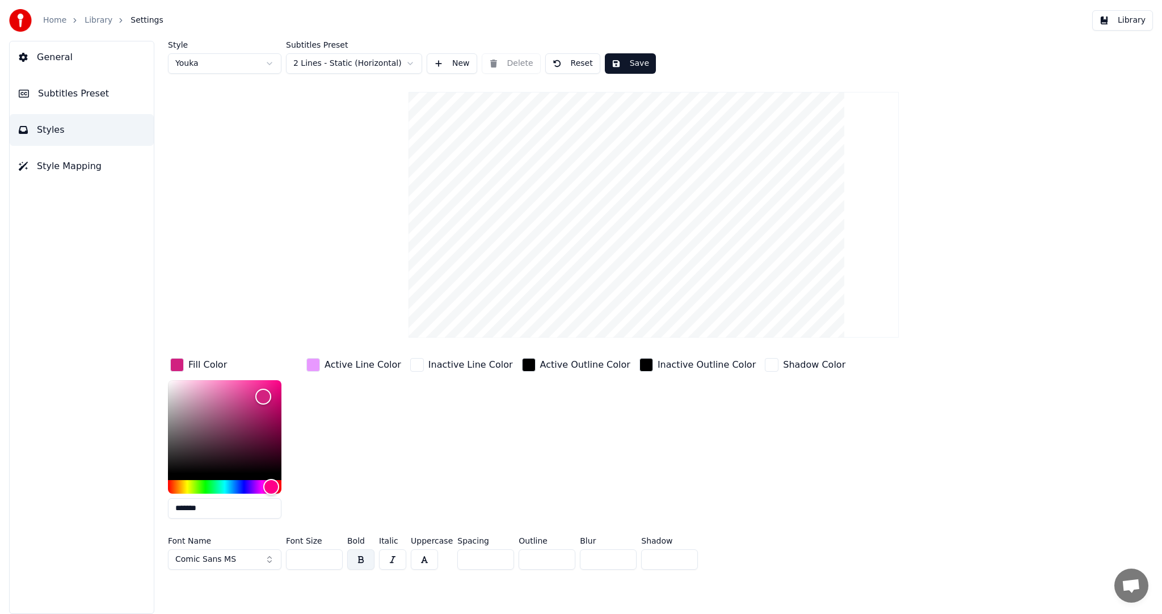
click at [258, 66] on html "Home Library Settings Library General Subtitles Preset Styles Style Mapping Sty…" at bounding box center [581, 307] width 1162 height 614
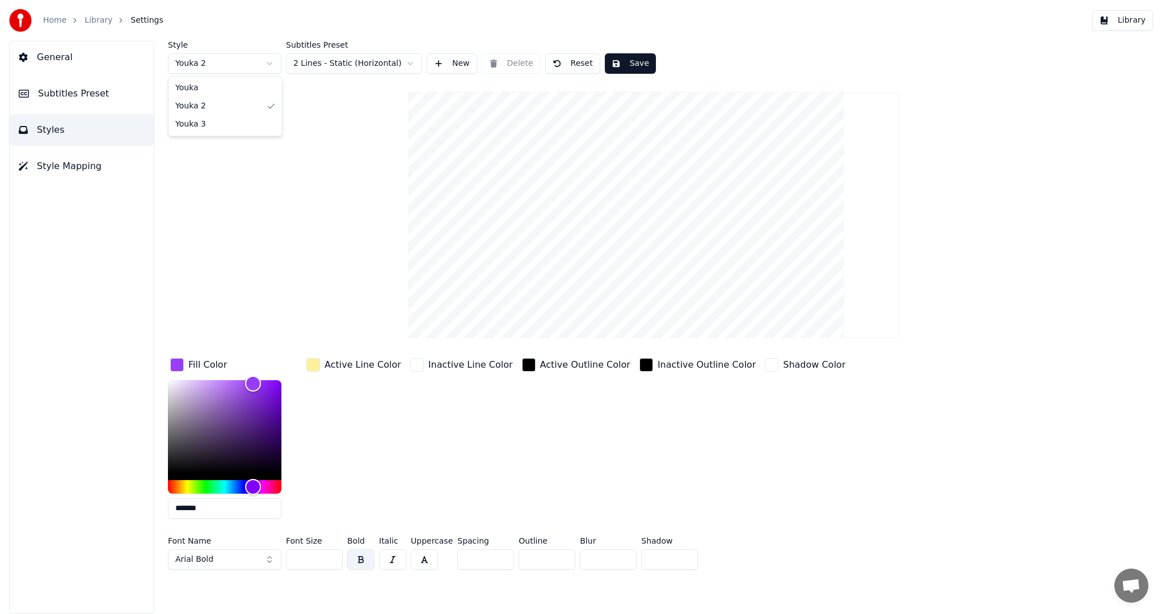
click at [253, 64] on html "Home Library Settings Library General Subtitles Preset Styles Style Mapping Sty…" at bounding box center [581, 307] width 1162 height 614
click at [247, 60] on html "Home Library Settings Library General Subtitles Preset Styles Style Mapping Sty…" at bounding box center [581, 307] width 1162 height 614
type input "*******"
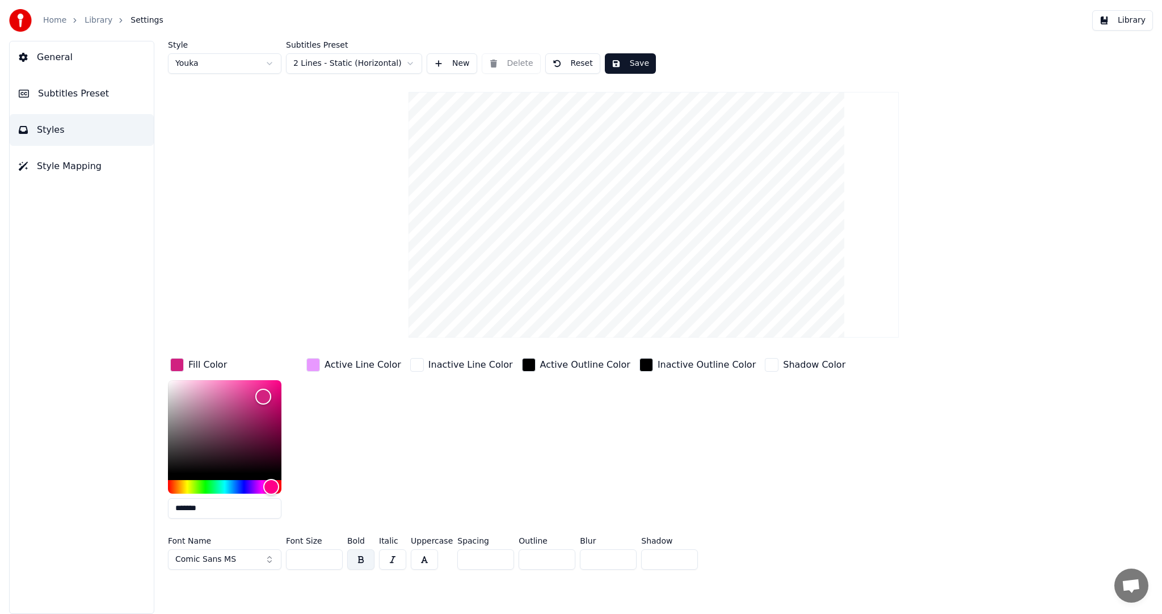
click at [443, 67] on button "New" at bounding box center [452, 63] width 51 height 20
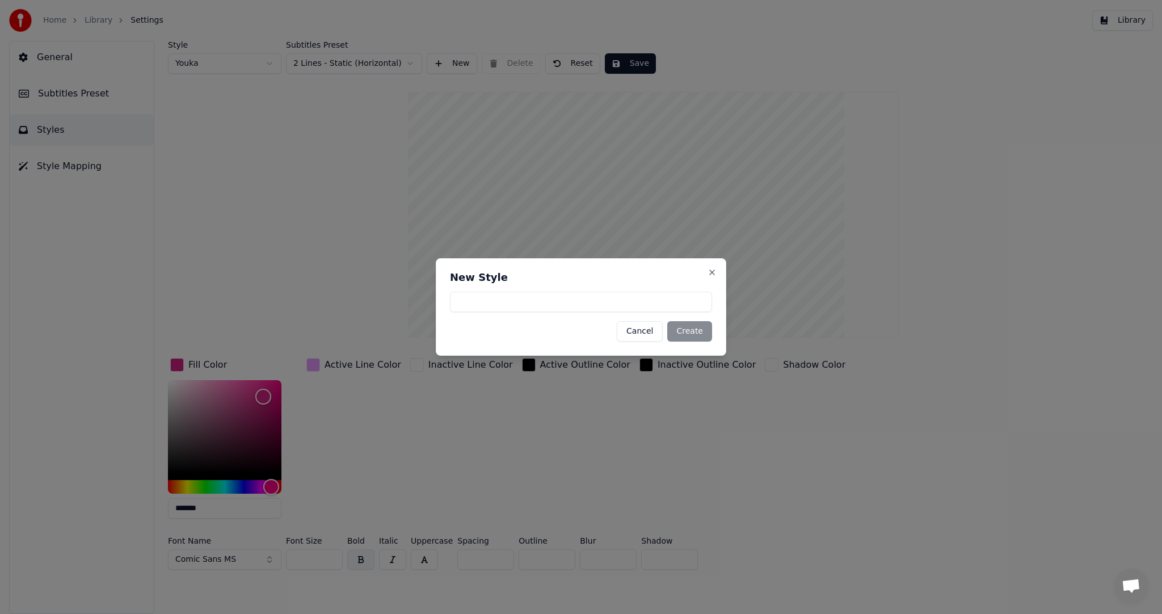
click at [657, 331] on button "Cancel" at bounding box center [640, 331] width 46 height 20
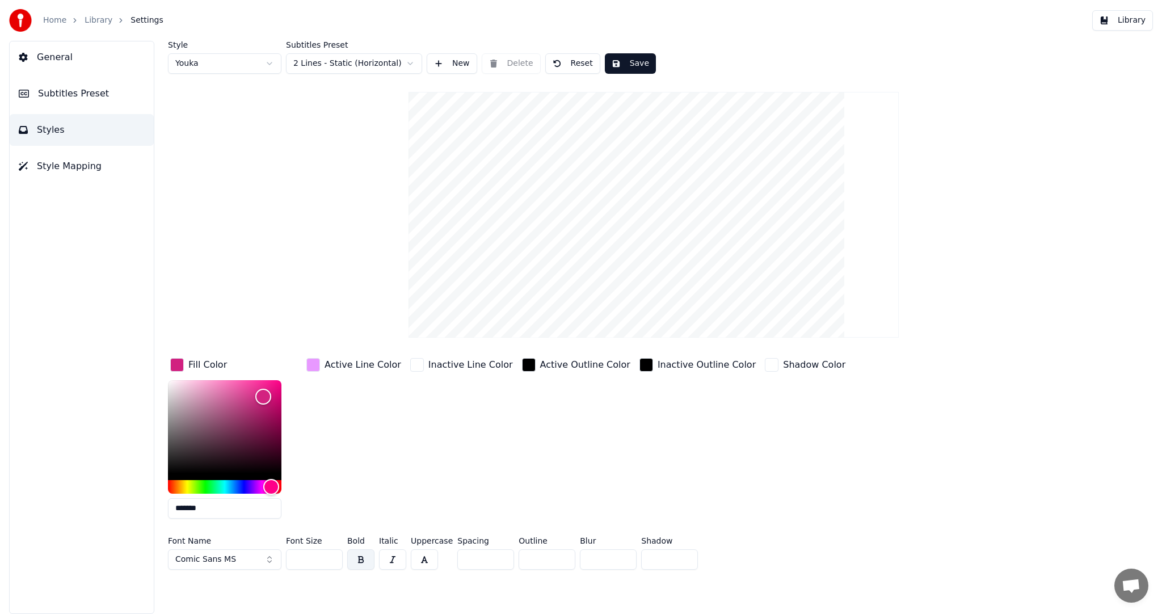
click at [84, 170] on span "Style Mapping" at bounding box center [69, 166] width 65 height 14
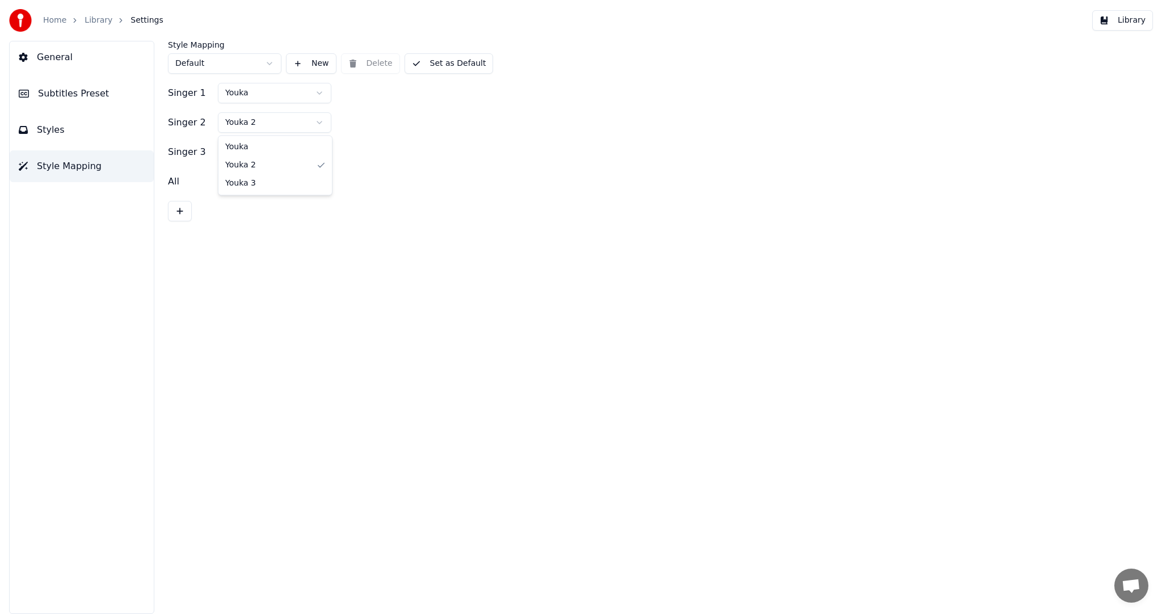
click at [294, 124] on html "Home Library Settings Library General Subtitles Preset Styles Style Mapping Sty…" at bounding box center [581, 307] width 1162 height 614
click at [279, 155] on html "Home Library Settings Library General Subtitles Preset Styles Style Mapping Sty…" at bounding box center [581, 307] width 1162 height 614
click at [385, 191] on html "Home Library Settings Library General Subtitles Preset Styles Style Mapping Sty…" at bounding box center [581, 307] width 1162 height 614
click at [107, 138] on button "Styles" at bounding box center [82, 130] width 144 height 32
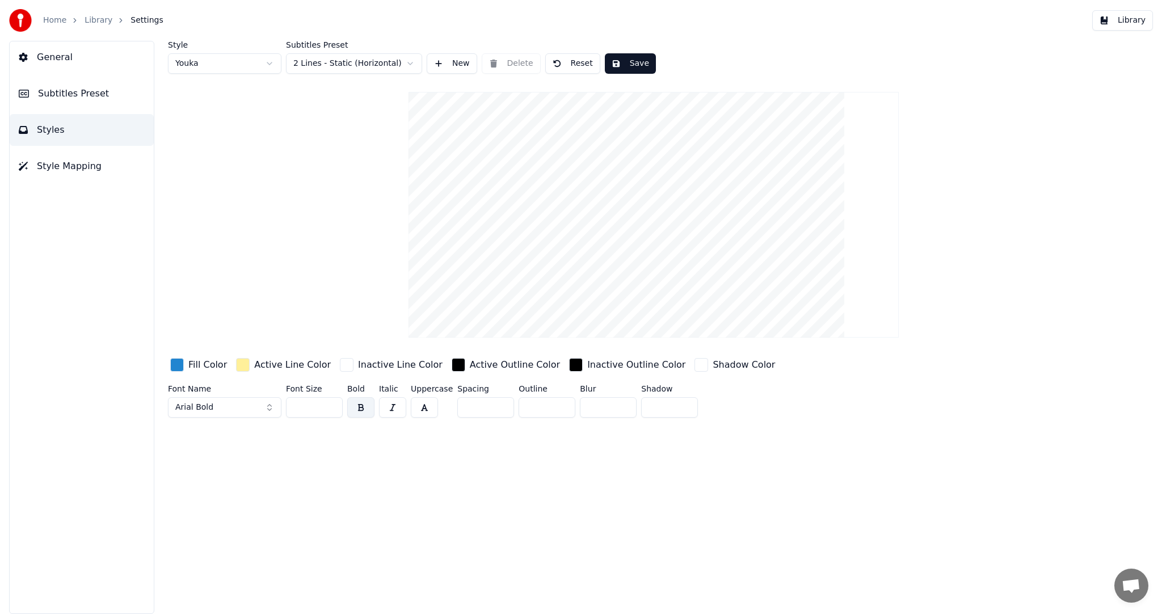
click at [84, 100] on button "Subtitles Preset" at bounding box center [82, 94] width 144 height 32
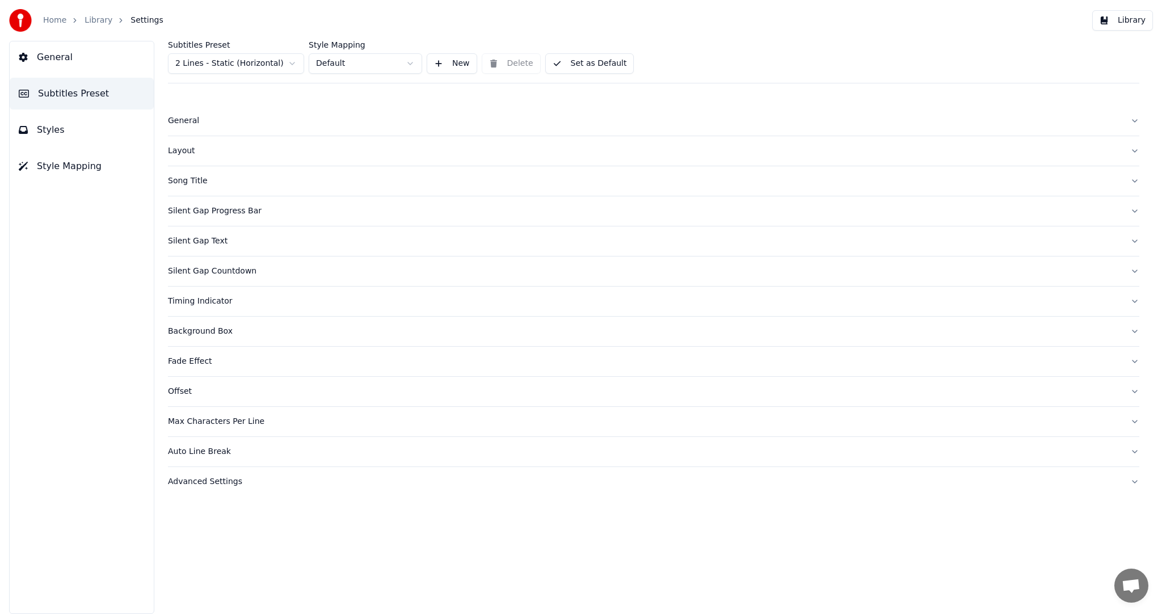
click at [82, 62] on button "General" at bounding box center [82, 57] width 144 height 32
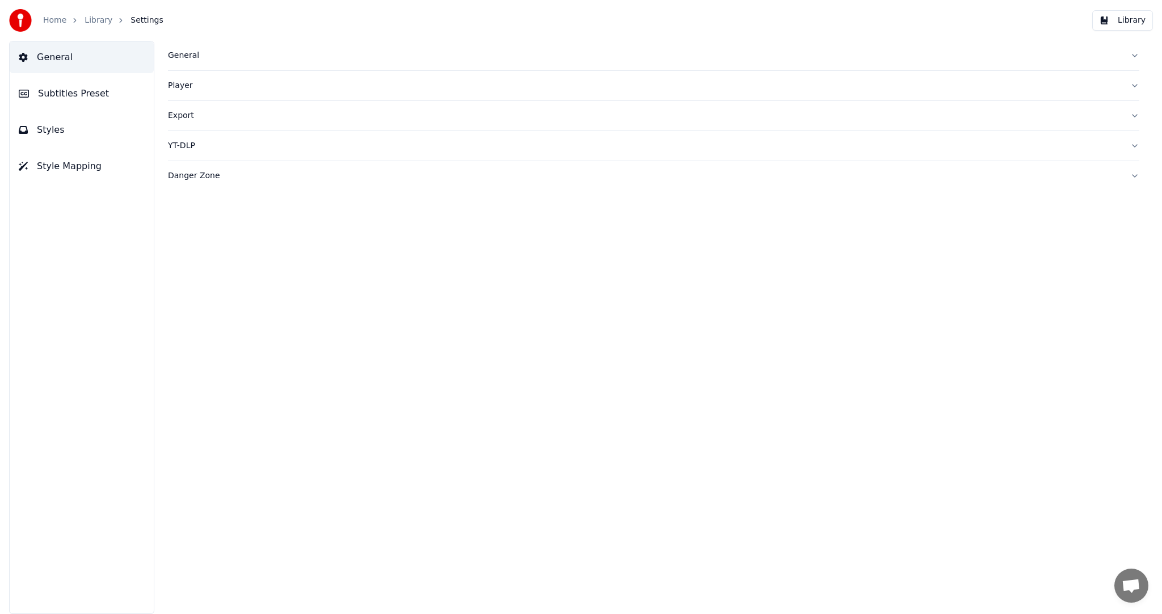
click at [79, 89] on span "Subtitles Preset" at bounding box center [73, 94] width 71 height 14
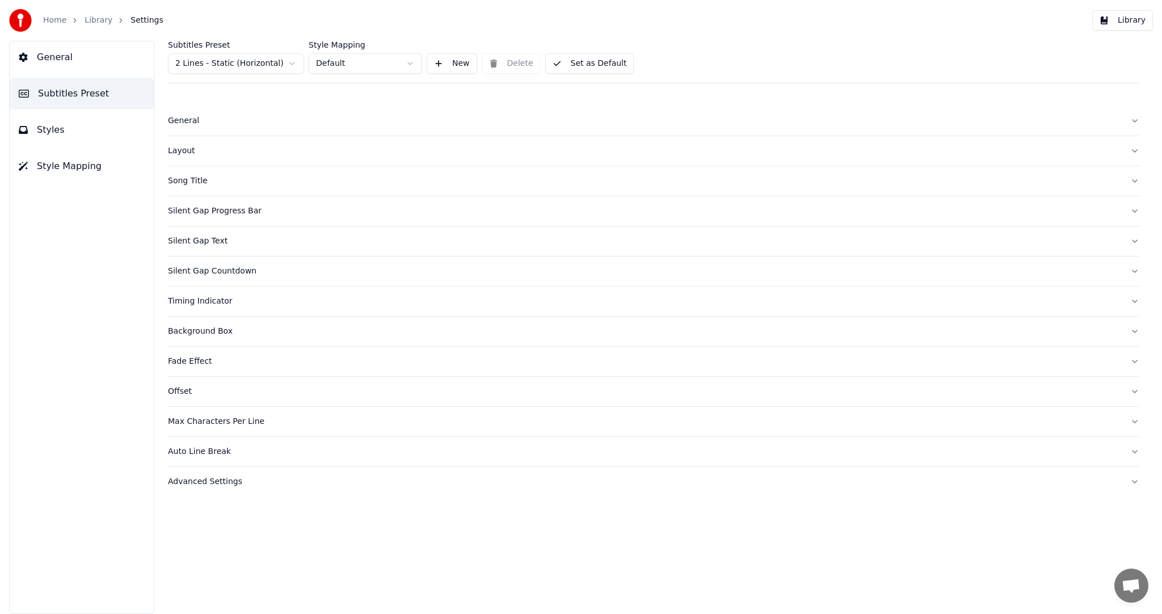
click at [186, 156] on div "Layout" at bounding box center [645, 150] width 954 height 11
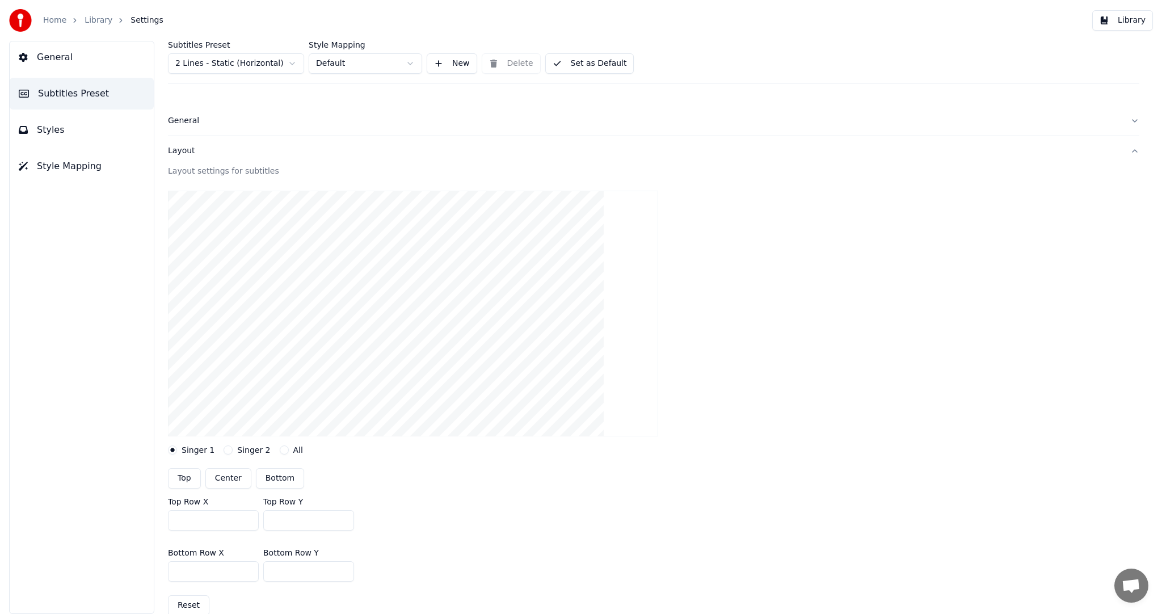
click at [183, 146] on div "Layout" at bounding box center [645, 150] width 954 height 11
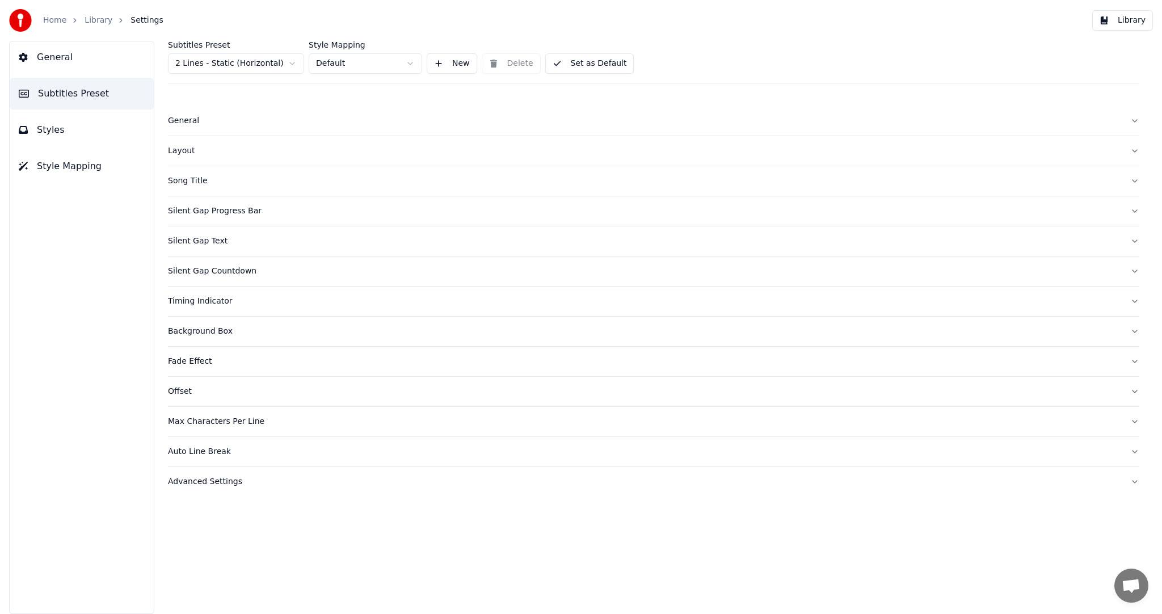
click at [216, 329] on div "Background Box" at bounding box center [645, 331] width 954 height 11
click at [199, 476] on div "Advanced Settings" at bounding box center [645, 481] width 954 height 11
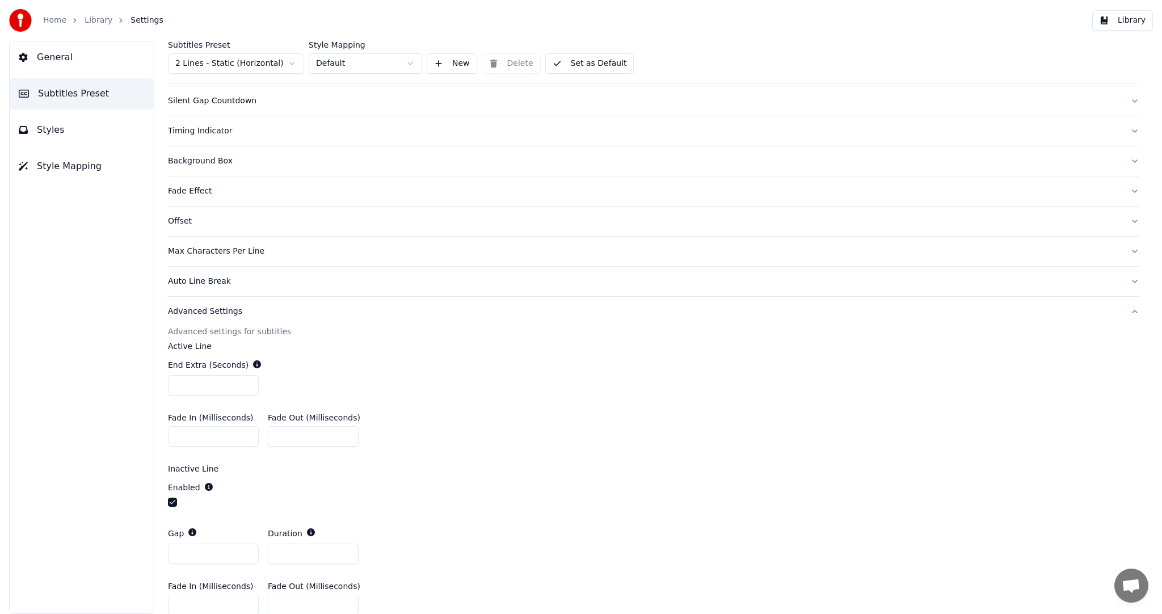
scroll to position [221, 0]
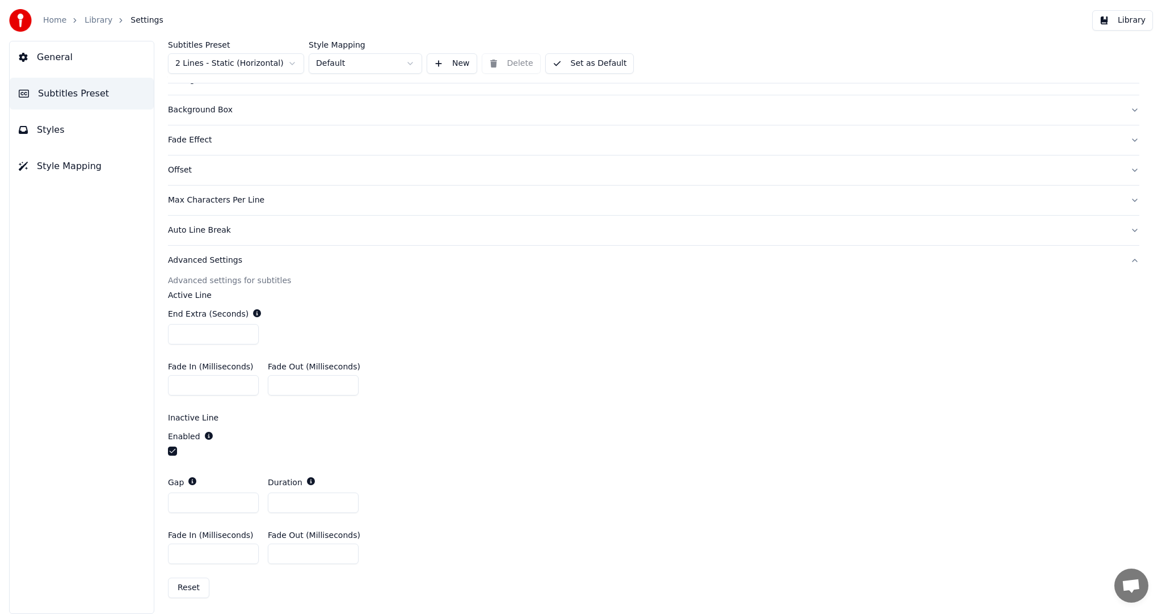
click at [64, 131] on button "Styles" at bounding box center [82, 130] width 144 height 32
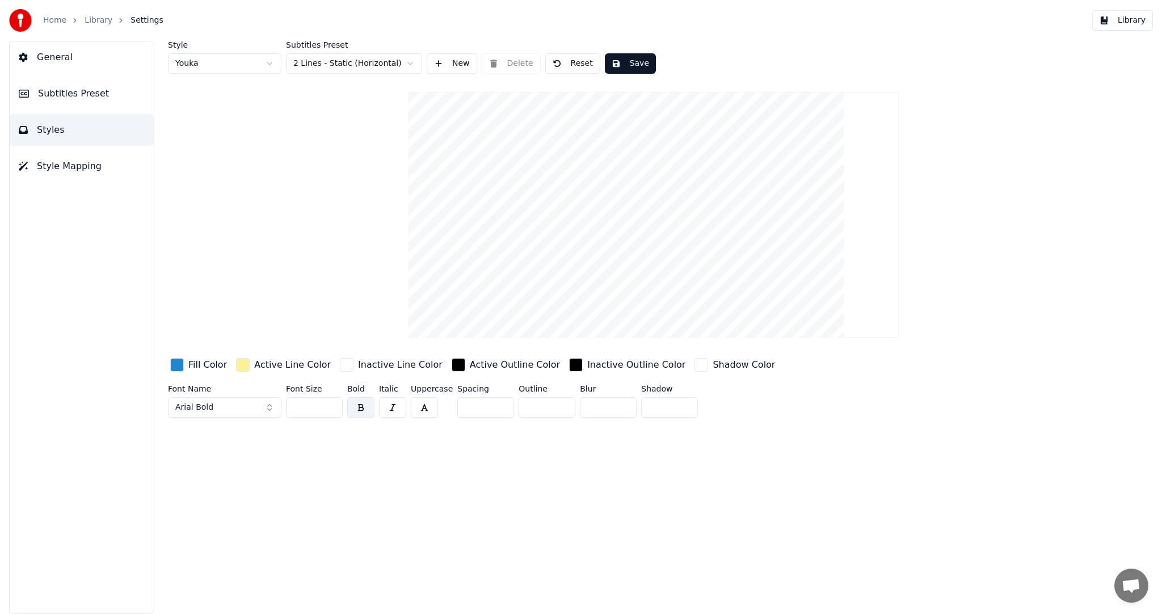
click at [81, 161] on span "Style Mapping" at bounding box center [69, 166] width 65 height 14
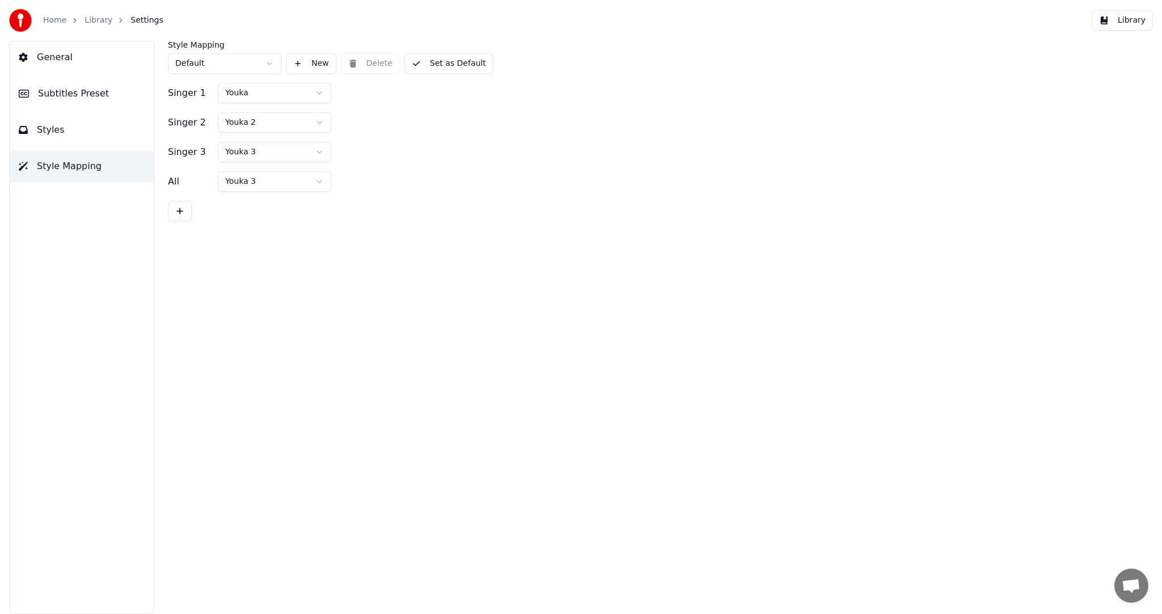
click at [265, 120] on html "Home Library Settings Library General Subtitles Preset Styles Style Mapping Sty…" at bounding box center [581, 307] width 1162 height 614
click at [281, 125] on html "Home Library Settings Library General Subtitles Preset Styles Style Mapping Sty…" at bounding box center [581, 307] width 1162 height 614
click at [93, 143] on button "Styles" at bounding box center [82, 130] width 144 height 32
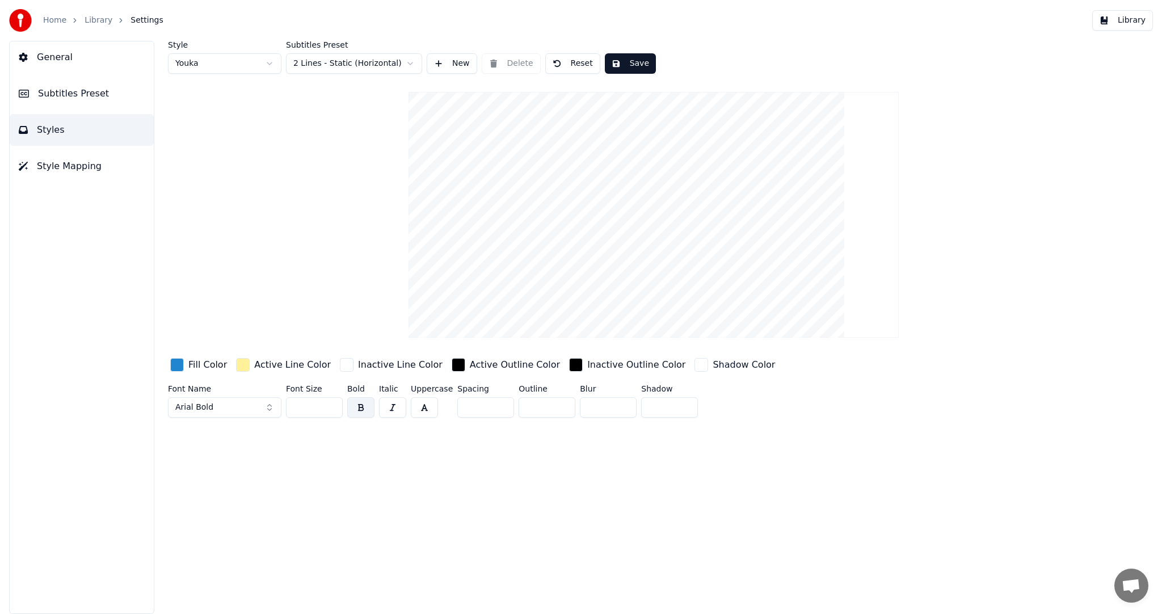
click at [175, 367] on div "button" at bounding box center [177, 365] width 14 height 14
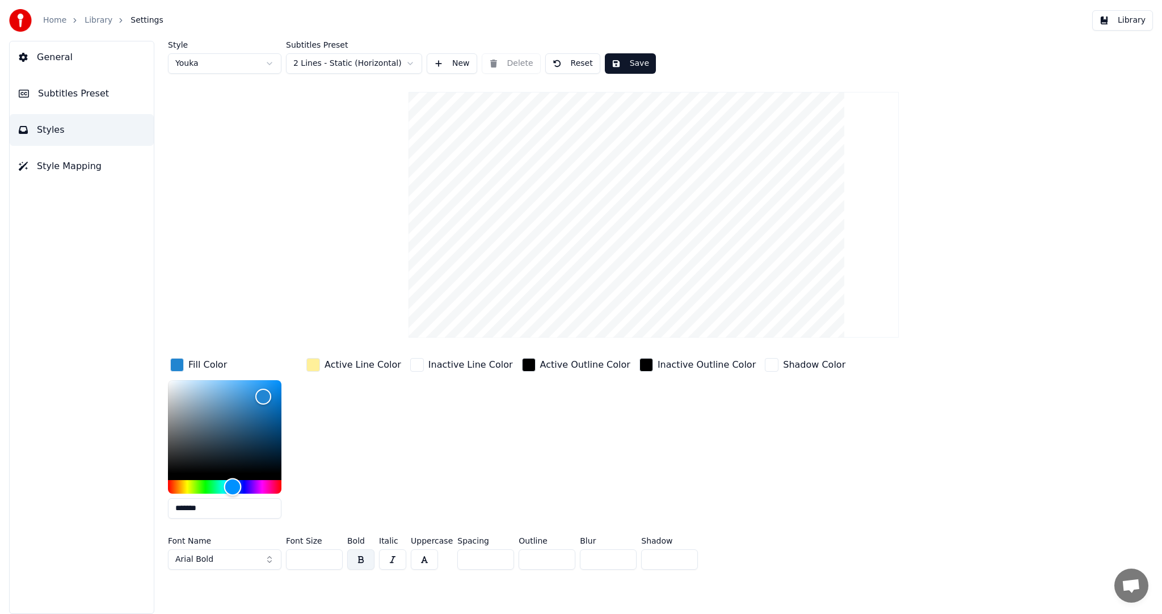
type input "*******"
click at [272, 486] on div "Hue" at bounding box center [225, 487] width 114 height 14
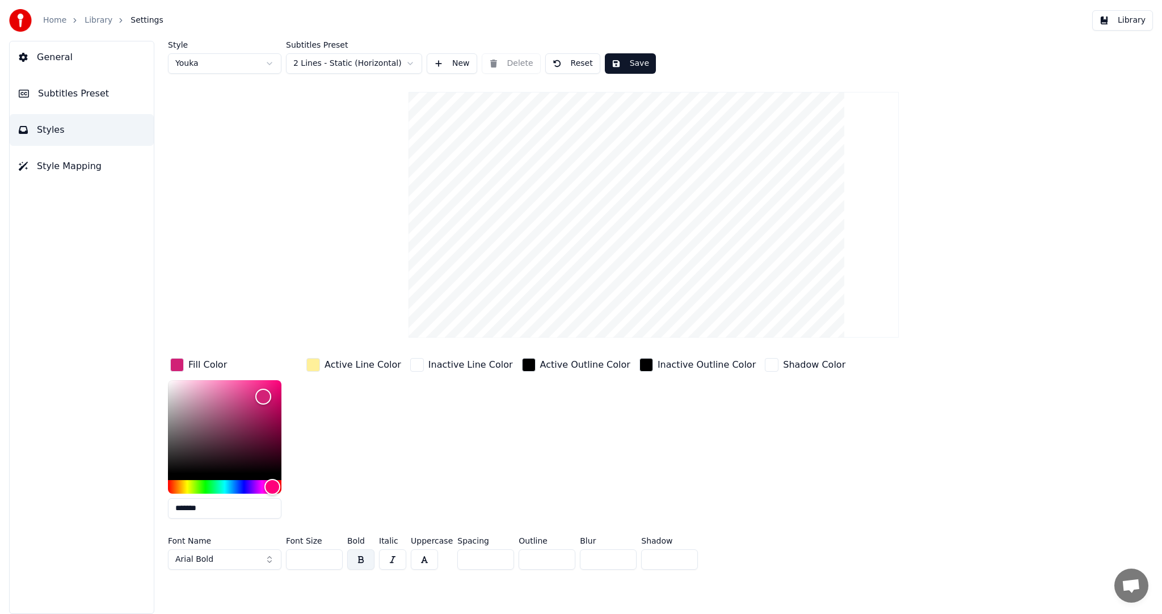
click at [242, 556] on button "Arial Bold" at bounding box center [225, 559] width 114 height 20
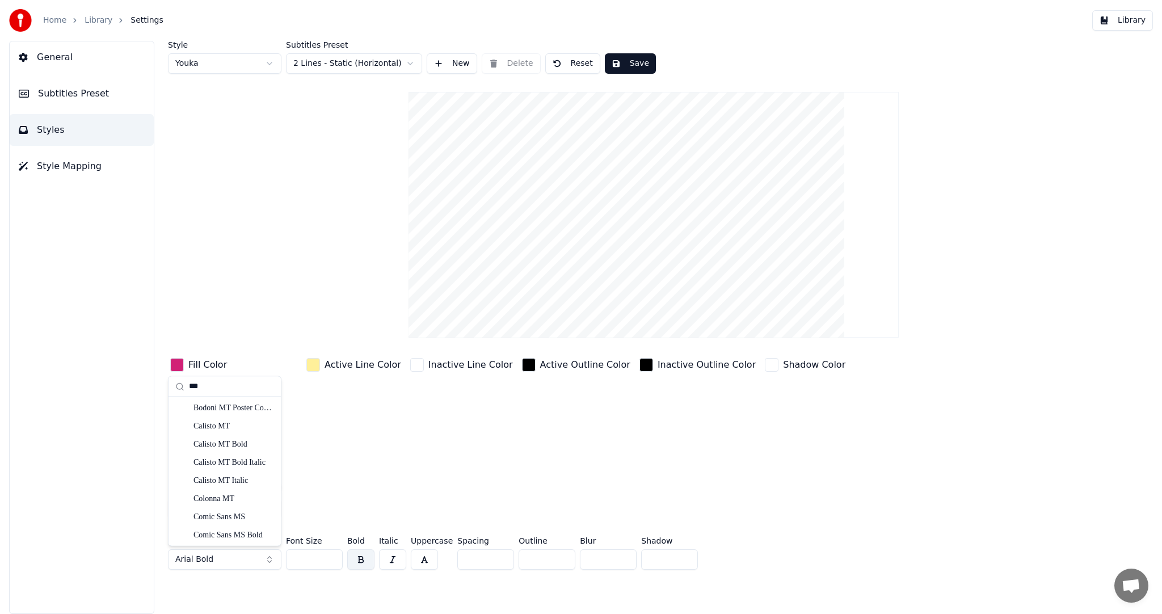
type input "***"
click at [243, 517] on div "Comic Sans MS" at bounding box center [234, 516] width 81 height 11
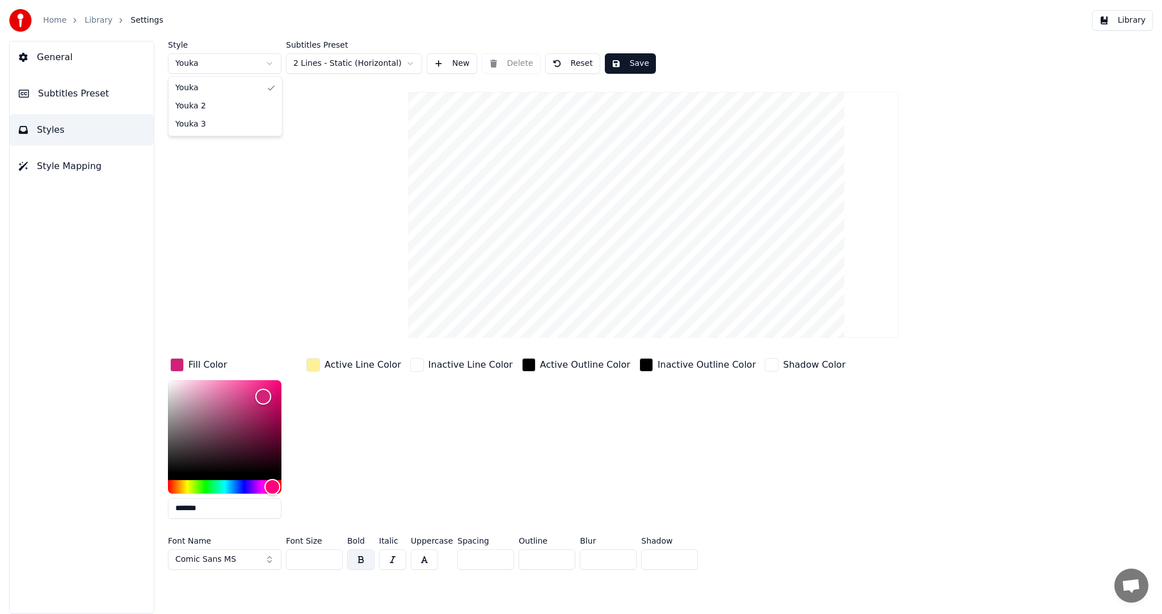
click at [249, 62] on html "Home Library Settings Library General Subtitles Preset Styles Style Mapping Sty…" at bounding box center [581, 307] width 1162 height 614
type input "*******"
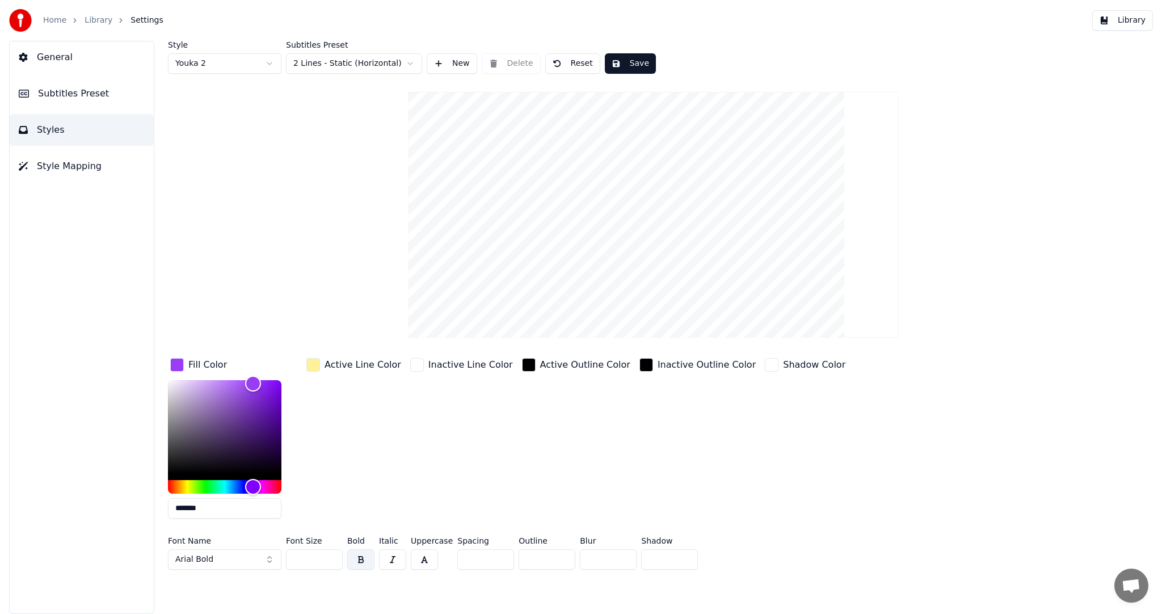
click at [175, 360] on div "button" at bounding box center [177, 365] width 14 height 14
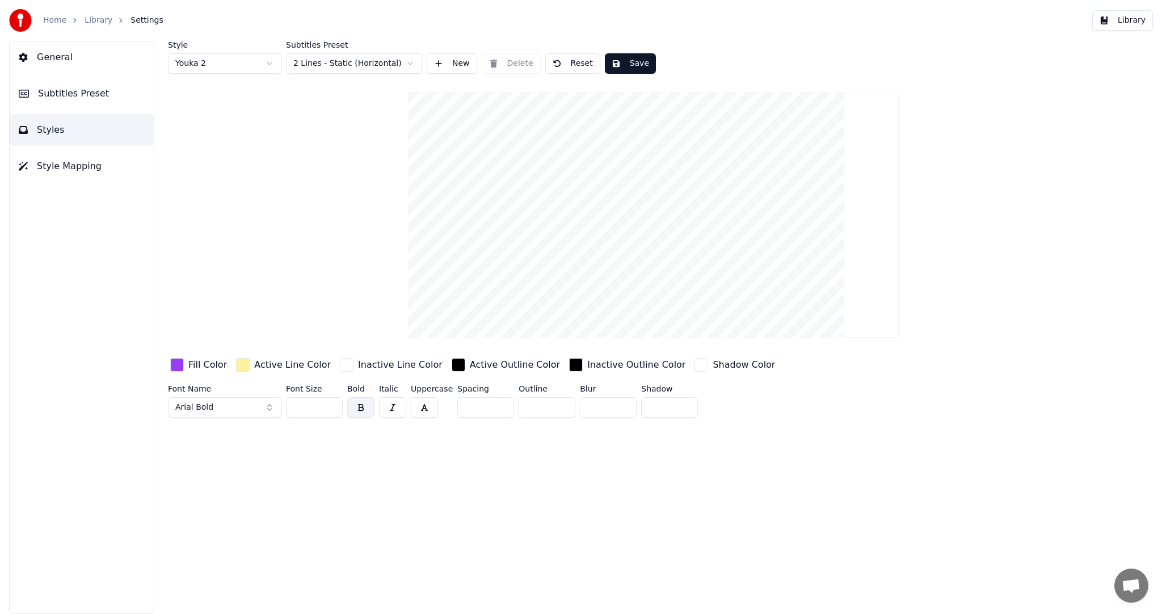
click at [175, 360] on div "button" at bounding box center [177, 365] width 14 height 14
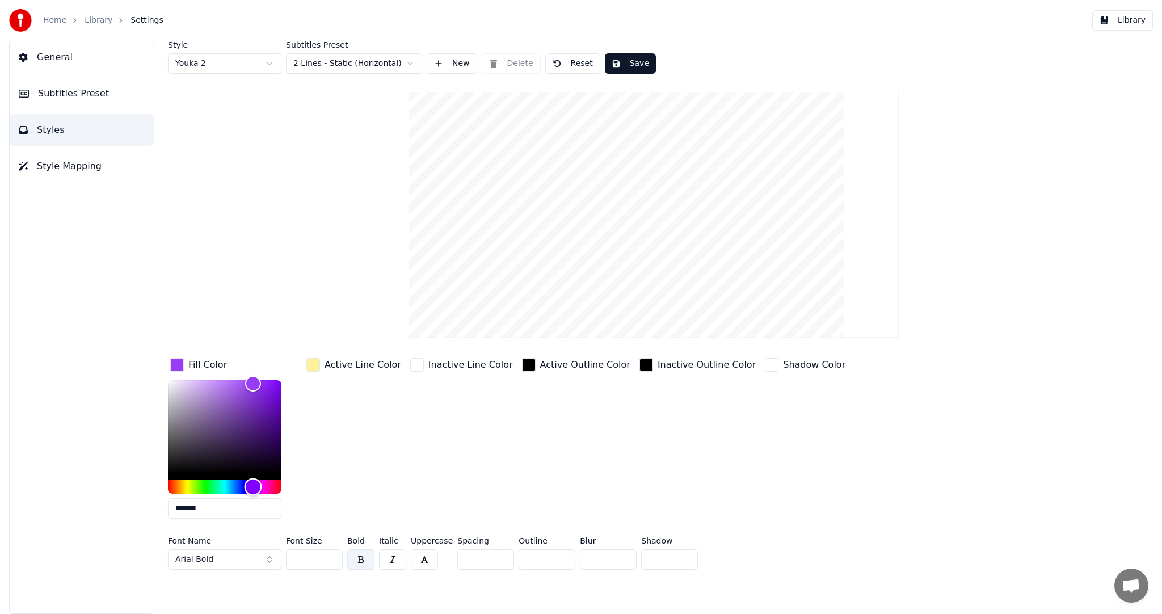
type input "*******"
click at [239, 484] on div "Hue" at bounding box center [225, 487] width 114 height 14
click at [317, 366] on div "button" at bounding box center [314, 365] width 14 height 14
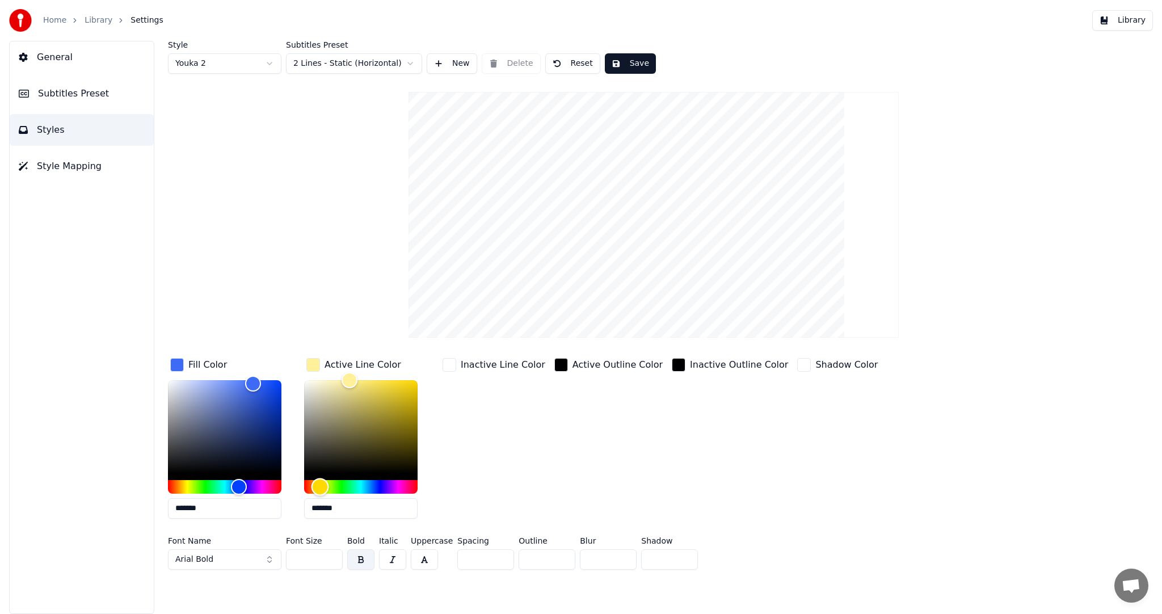
type input "*******"
click at [339, 484] on div "Hue" at bounding box center [361, 487] width 114 height 14
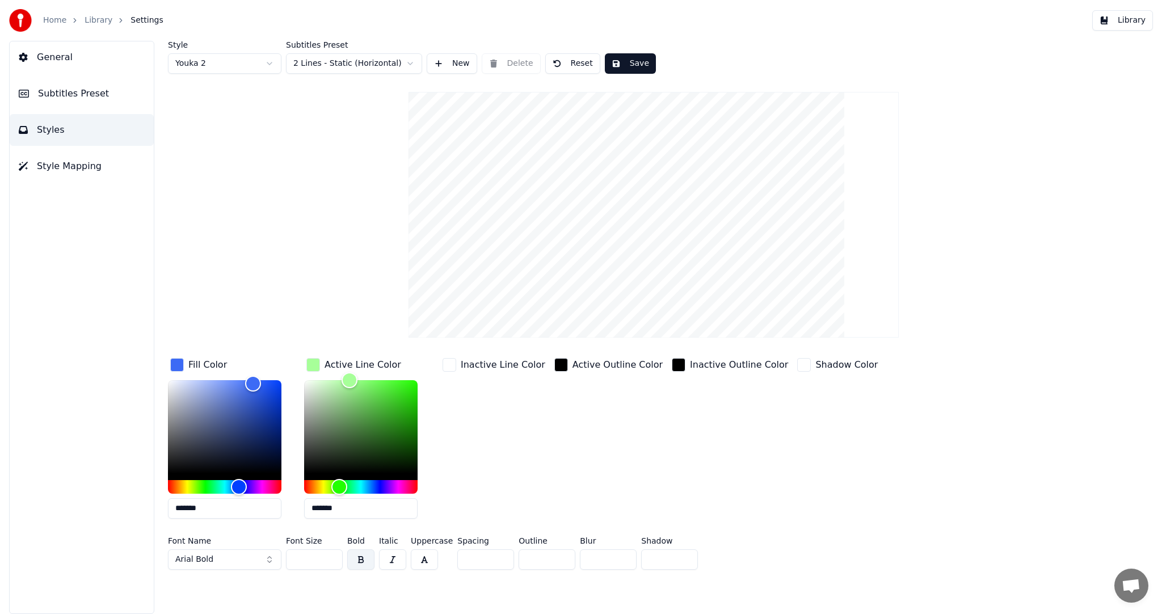
click at [230, 557] on button "Arial Bold" at bounding box center [225, 559] width 114 height 20
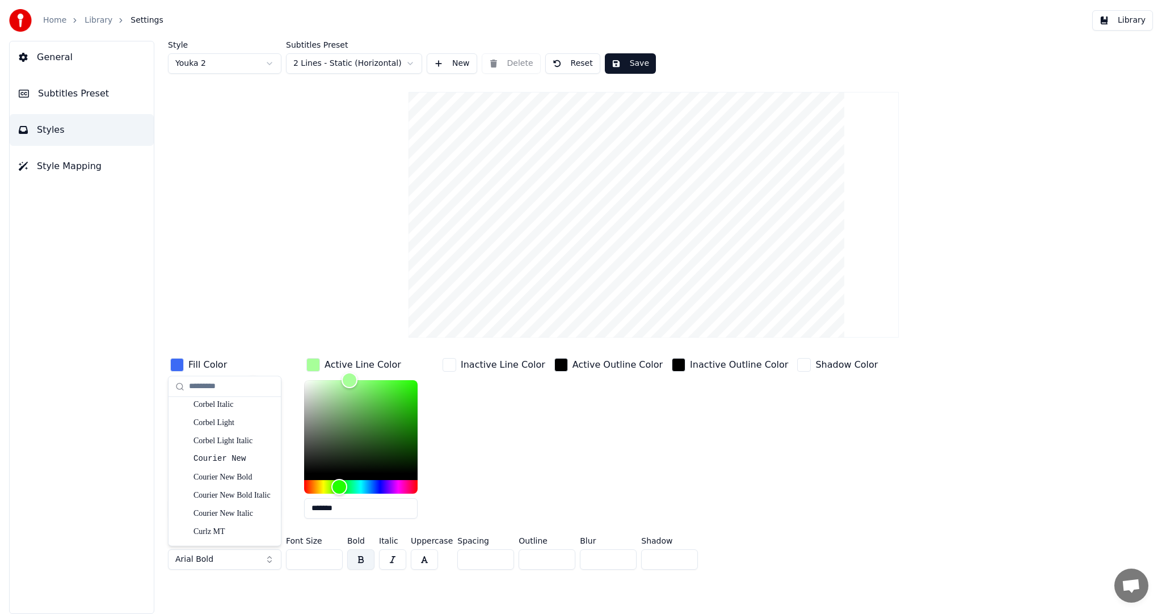
scroll to position [2214, 0]
click at [226, 501] on div "Forte" at bounding box center [234, 499] width 81 height 11
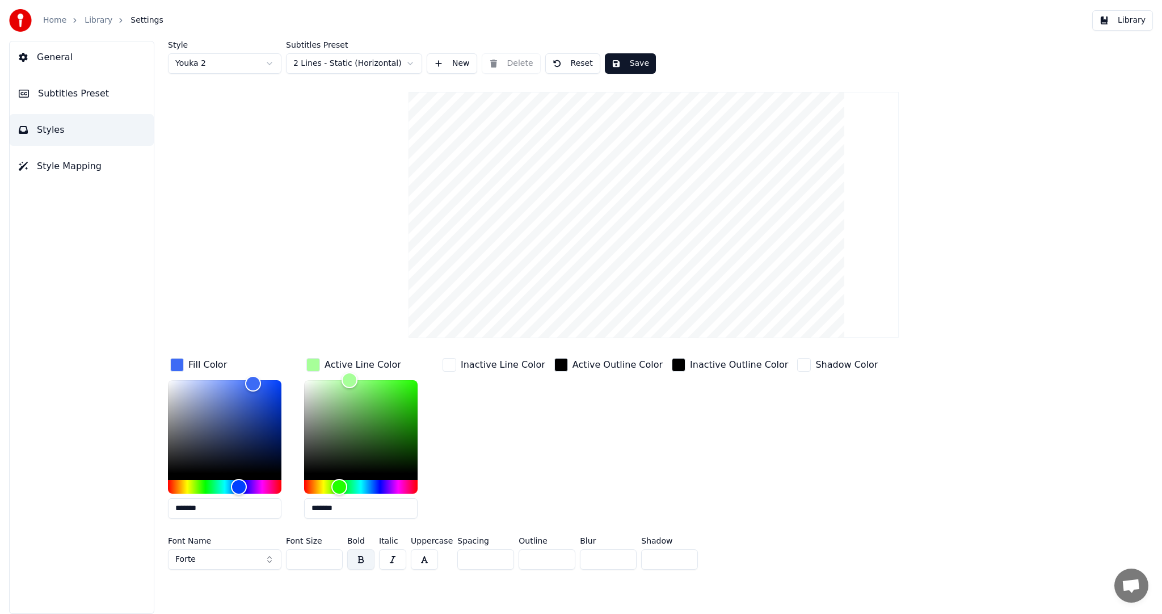
click at [205, 557] on button "Forte" at bounding box center [225, 559] width 114 height 20
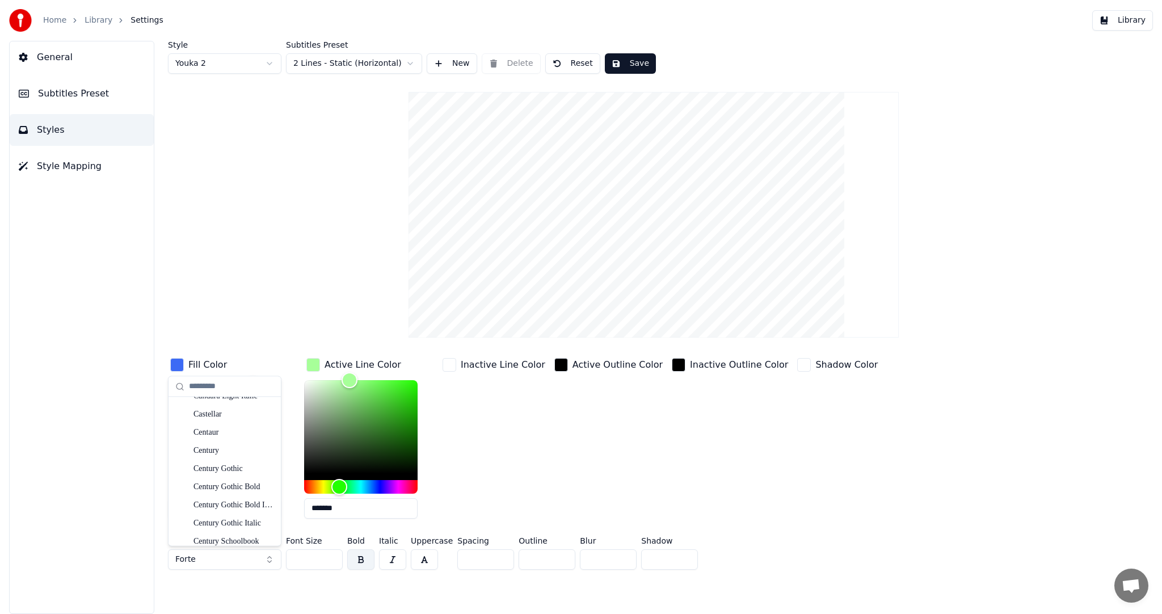
scroll to position [1476, 0]
click at [240, 480] on div "Comic Sans MS" at bounding box center [234, 475] width 81 height 11
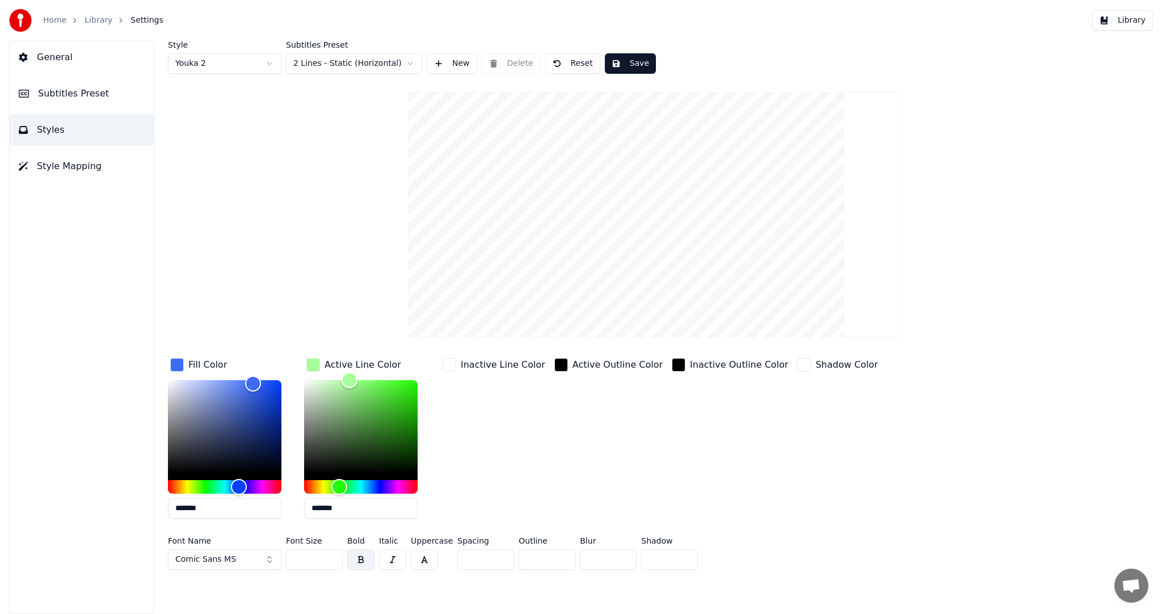
click at [617, 64] on button "Save" at bounding box center [630, 63] width 51 height 20
click at [1137, 20] on button "Library" at bounding box center [1123, 20] width 61 height 20
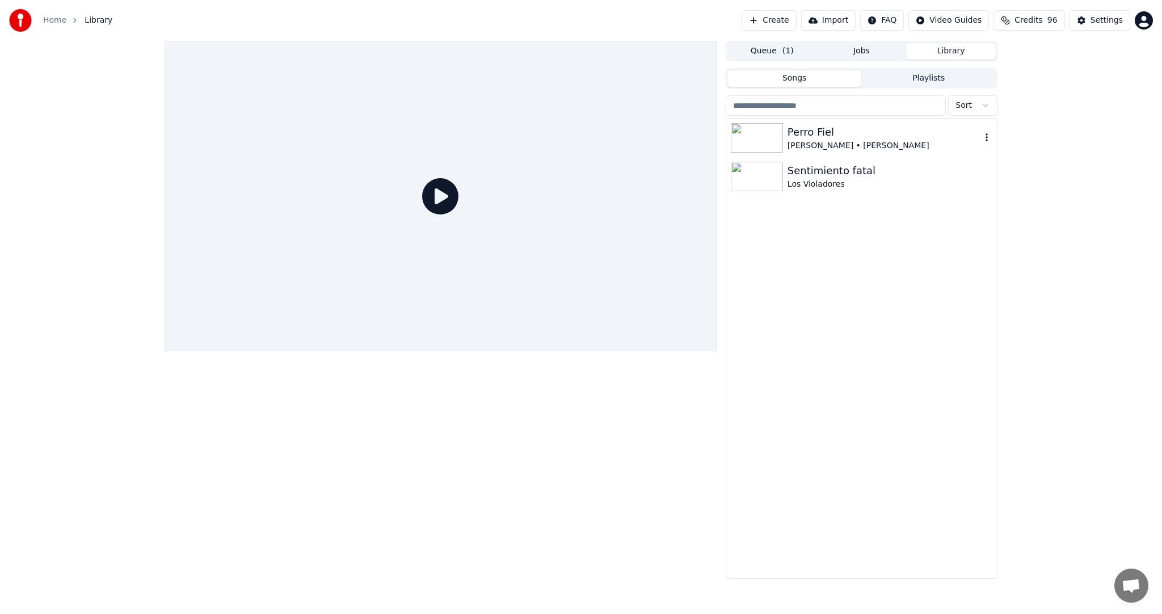
click at [769, 141] on img at bounding box center [757, 138] width 52 height 30
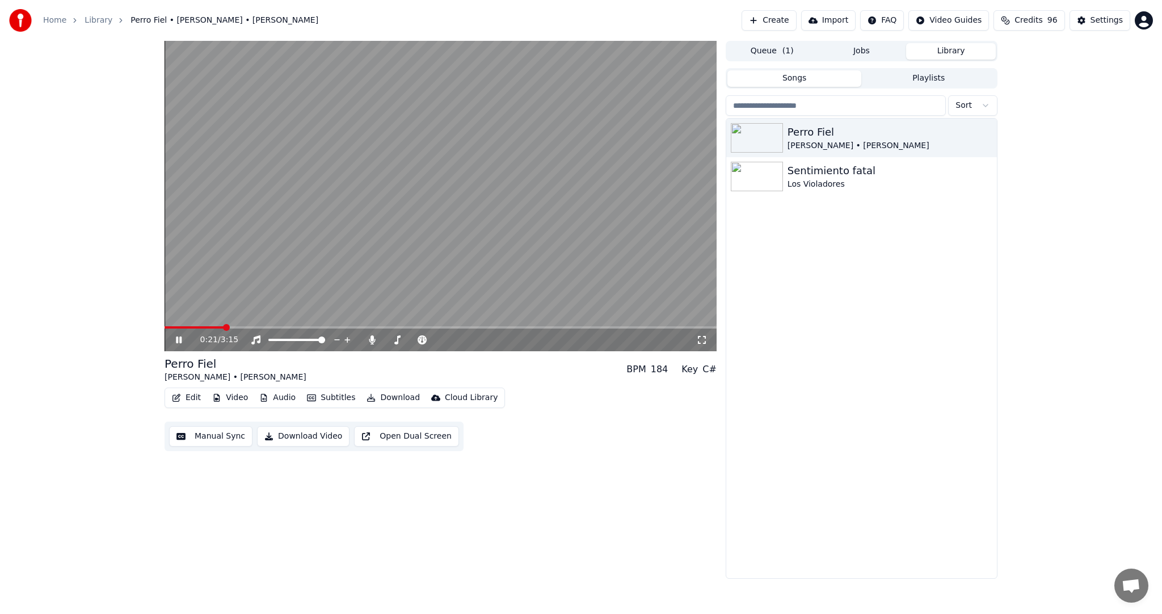
click at [702, 338] on icon at bounding box center [701, 339] width 11 height 9
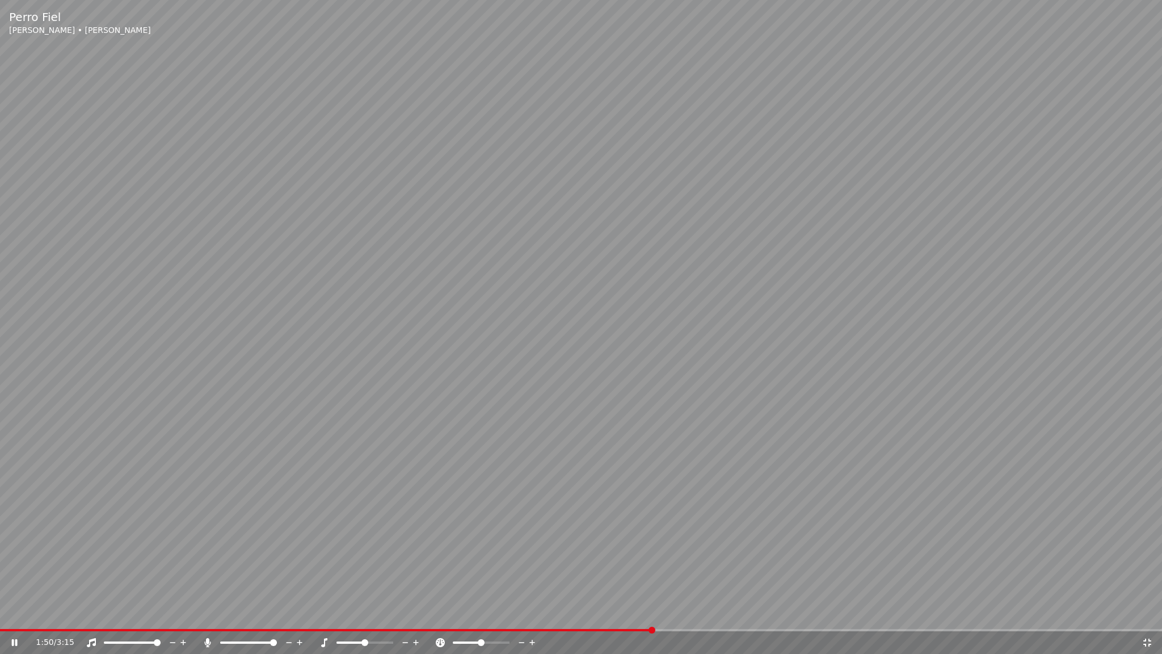
click at [653, 614] on span at bounding box center [326, 630] width 653 height 2
click at [94, 614] on icon at bounding box center [91, 642] width 11 height 9
click at [95, 614] on icon at bounding box center [91, 642] width 11 height 9
click at [208, 614] on icon at bounding box center [208, 642] width 6 height 9
click at [208, 614] on icon at bounding box center [207, 642] width 11 height 9
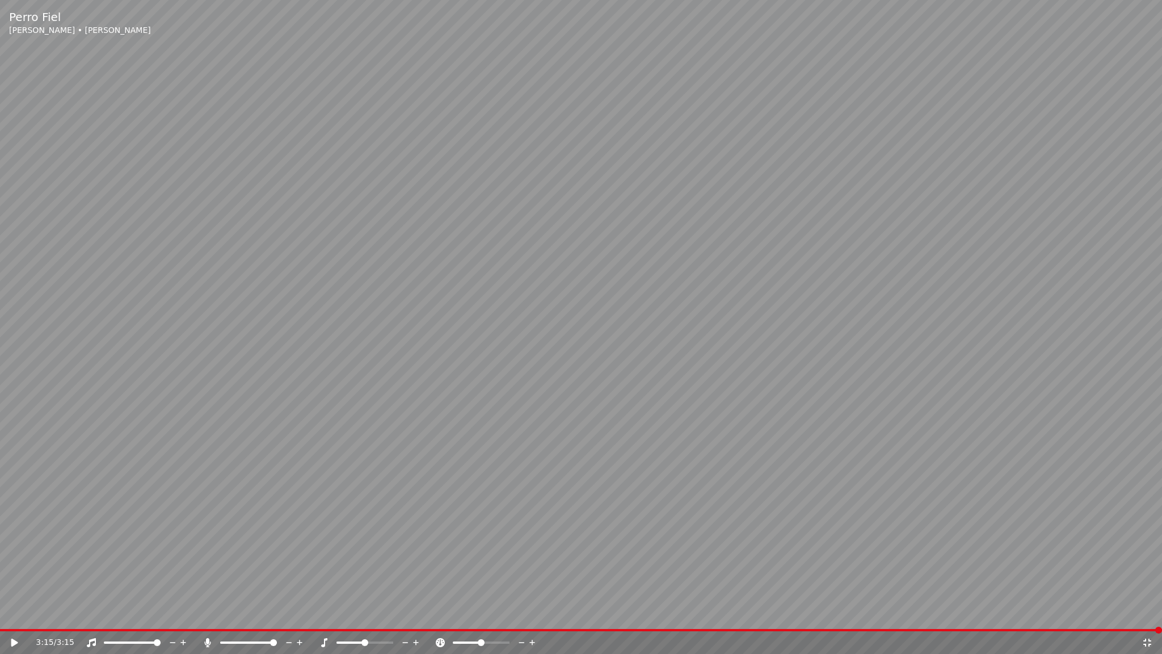
click at [1144, 614] on icon at bounding box center [1147, 642] width 11 height 9
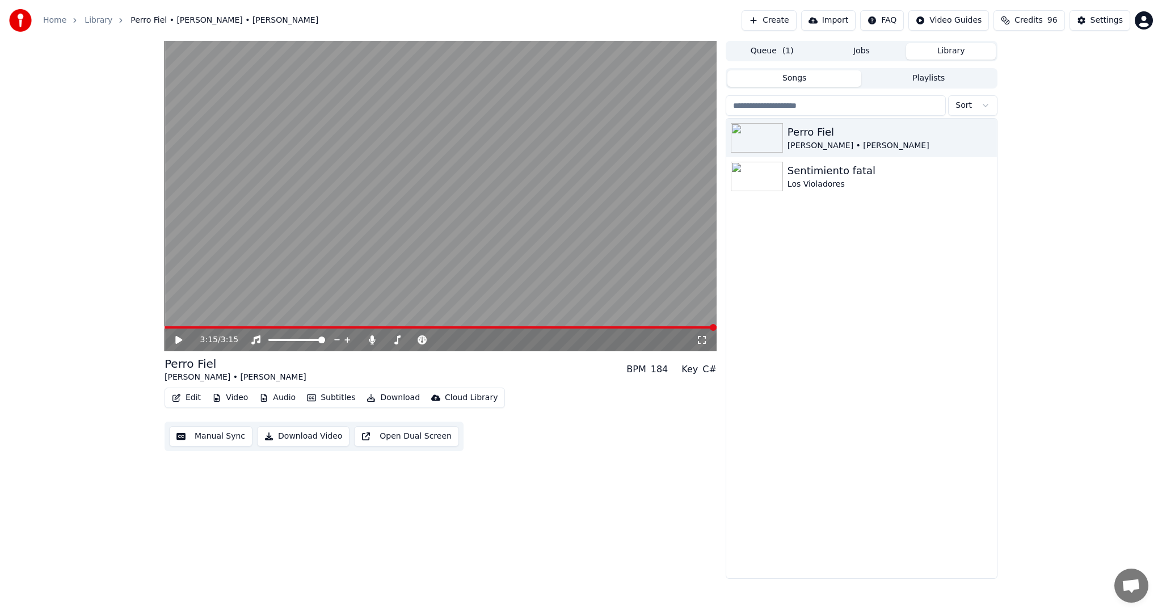
click at [307, 433] on button "Download Video" at bounding box center [303, 436] width 93 height 20
